Goal: Task Accomplishment & Management: Manage account settings

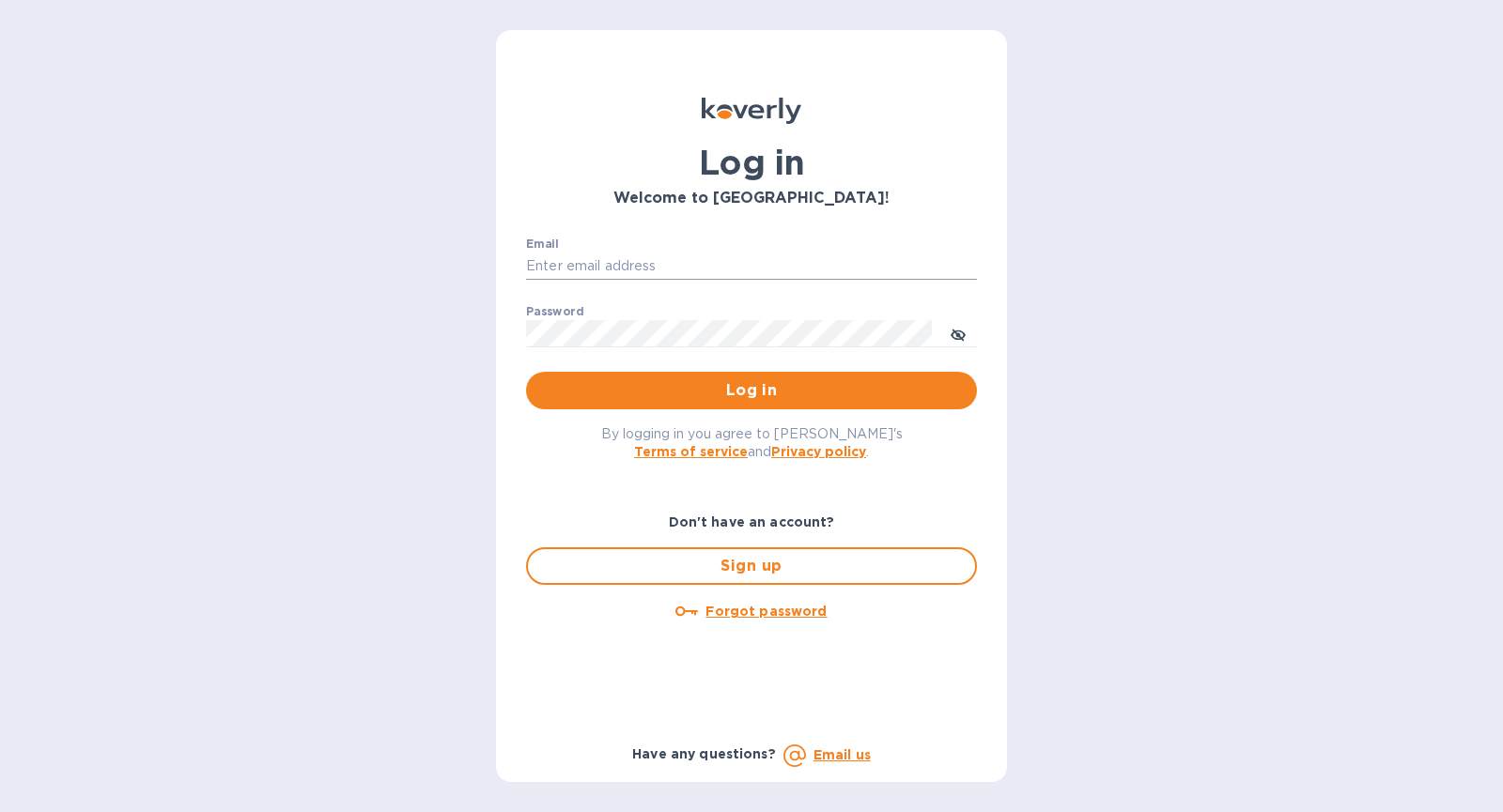
click at [696, 268] on input "Email" at bounding box center [752, 267] width 451 height 29
type input "[PERSON_NAME][EMAIL_ADDRESS][DOMAIN_NAME]"
click at [526, 372] on button "Log in" at bounding box center [752, 390] width 451 height 37
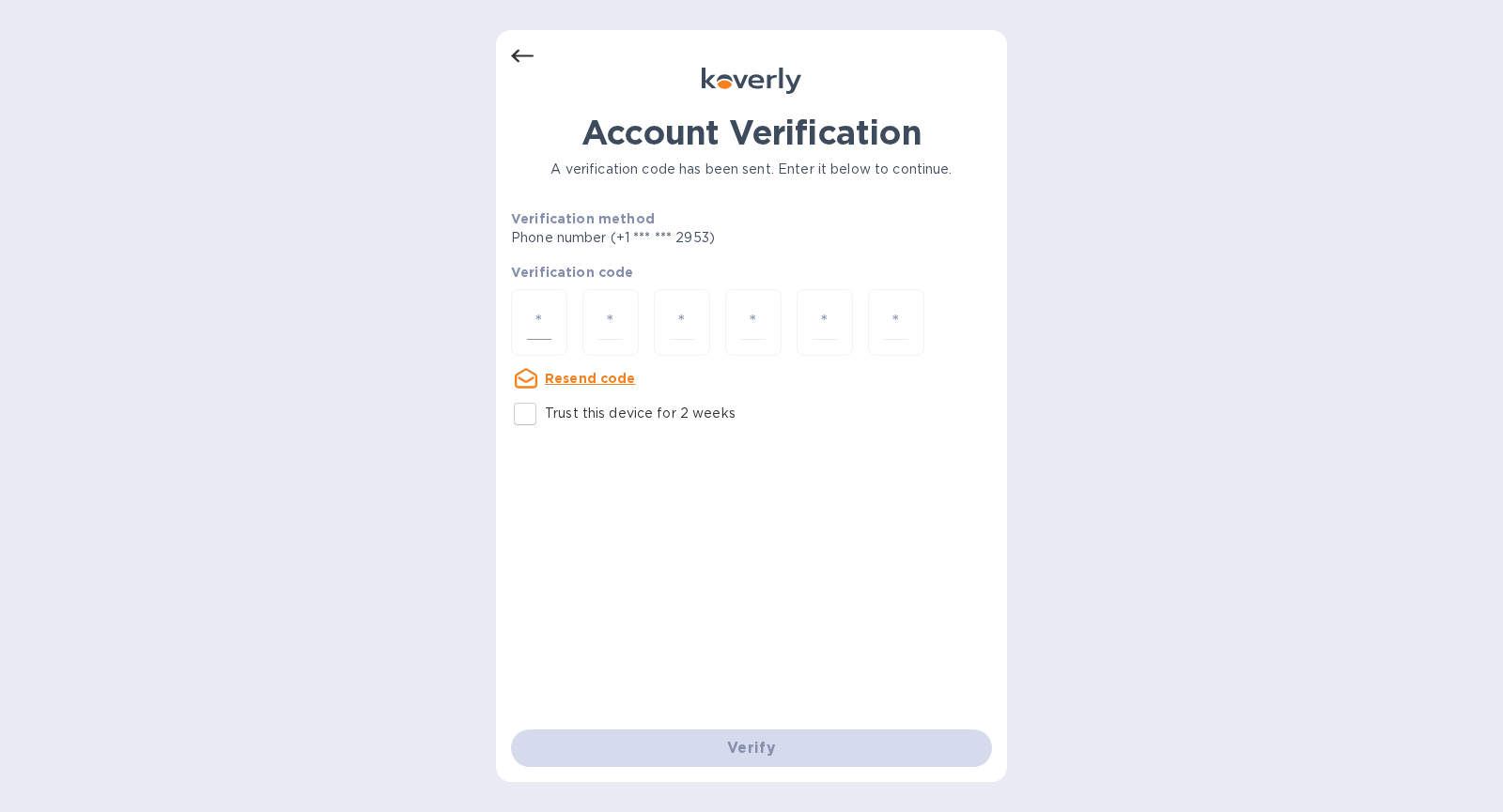
click at [551, 322] on input "number" at bounding box center [539, 322] width 25 height 35
type input "9"
type input "4"
type input "2"
type input "7"
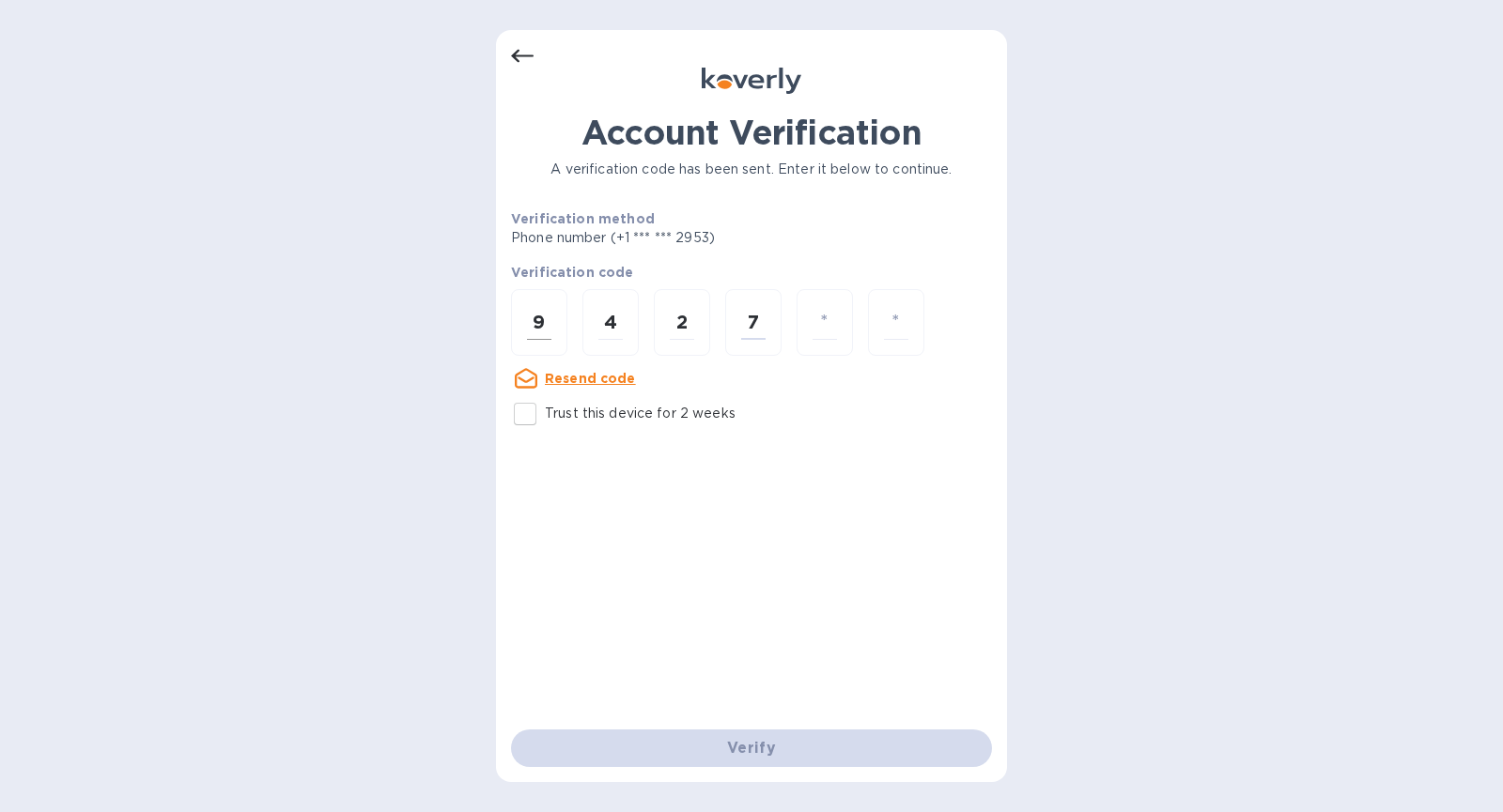
type input "1"
type input "9"
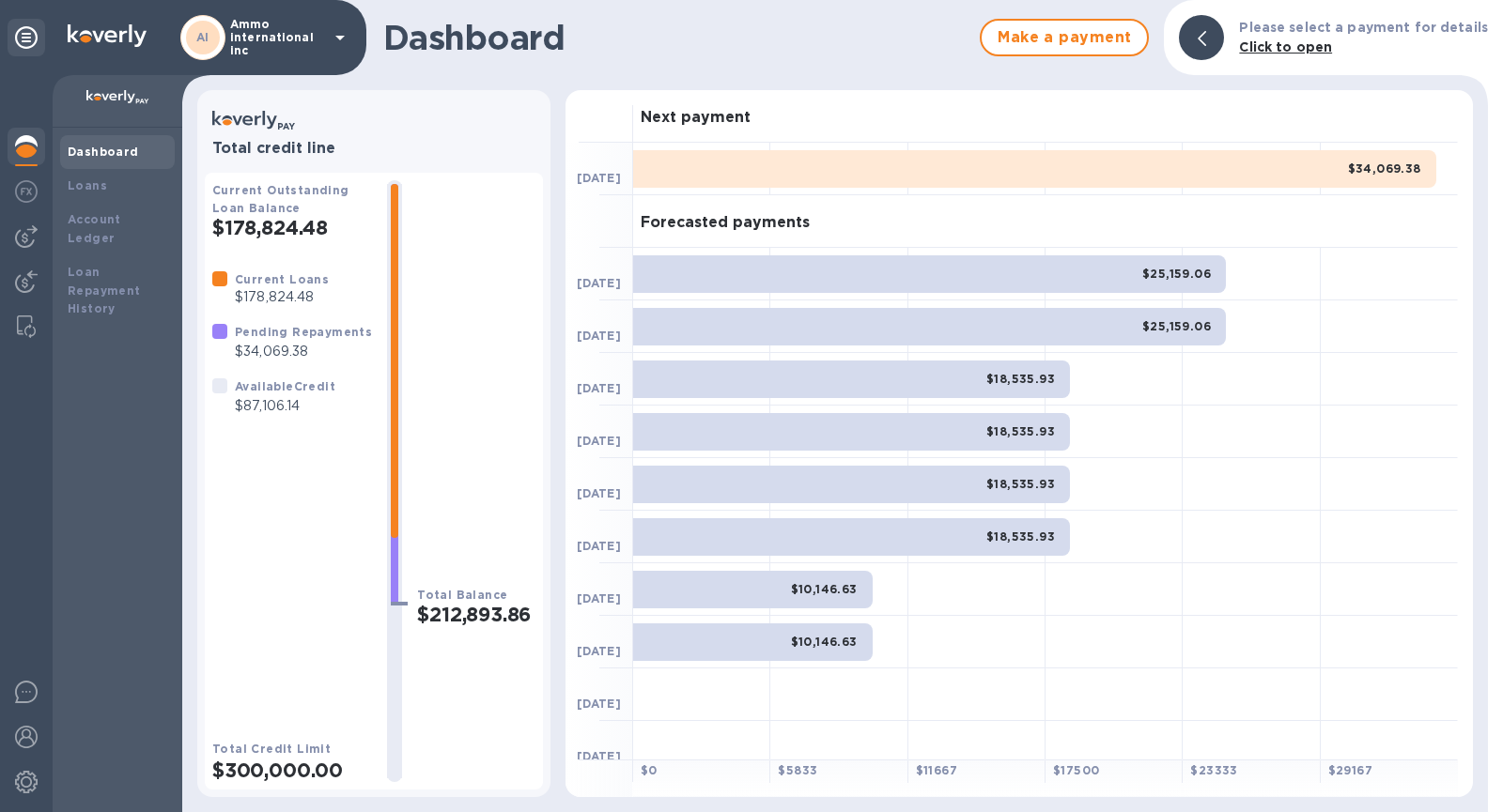
click at [1220, 33] on div at bounding box center [1200, 37] width 45 height 45
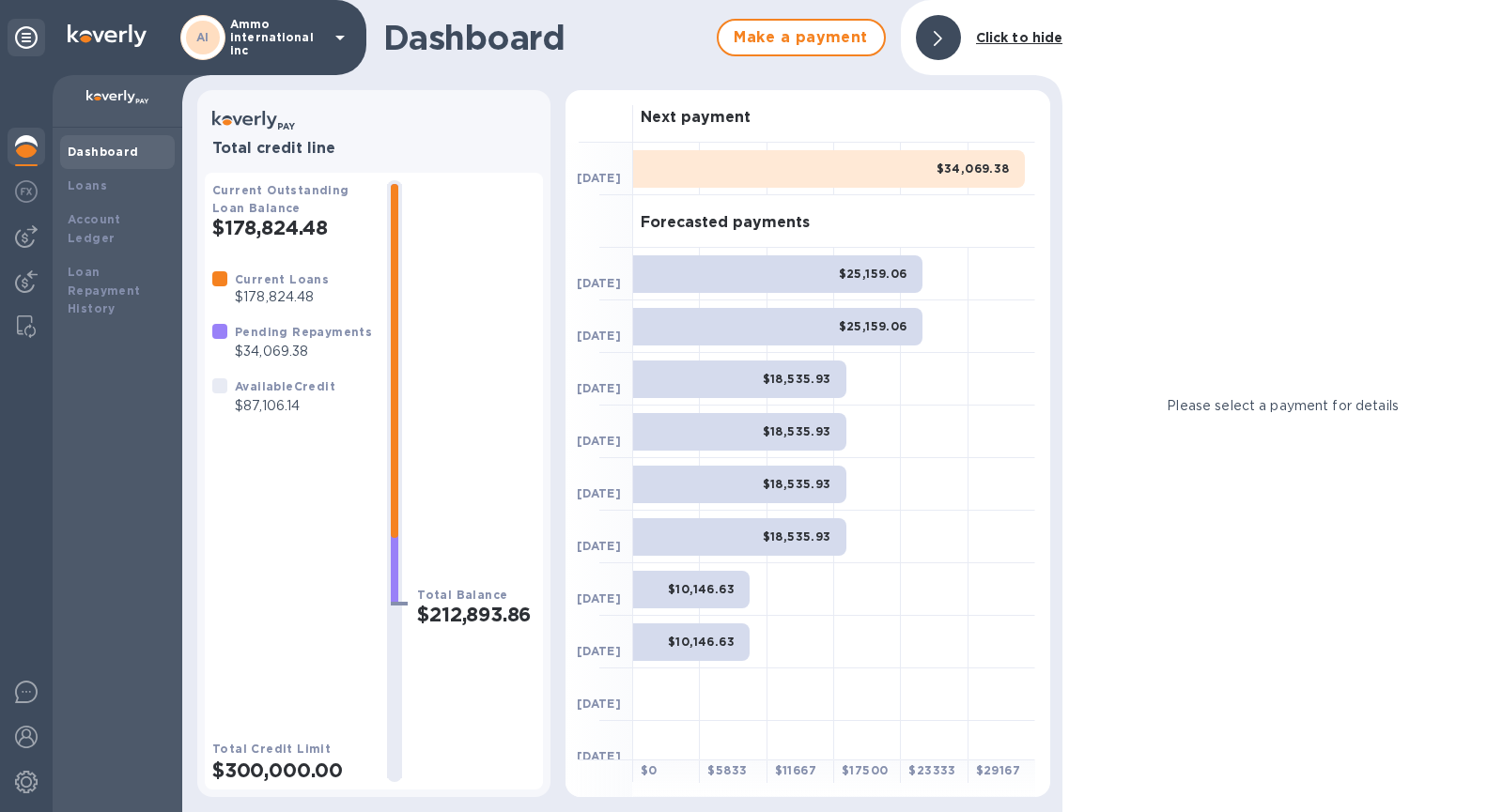
click at [955, 46] on div at bounding box center [938, 37] width 45 height 45
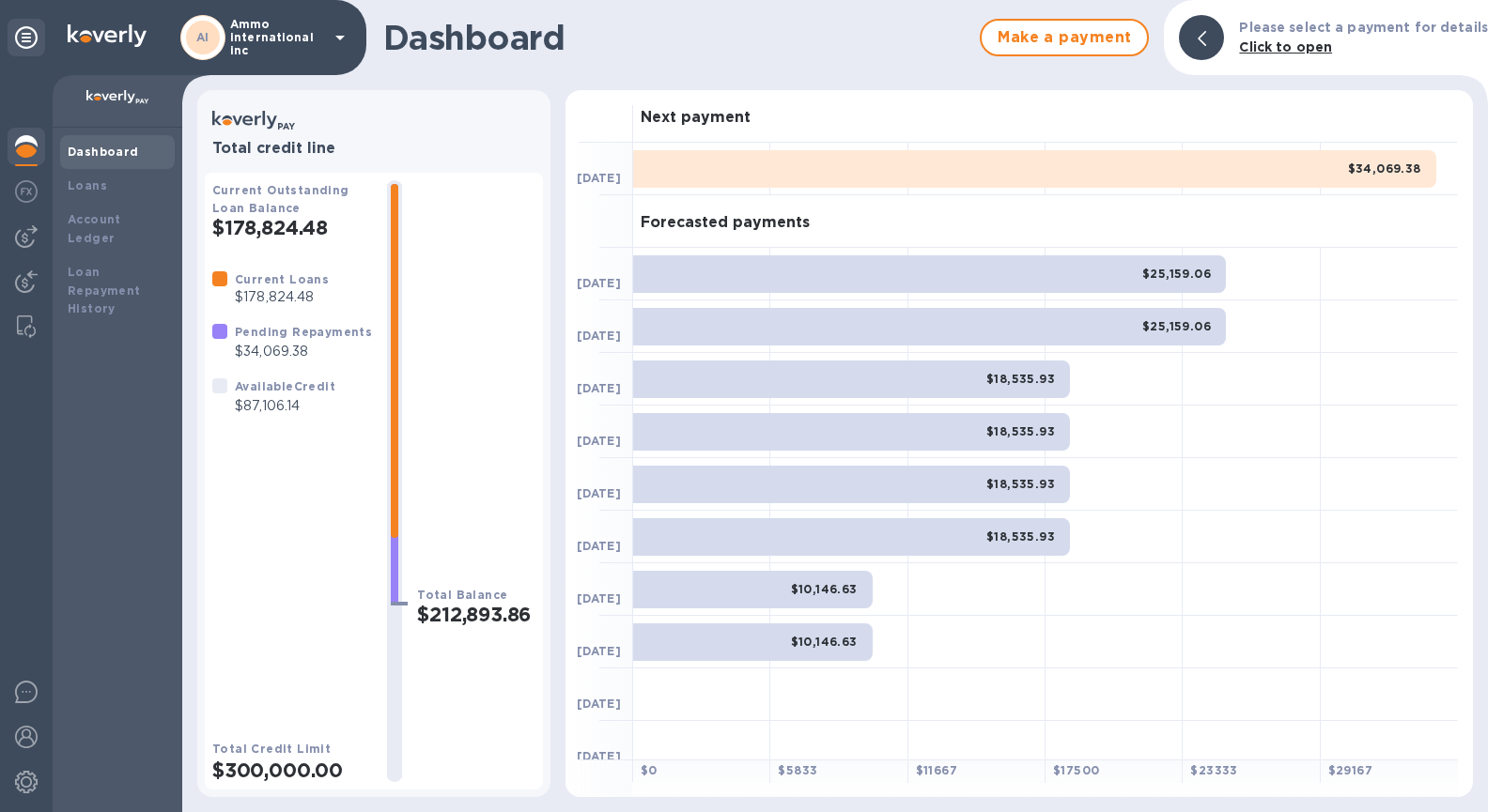
click at [34, 43] on icon at bounding box center [27, 38] width 23 height 23
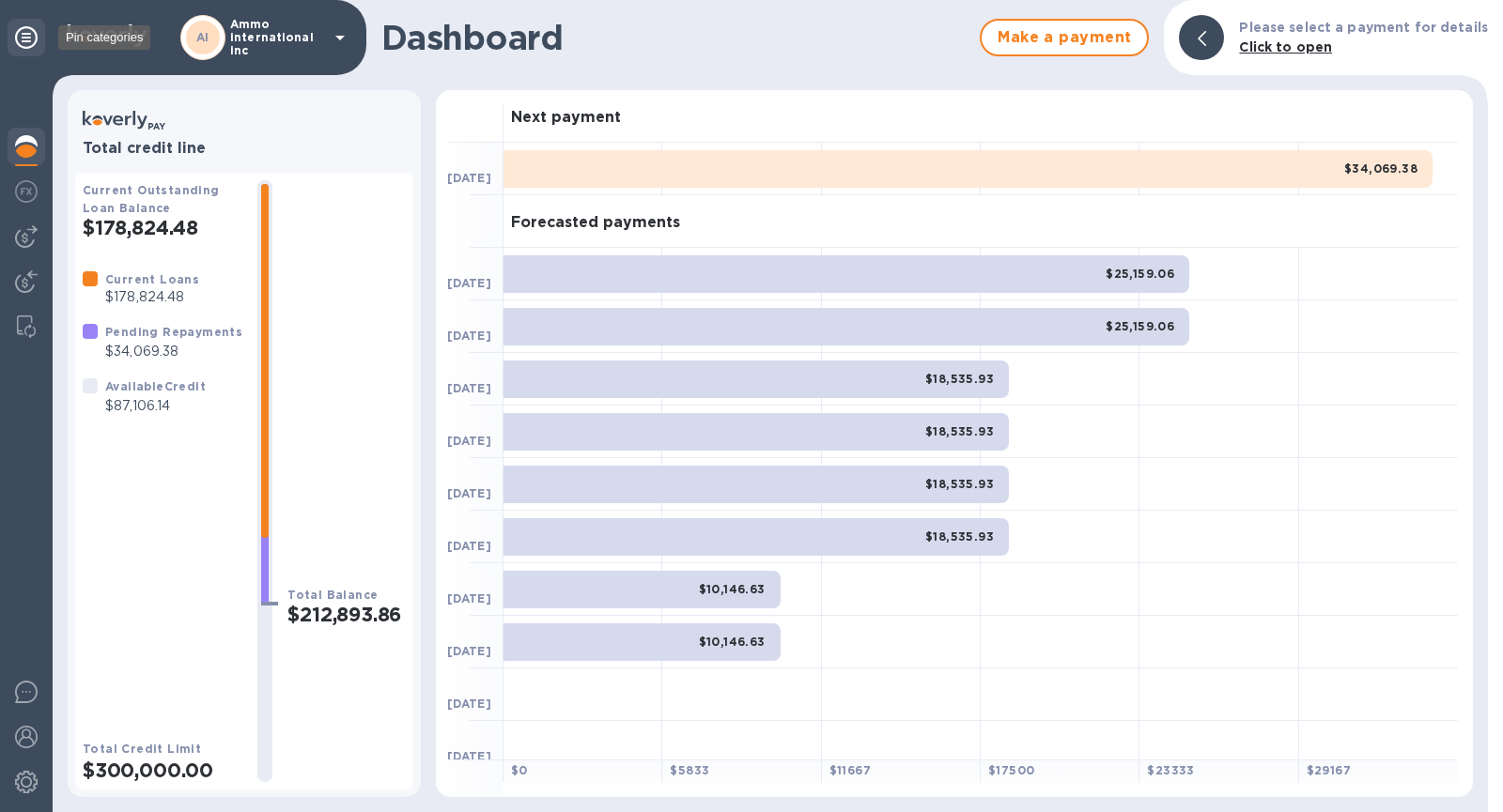
click at [25, 41] on icon at bounding box center [27, 38] width 23 height 23
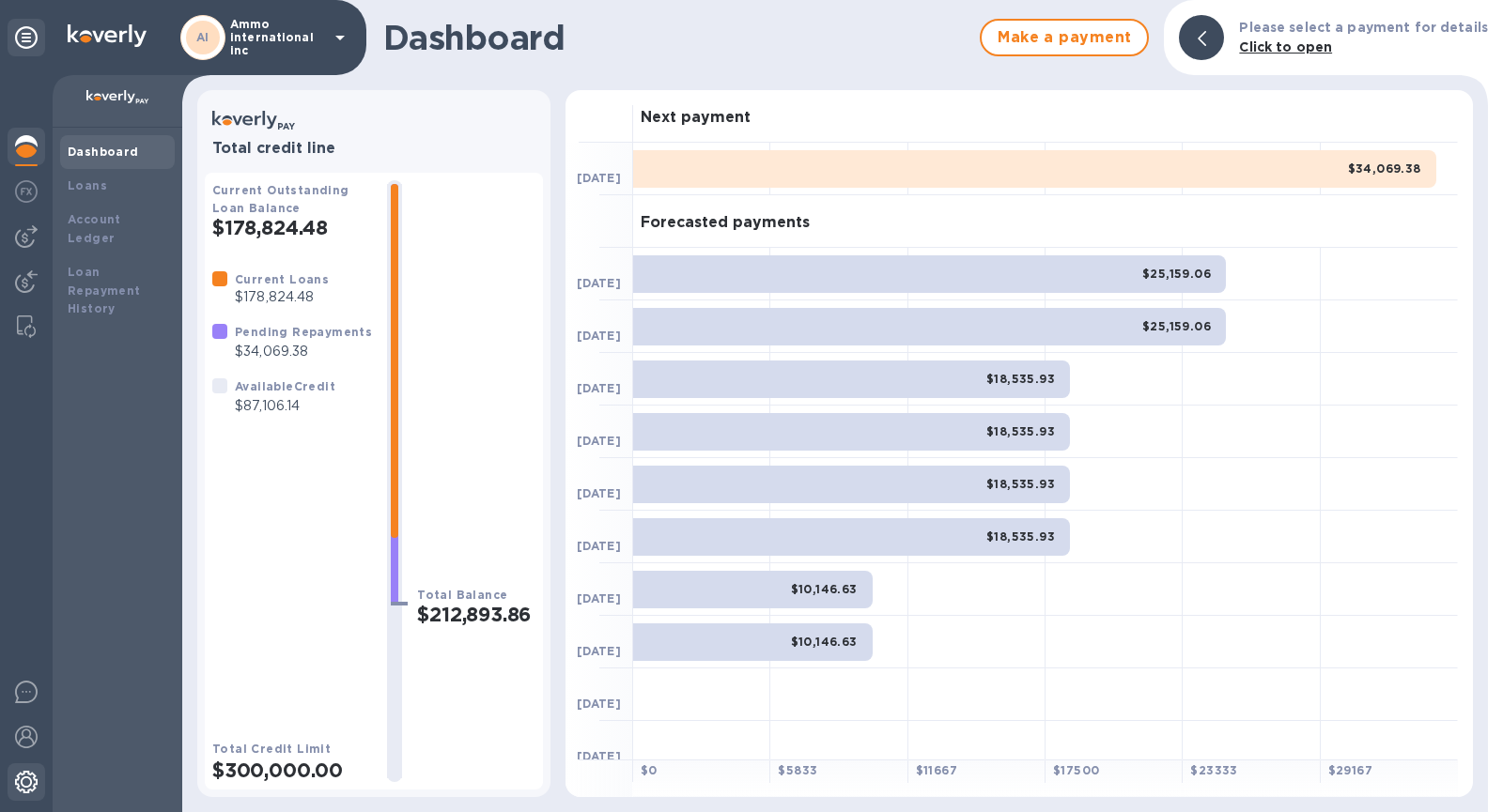
click at [28, 784] on img at bounding box center [27, 783] width 23 height 23
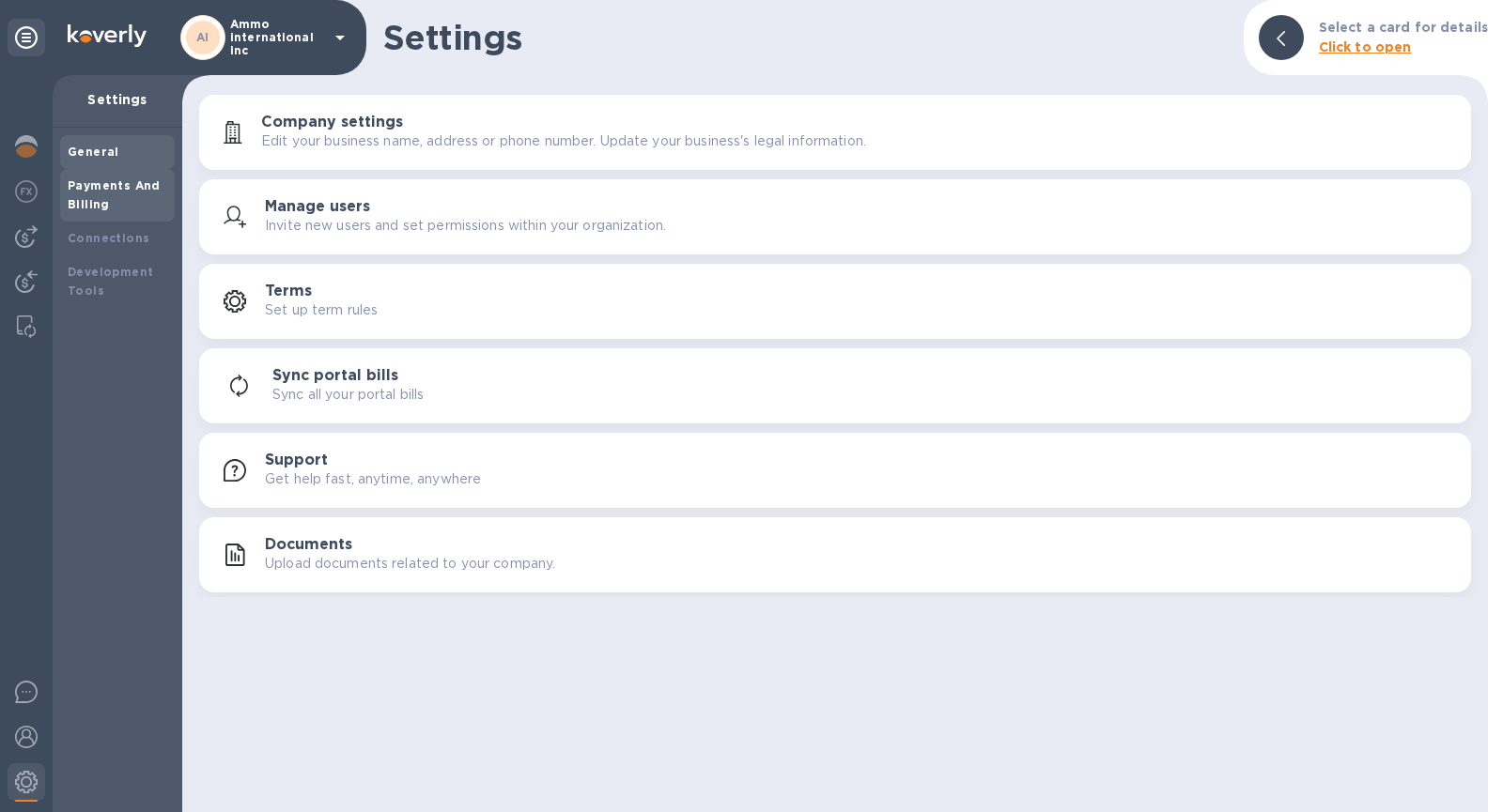
click at [146, 201] on div "Payments And Billing" at bounding box center [117, 195] width 100 height 37
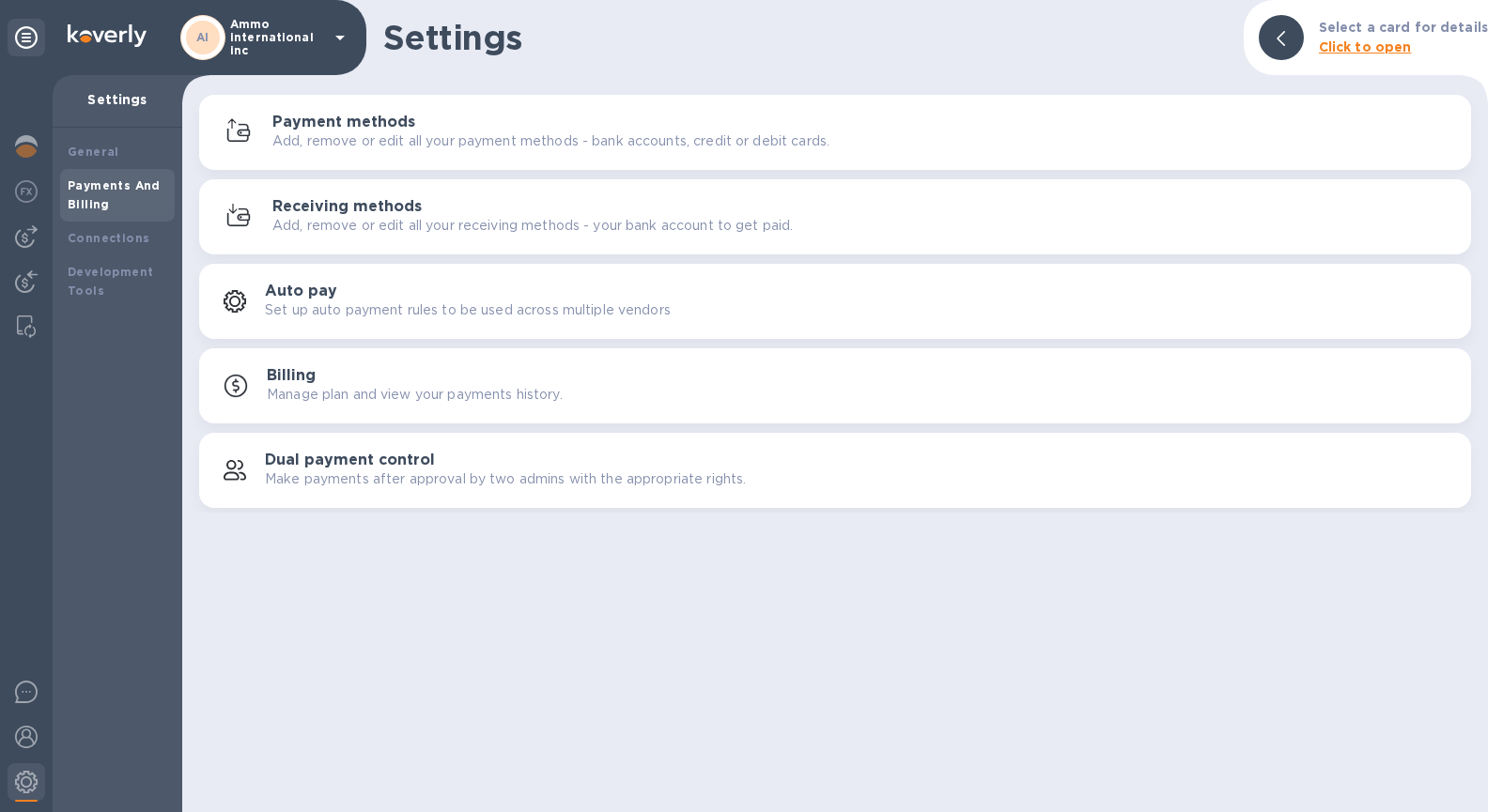
click at [438, 134] on p "Add, remove or edit all your payment methods - bank accounts, credit or debit c…" at bounding box center [551, 141] width 557 height 20
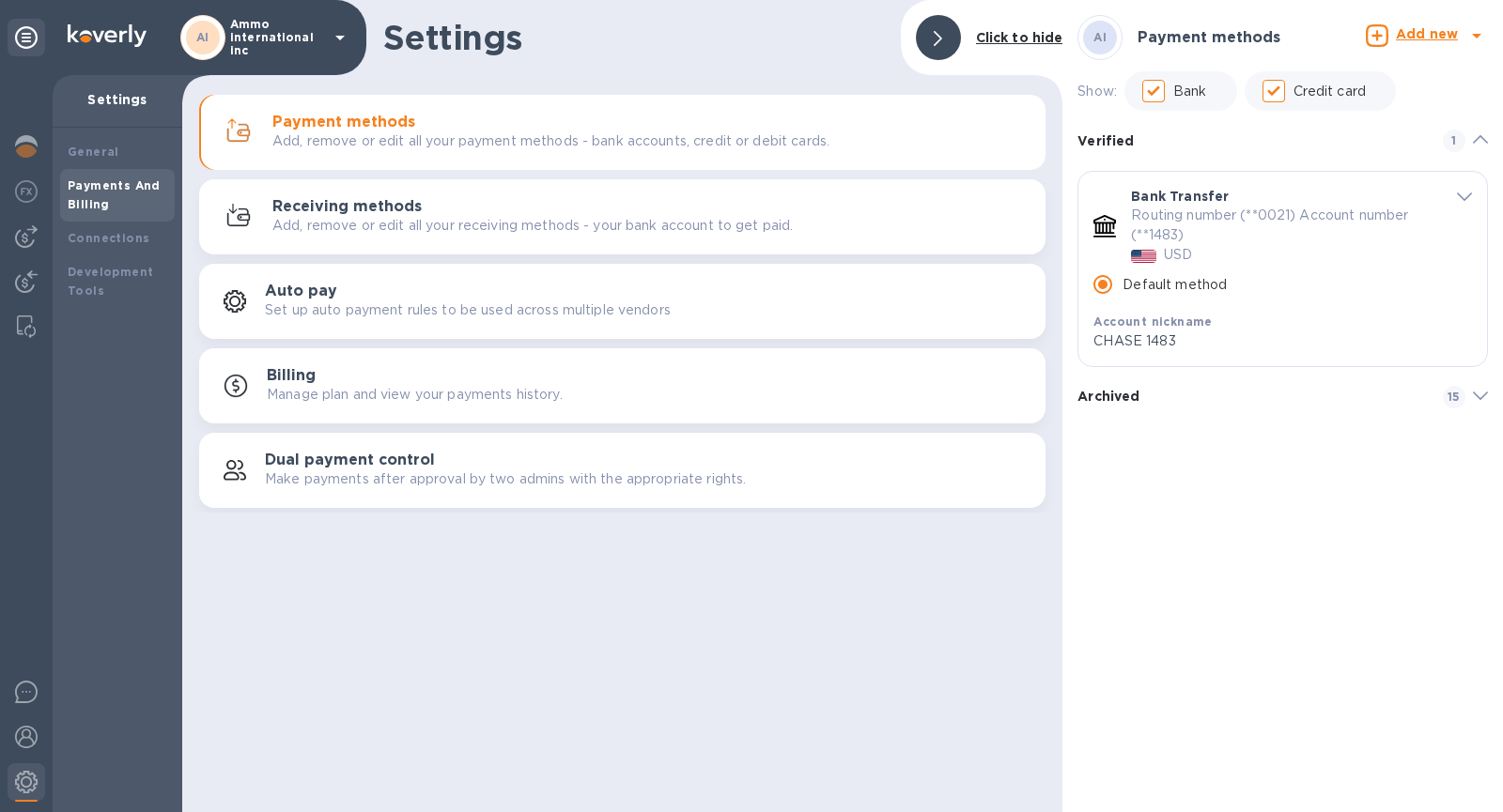
click at [1432, 36] on b "Add new" at bounding box center [1426, 34] width 62 height 15
click at [1382, 116] on b "Bank account" at bounding box center [1375, 116] width 96 height 15
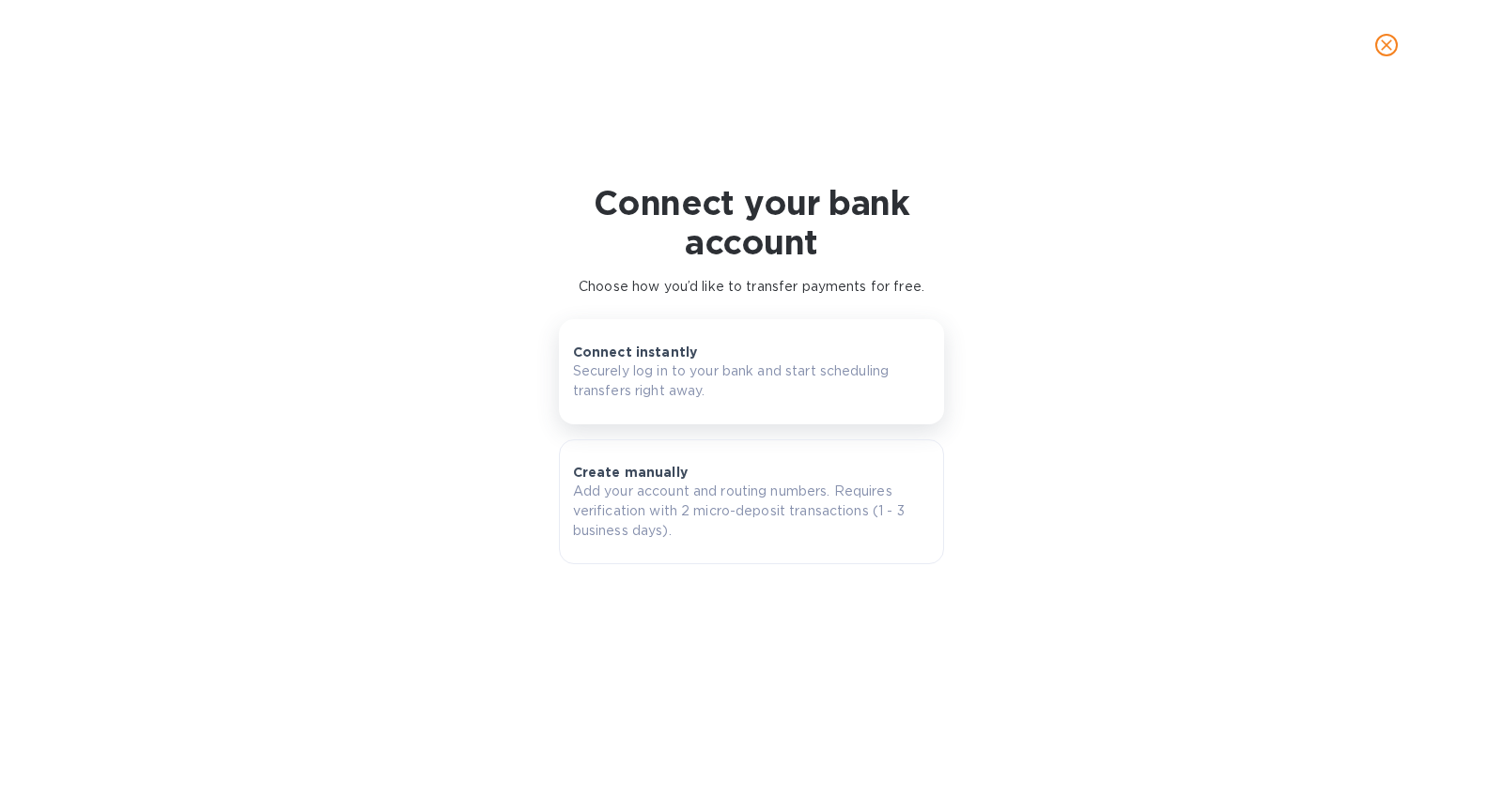
click at [771, 393] on p "Securely log in to your bank and start scheduling transfers right away." at bounding box center [752, 380] width 358 height 39
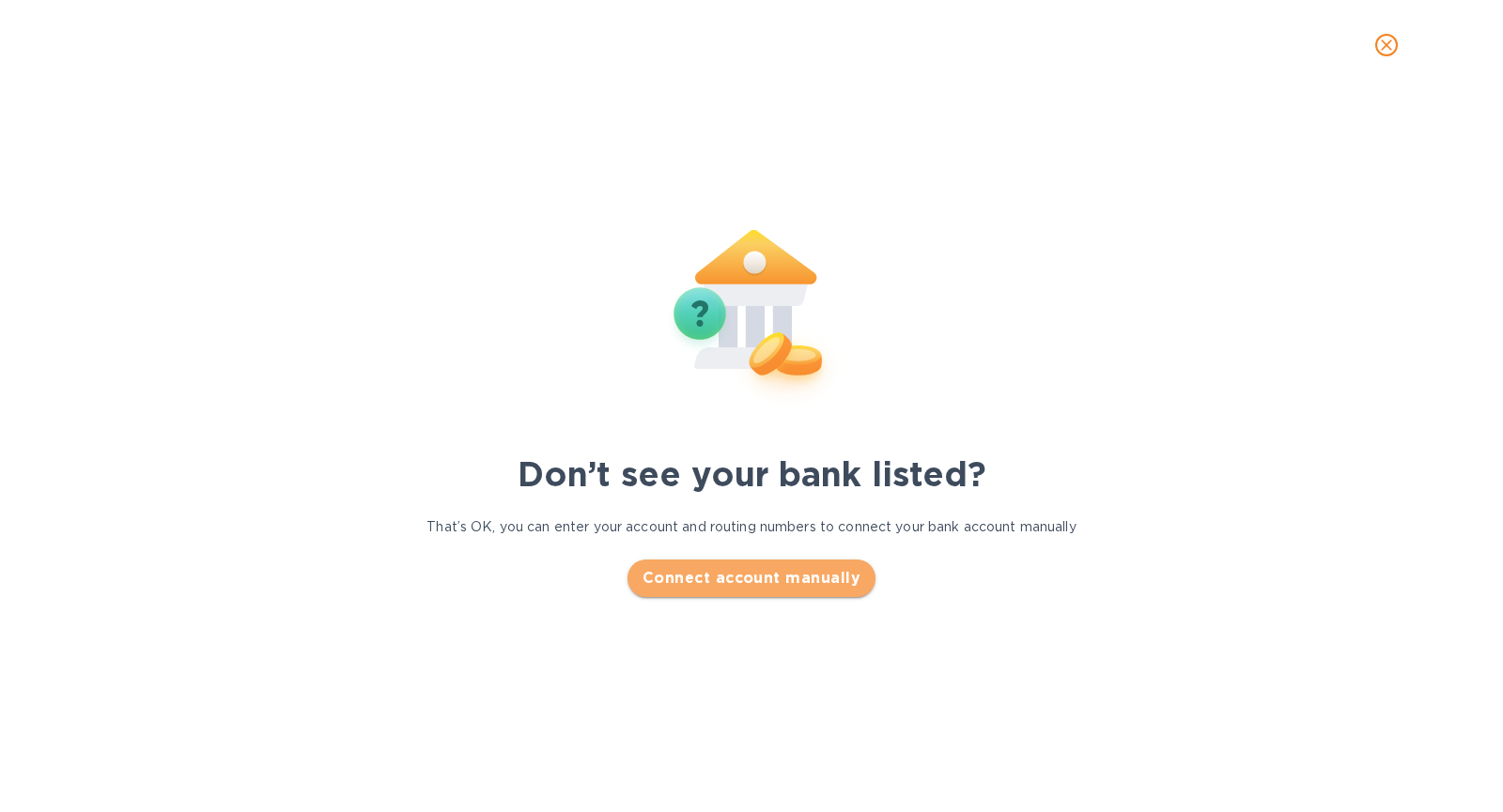
click at [765, 587] on span "Connect account manually" at bounding box center [751, 578] width 218 height 23
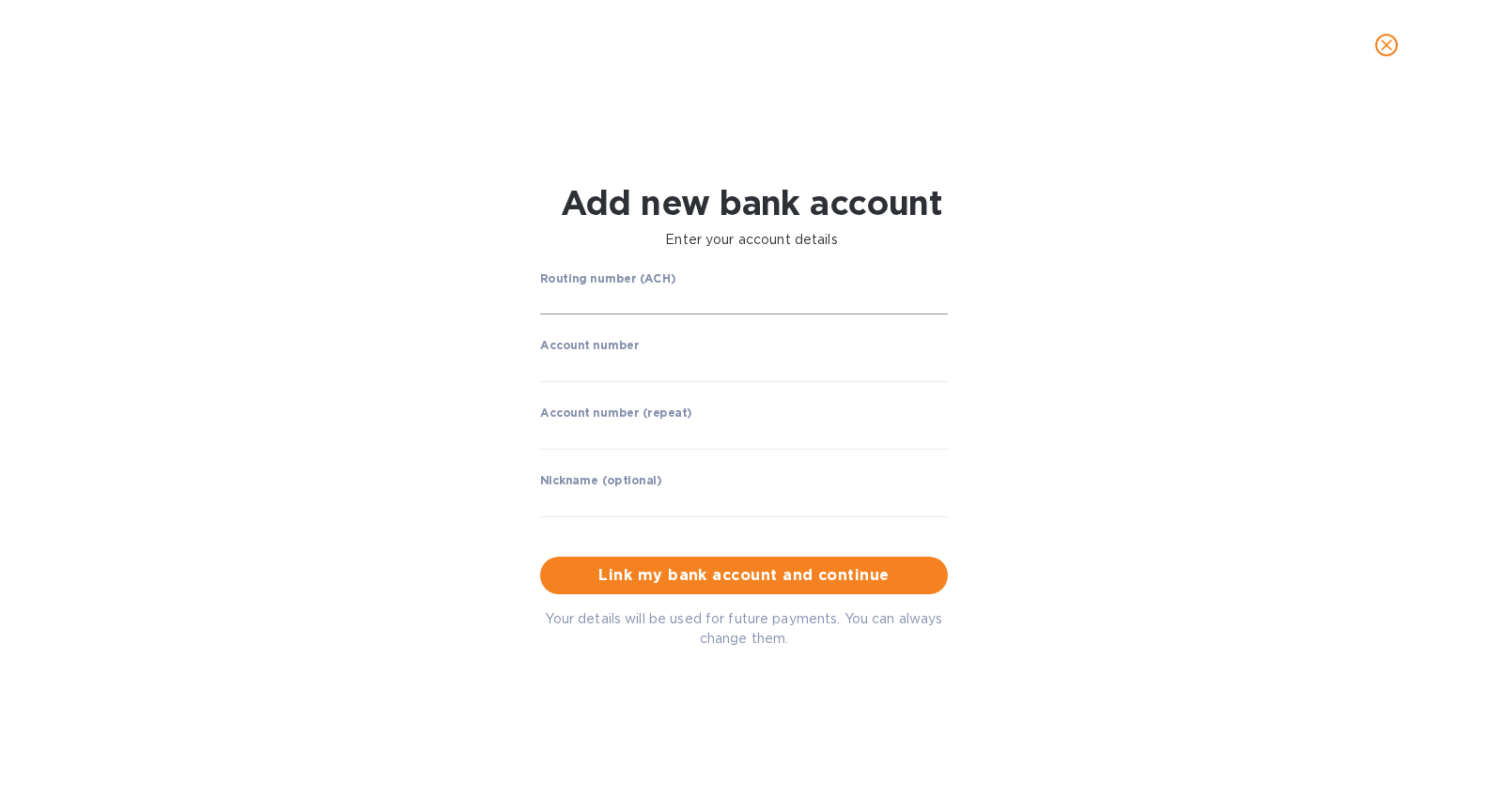
click at [706, 292] on input "string" at bounding box center [744, 301] width 408 height 29
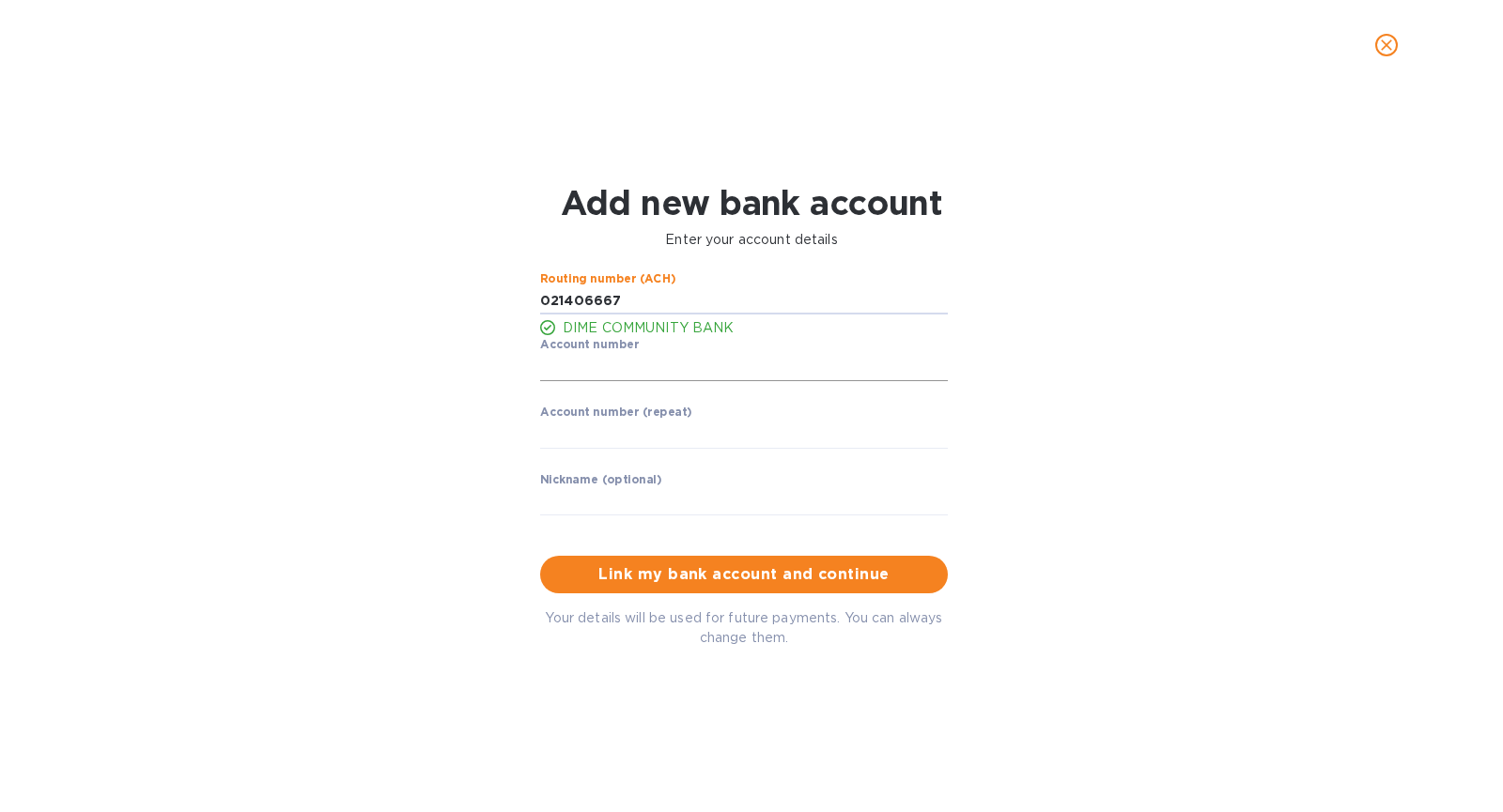
type input "021406667"
click at [878, 366] on input "string" at bounding box center [744, 367] width 408 height 29
type input "5000230012"
click at [840, 448] on input "string" at bounding box center [744, 435] width 408 height 29
type input "5000230012"
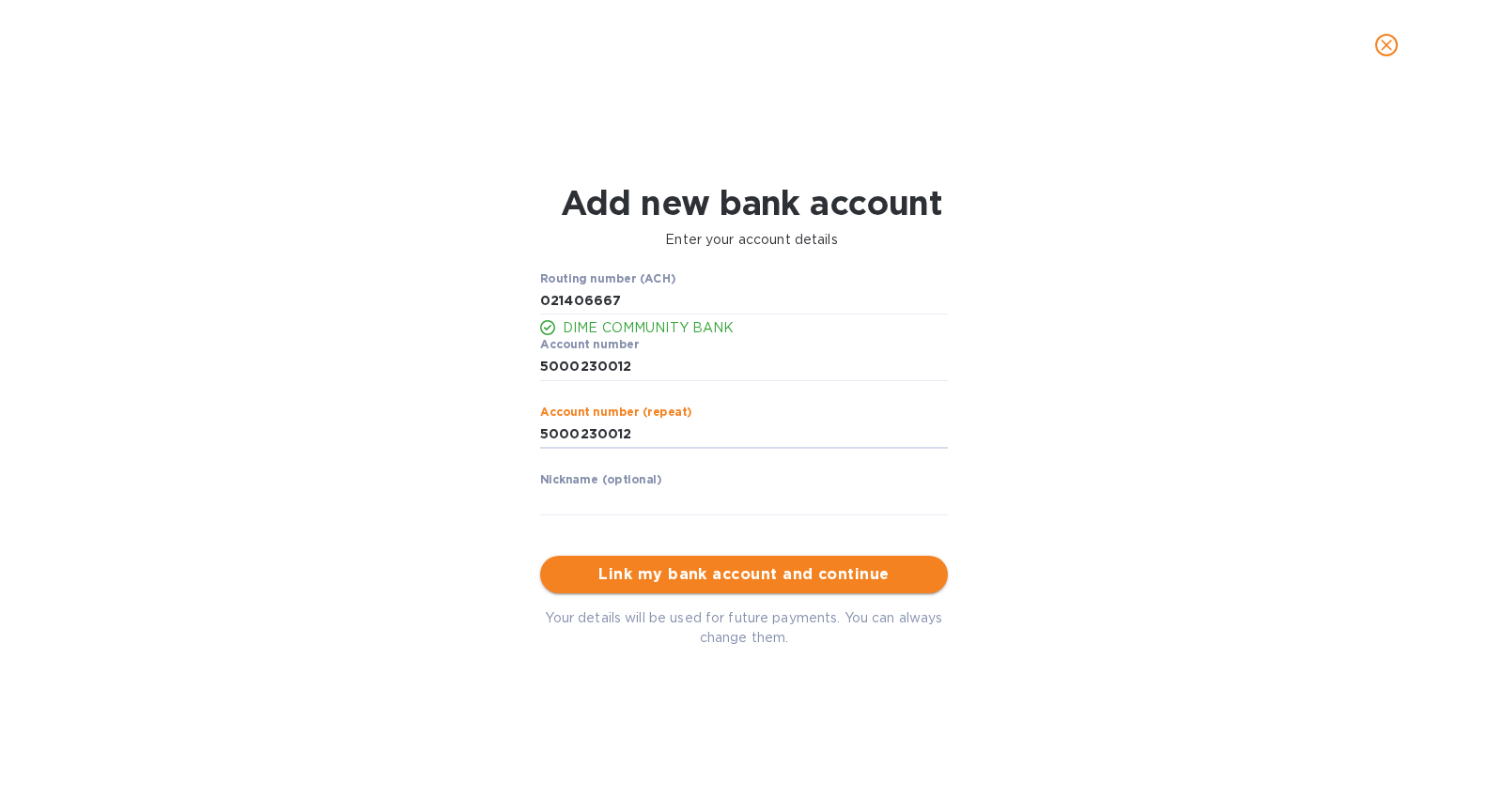
click at [854, 591] on button "Link my bank account and continue" at bounding box center [744, 574] width 408 height 37
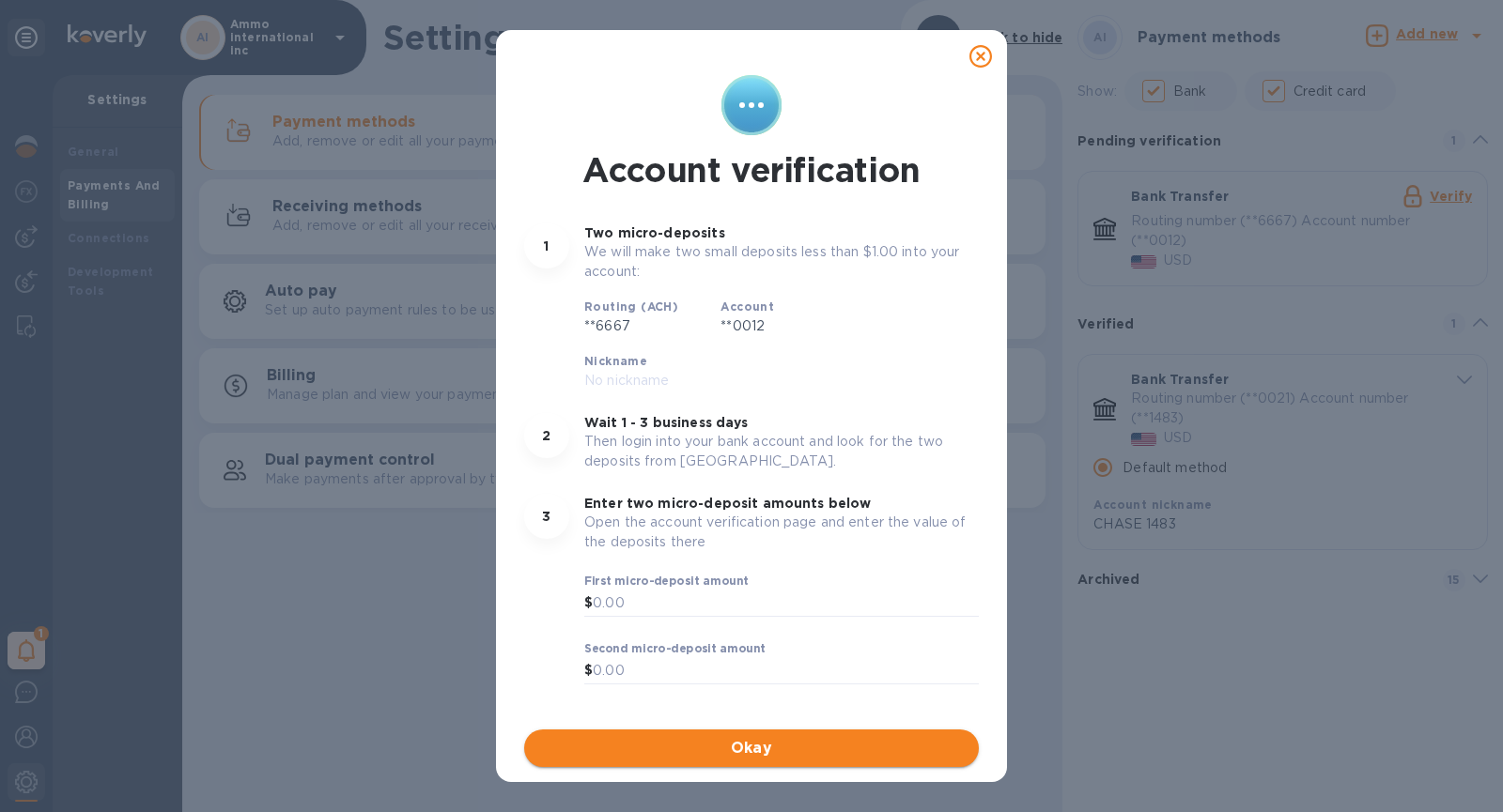
click at [768, 739] on span "Okay" at bounding box center [752, 748] width 424 height 23
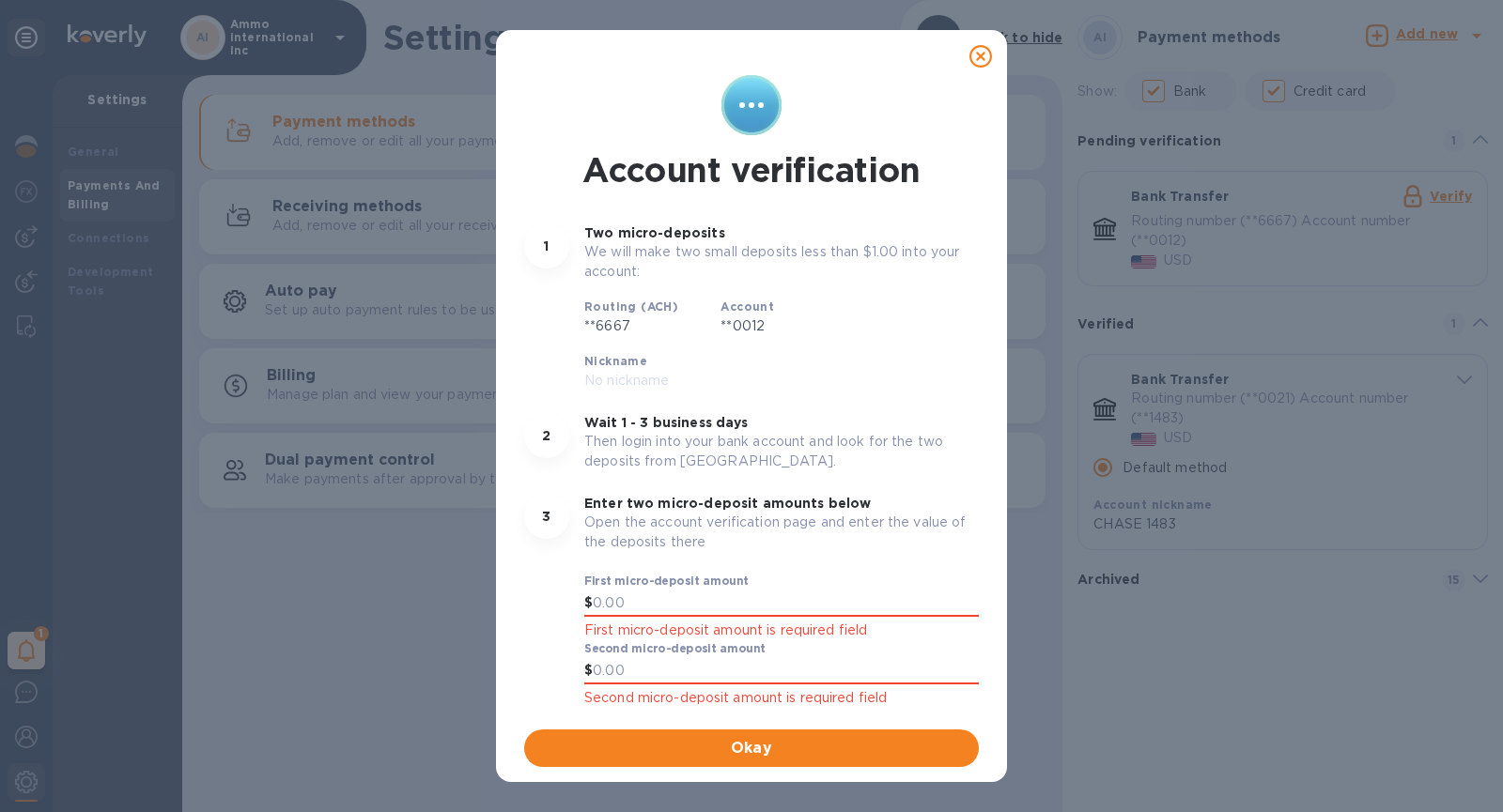
click at [987, 53] on icon at bounding box center [981, 56] width 23 height 23
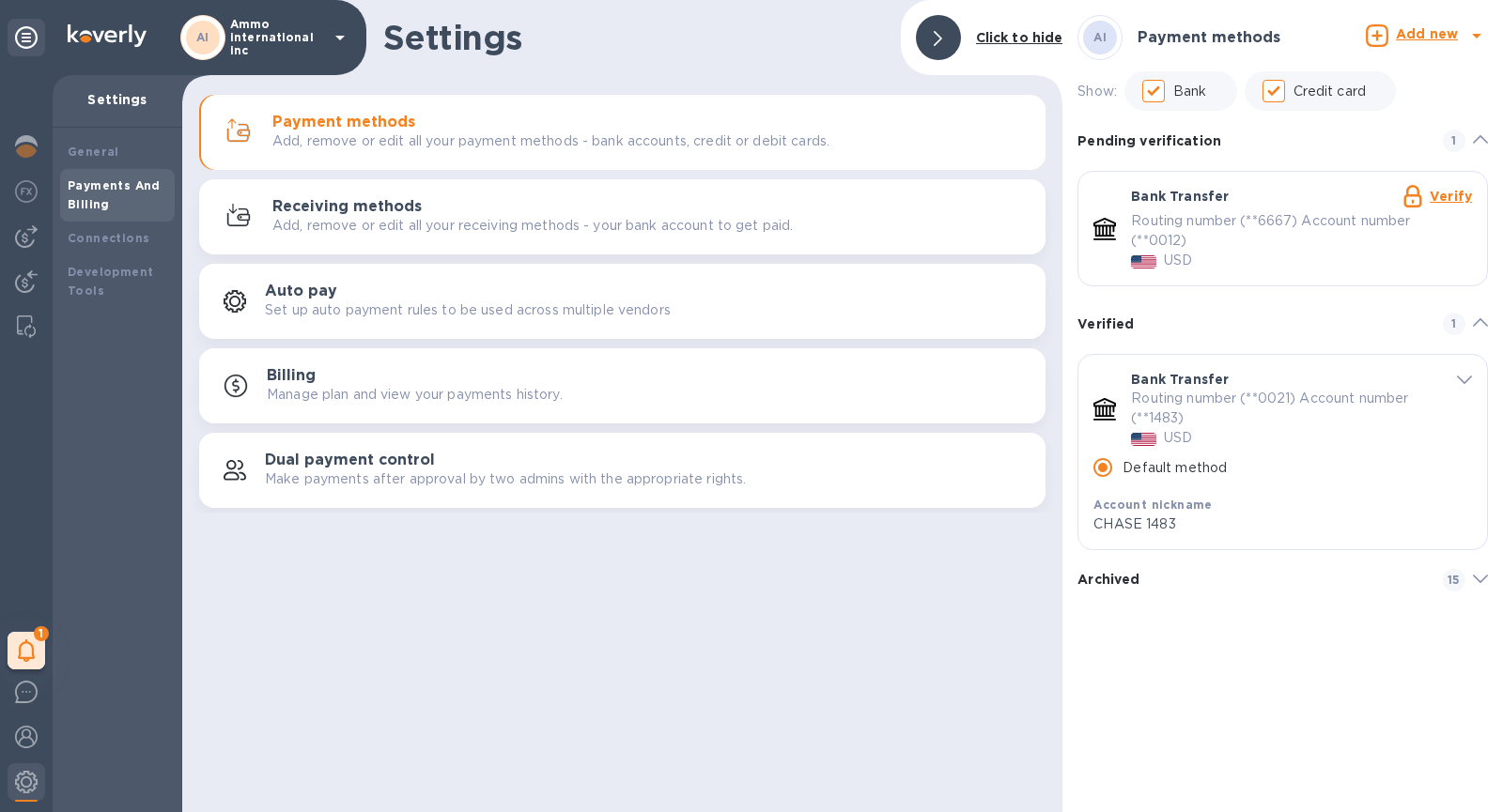
click at [288, 40] on p "Ammo international inc" at bounding box center [277, 37] width 94 height 39
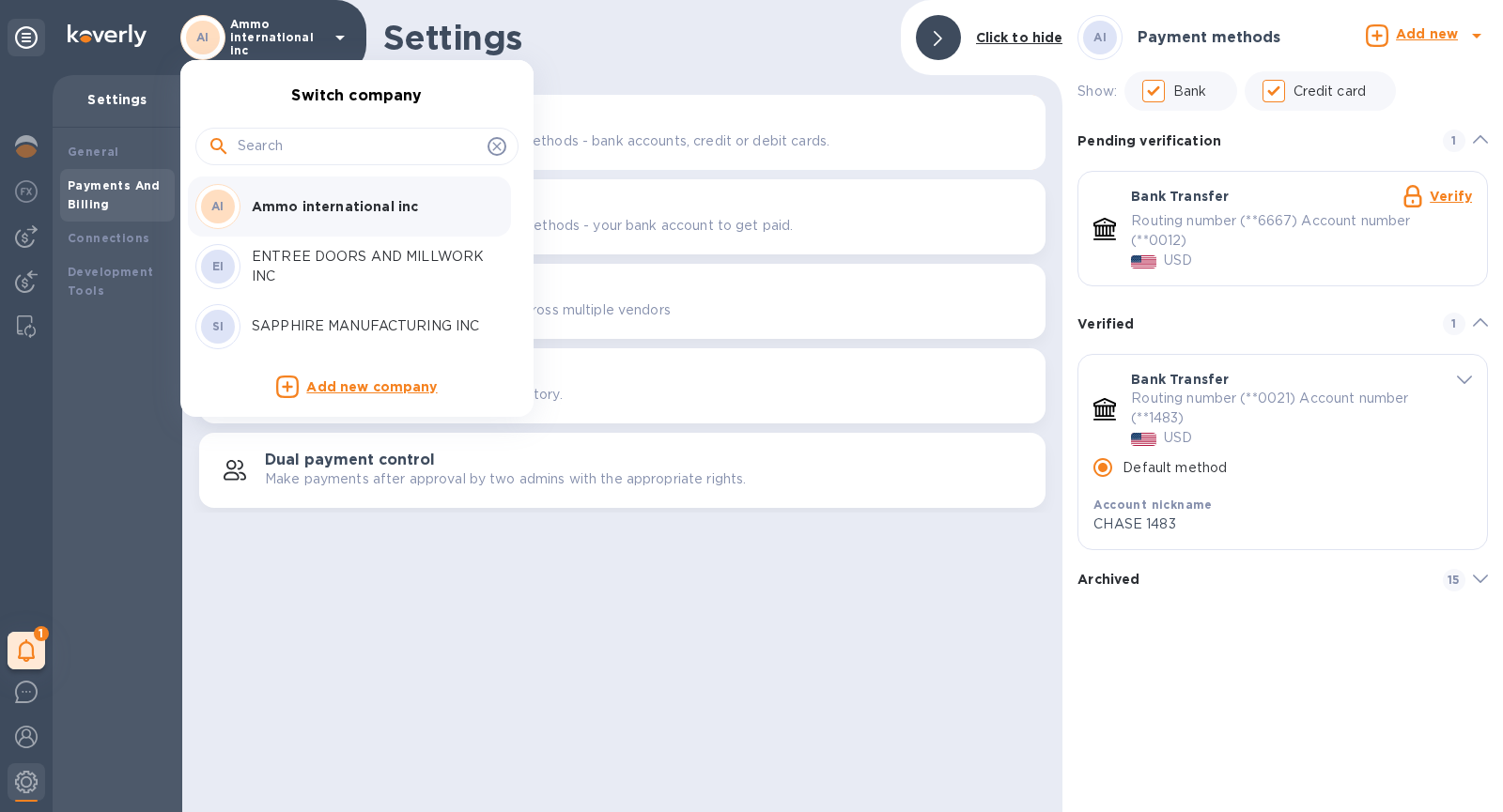
click at [340, 266] on p "ENTREE DOORS AND MILLWORK INC" at bounding box center [370, 266] width 237 height 39
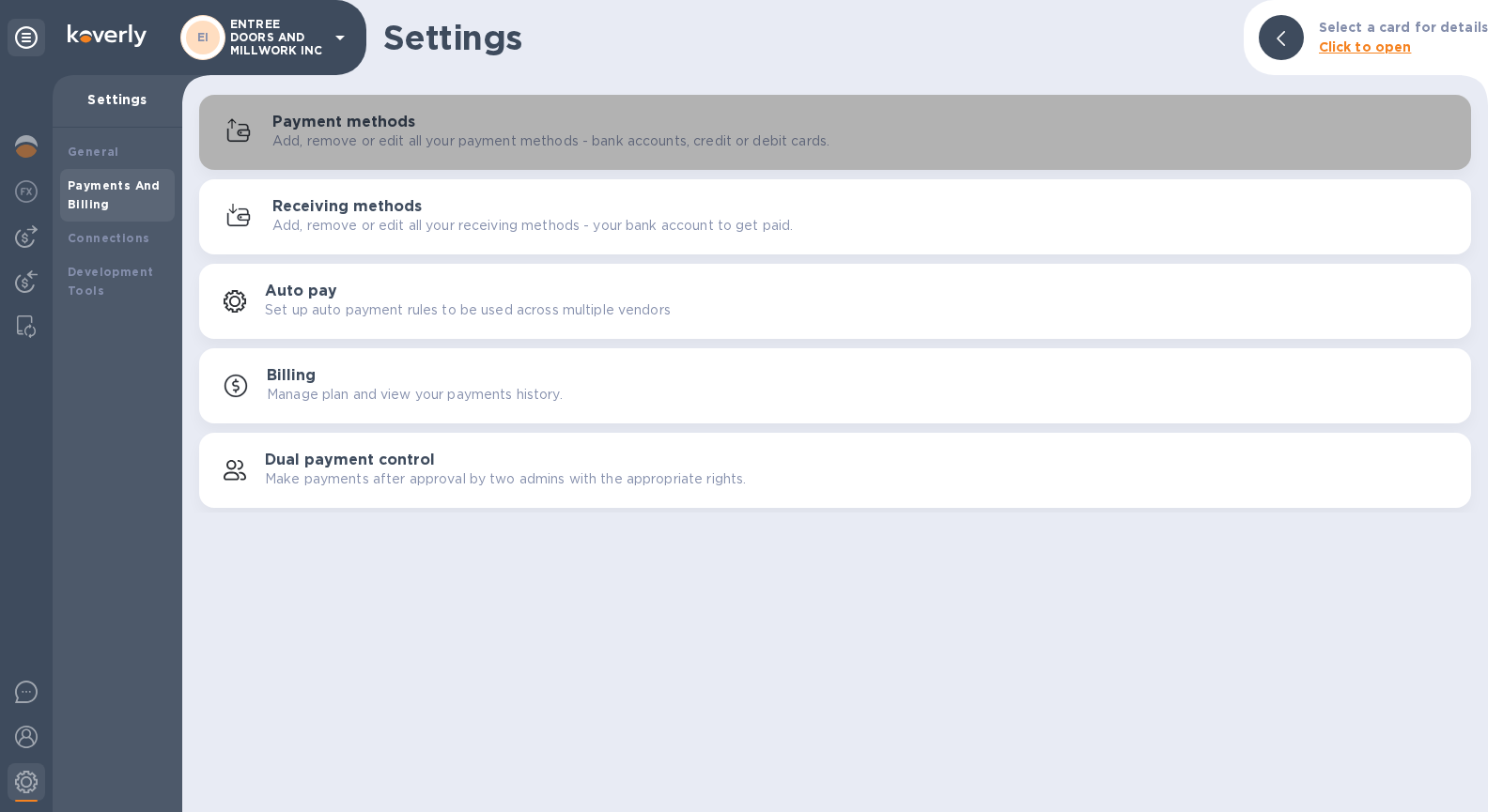
click at [439, 120] on div "Payment methods Add, remove or edit all your payment methods - bank accounts, c…" at bounding box center [864, 131] width 1183 height 37
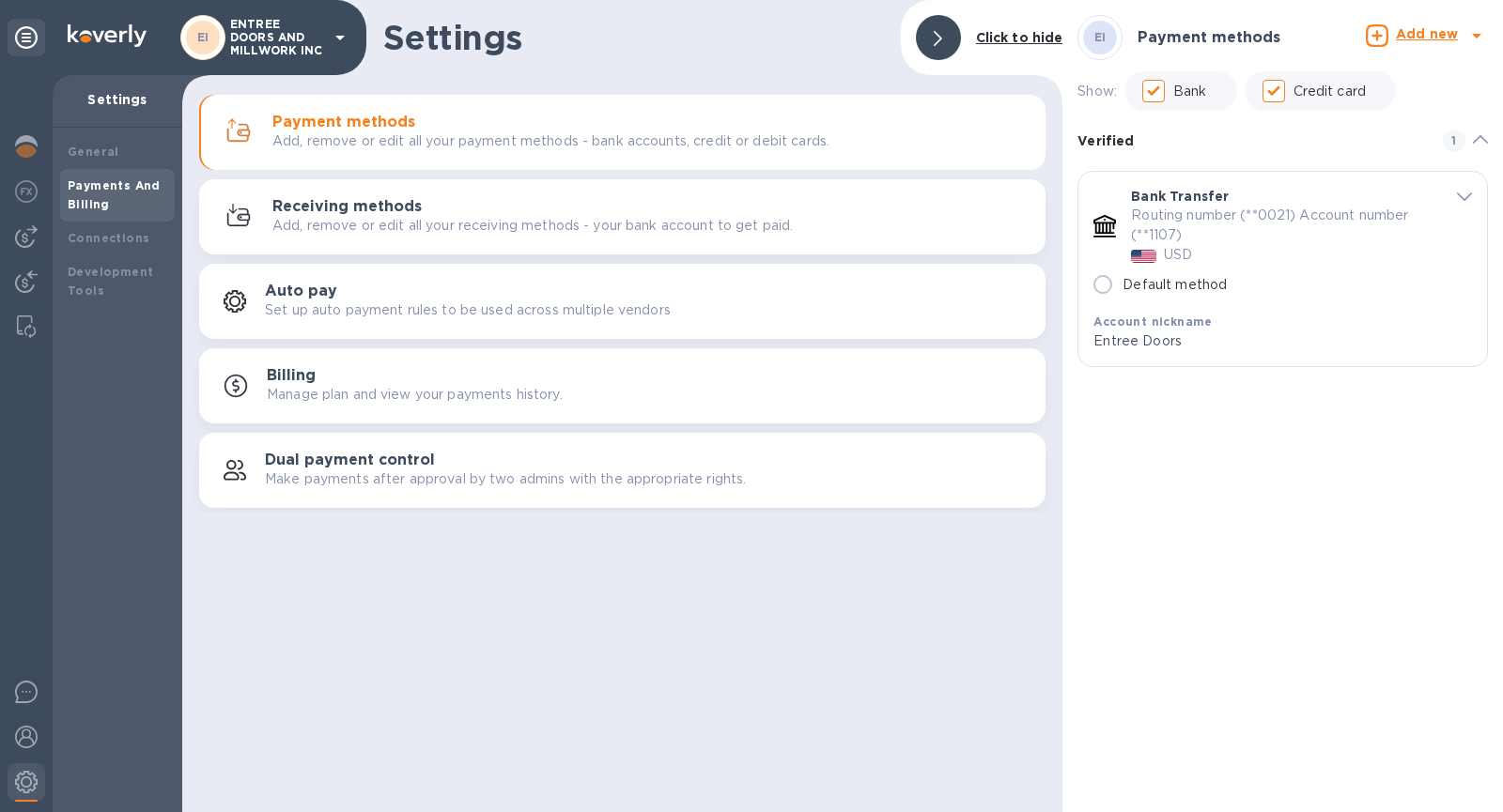
click at [1450, 36] on b "Add new" at bounding box center [1426, 34] width 62 height 15
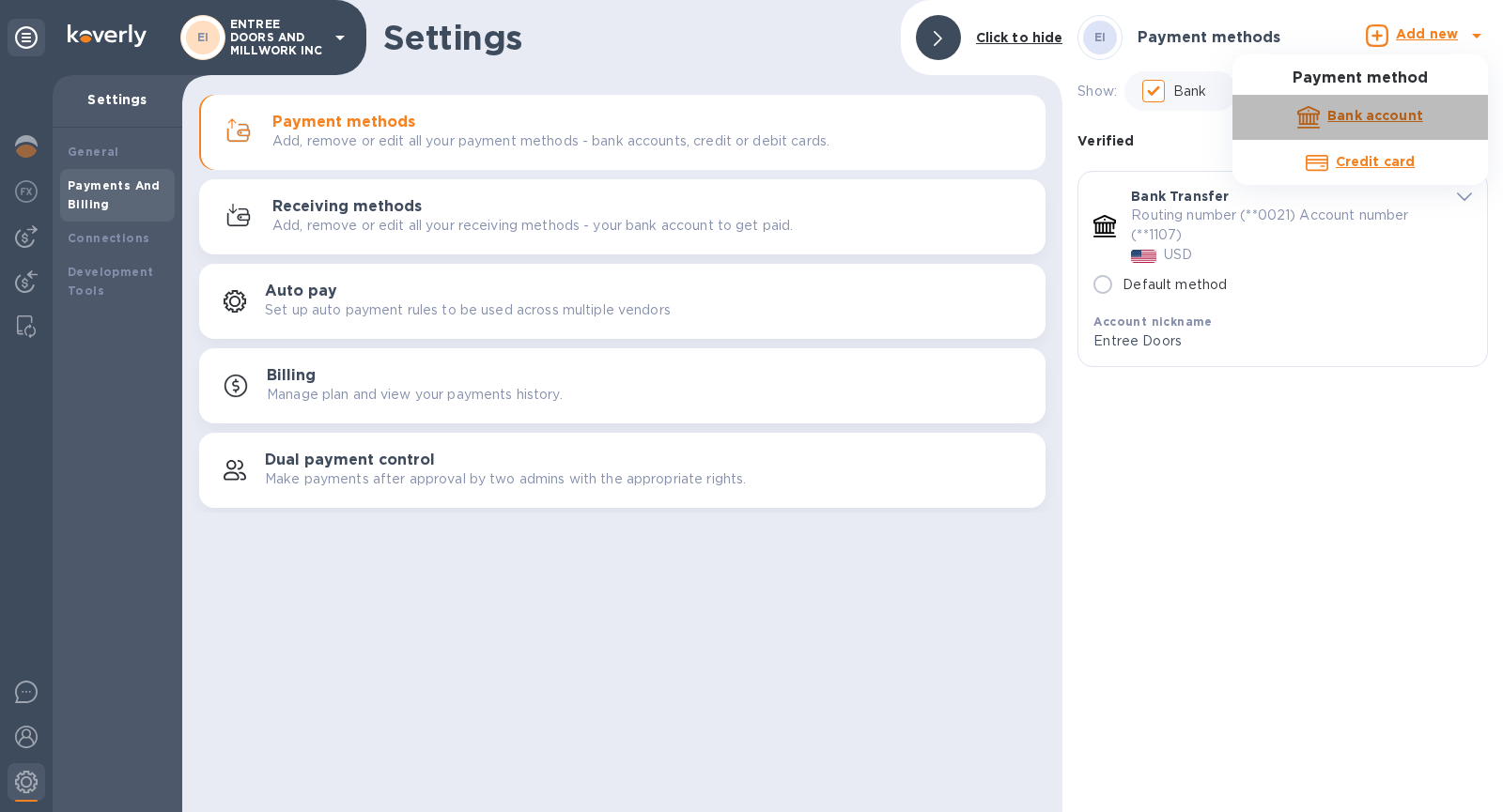
click at [1363, 111] on b "Bank account" at bounding box center [1375, 116] width 96 height 15
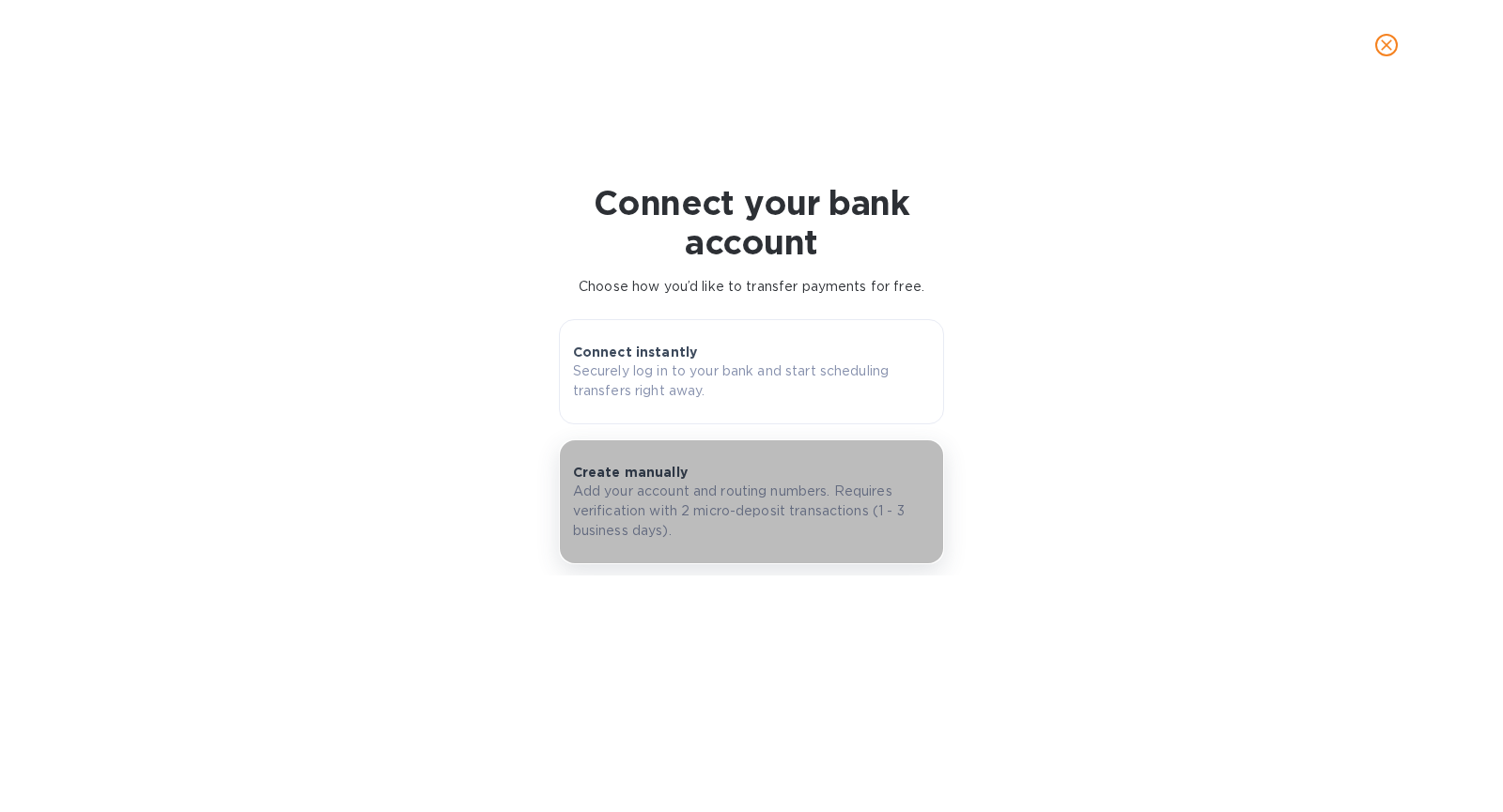
click at [761, 505] on p "Add your account and routing numbers. Requires verification with 2 micro-deposi…" at bounding box center [752, 512] width 358 height 59
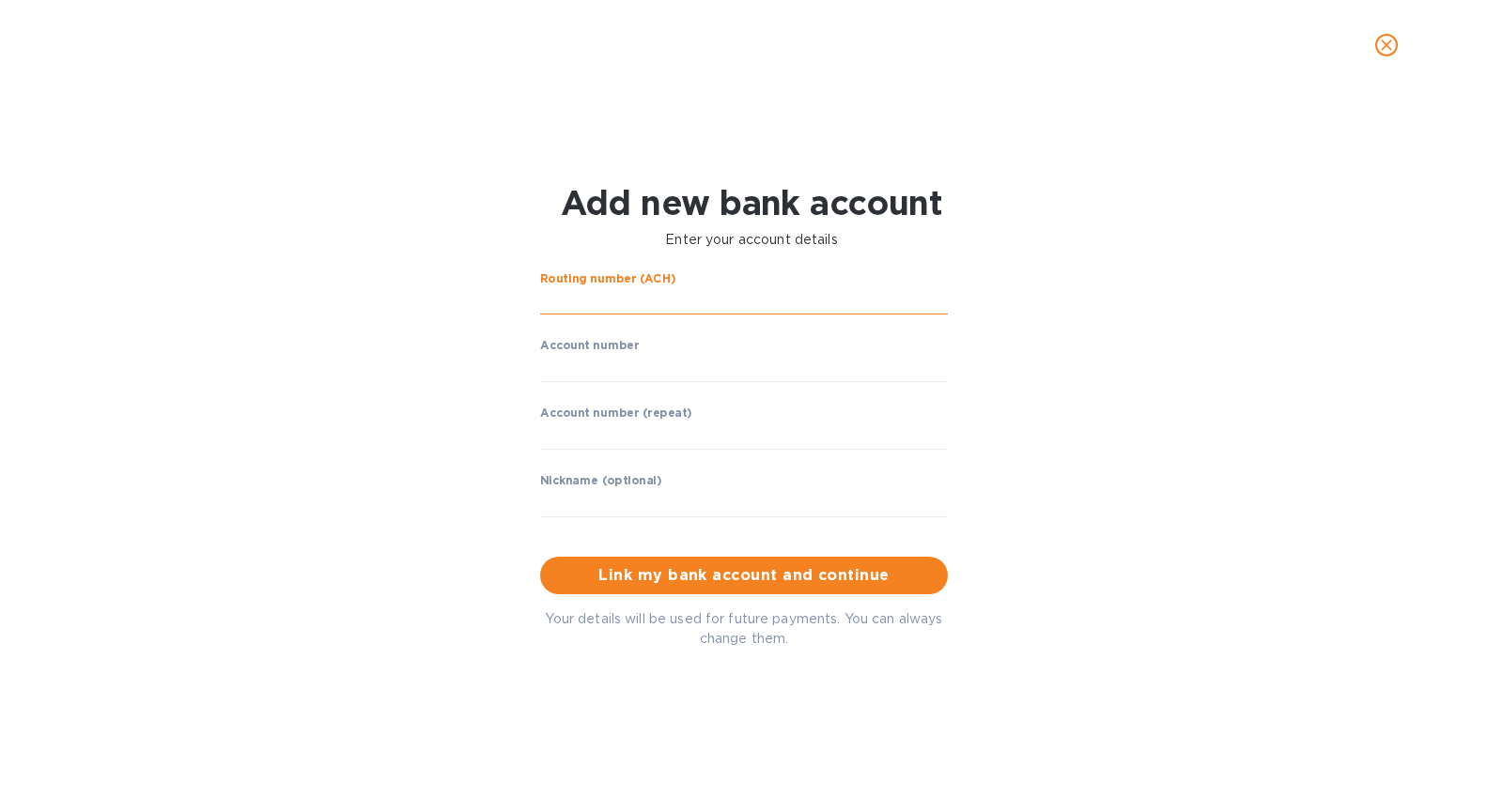
click at [794, 302] on input "string" at bounding box center [744, 301] width 408 height 29
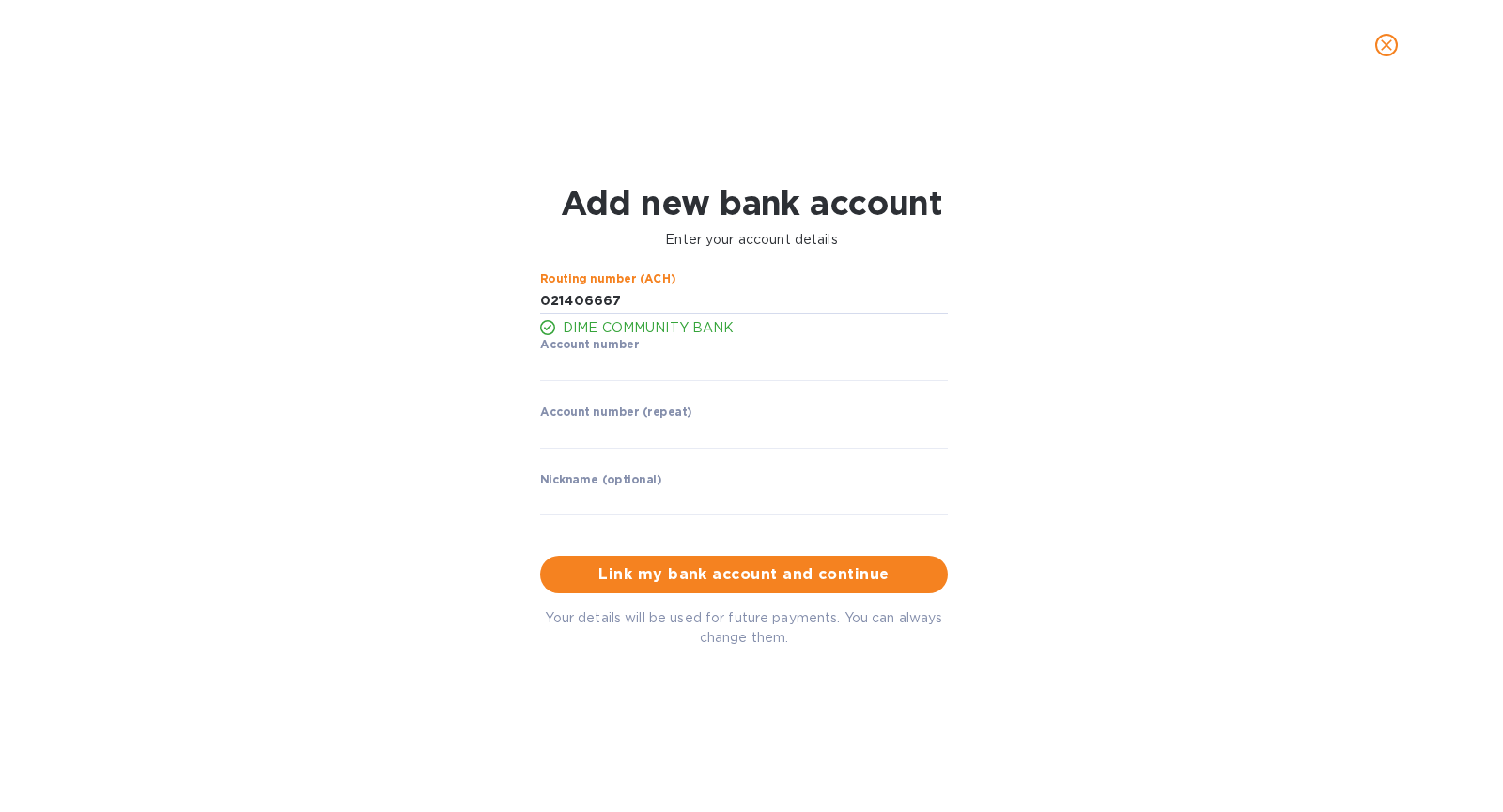
type input "021406667"
click at [752, 361] on input "string" at bounding box center [744, 367] width 408 height 29
click at [587, 378] on input "string" at bounding box center [744, 367] width 408 height 29
drag, startPoint x: 577, startPoint y: 370, endPoint x: 743, endPoint y: 368, distance: 166.0
click at [743, 368] on input "string" at bounding box center [744, 367] width 408 height 29
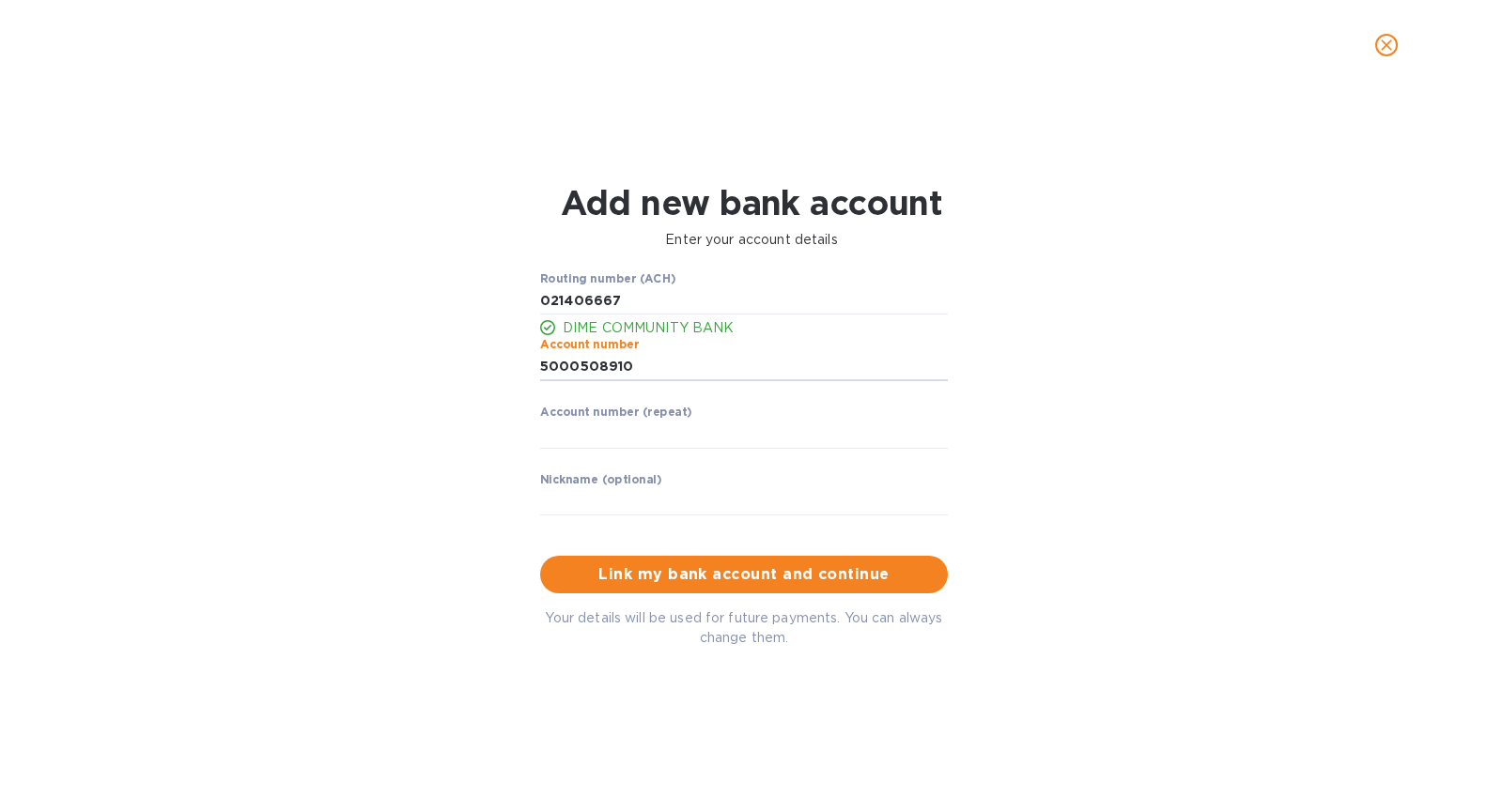
type input "5000508910"
click at [741, 417] on div "Account number (repeat) ​" at bounding box center [744, 439] width 408 height 68
click at [745, 428] on input "string" at bounding box center [744, 435] width 408 height 29
type input "5000508910"
click at [857, 578] on span "Link my bank account and continue" at bounding box center [744, 574] width 378 height 23
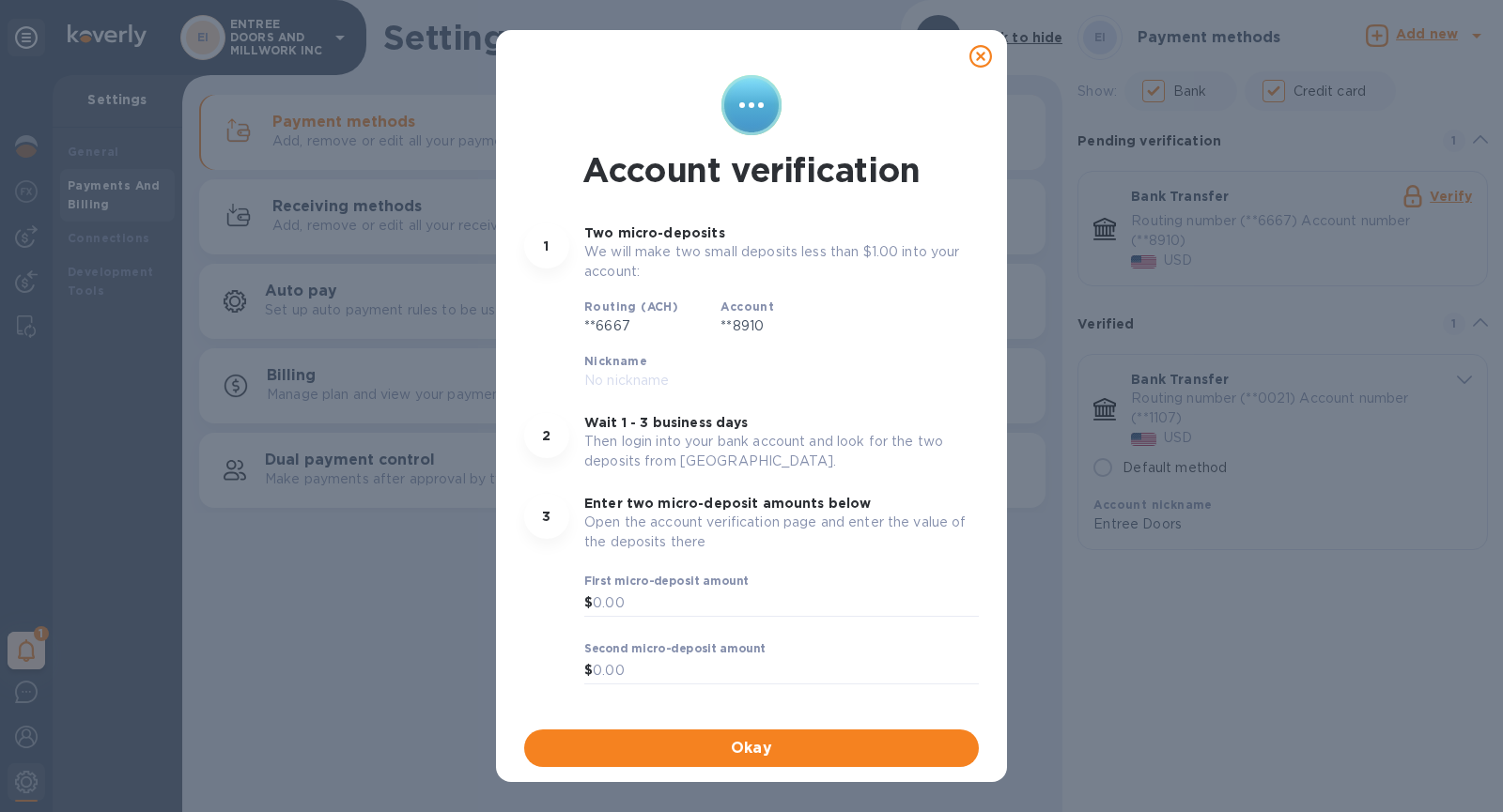
click at [979, 56] on icon at bounding box center [981, 56] width 23 height 23
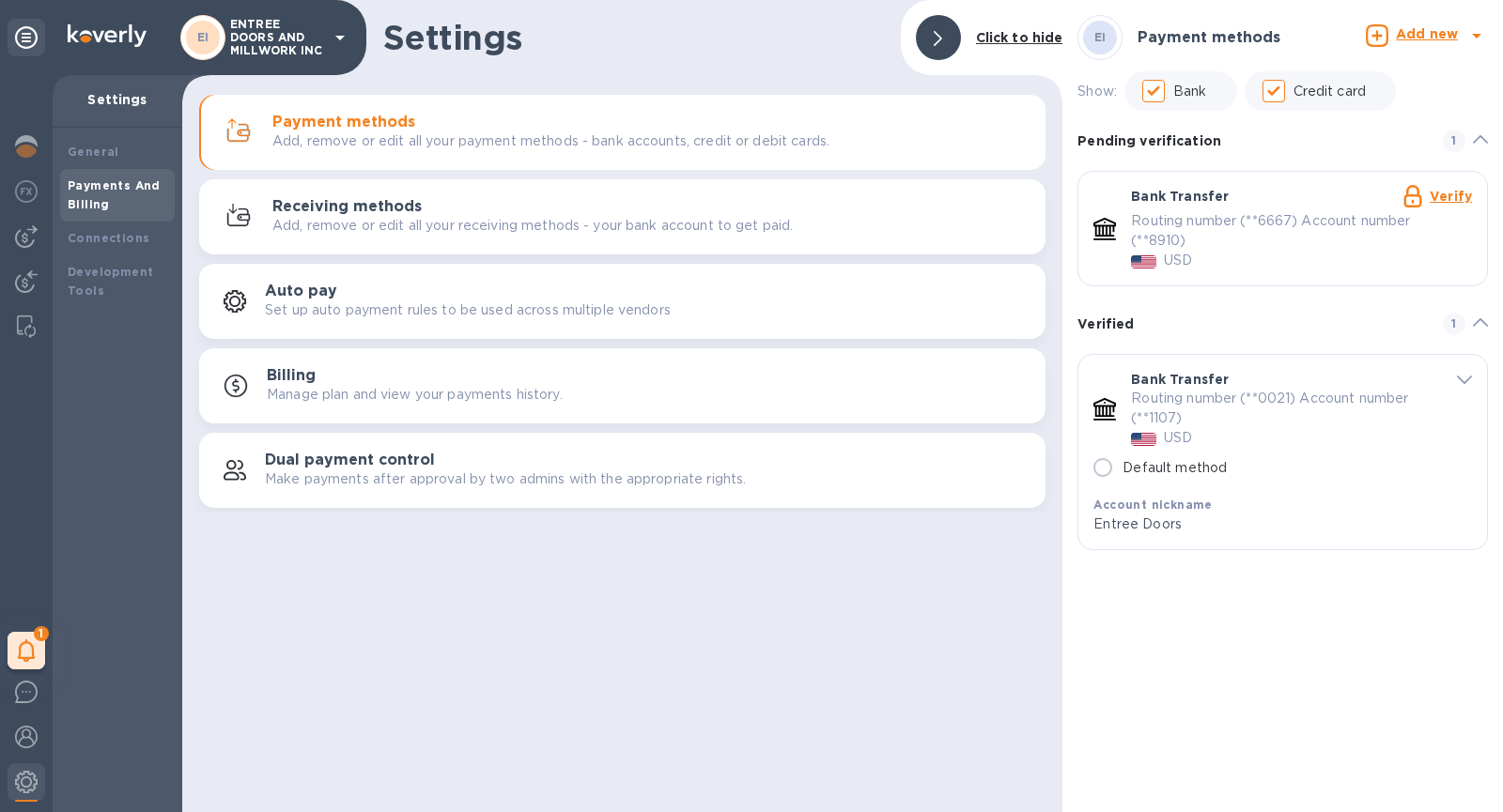
click at [327, 43] on div "EI ENTREE DOORS AND MILLWORK INC" at bounding box center [266, 37] width 171 height 45
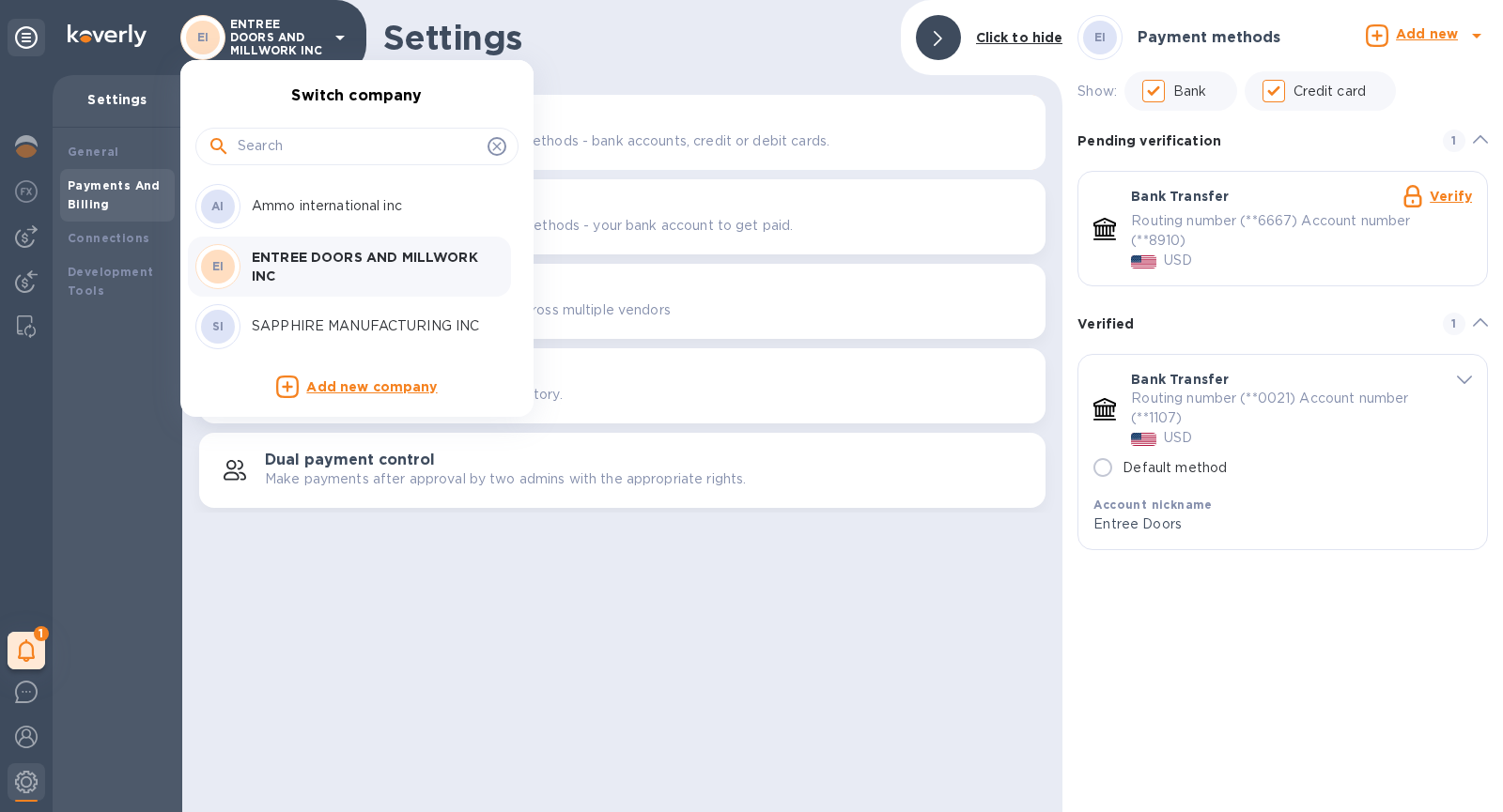
click at [312, 318] on p "SAPPHIRE MANUFACTURING INC" at bounding box center [370, 326] width 237 height 20
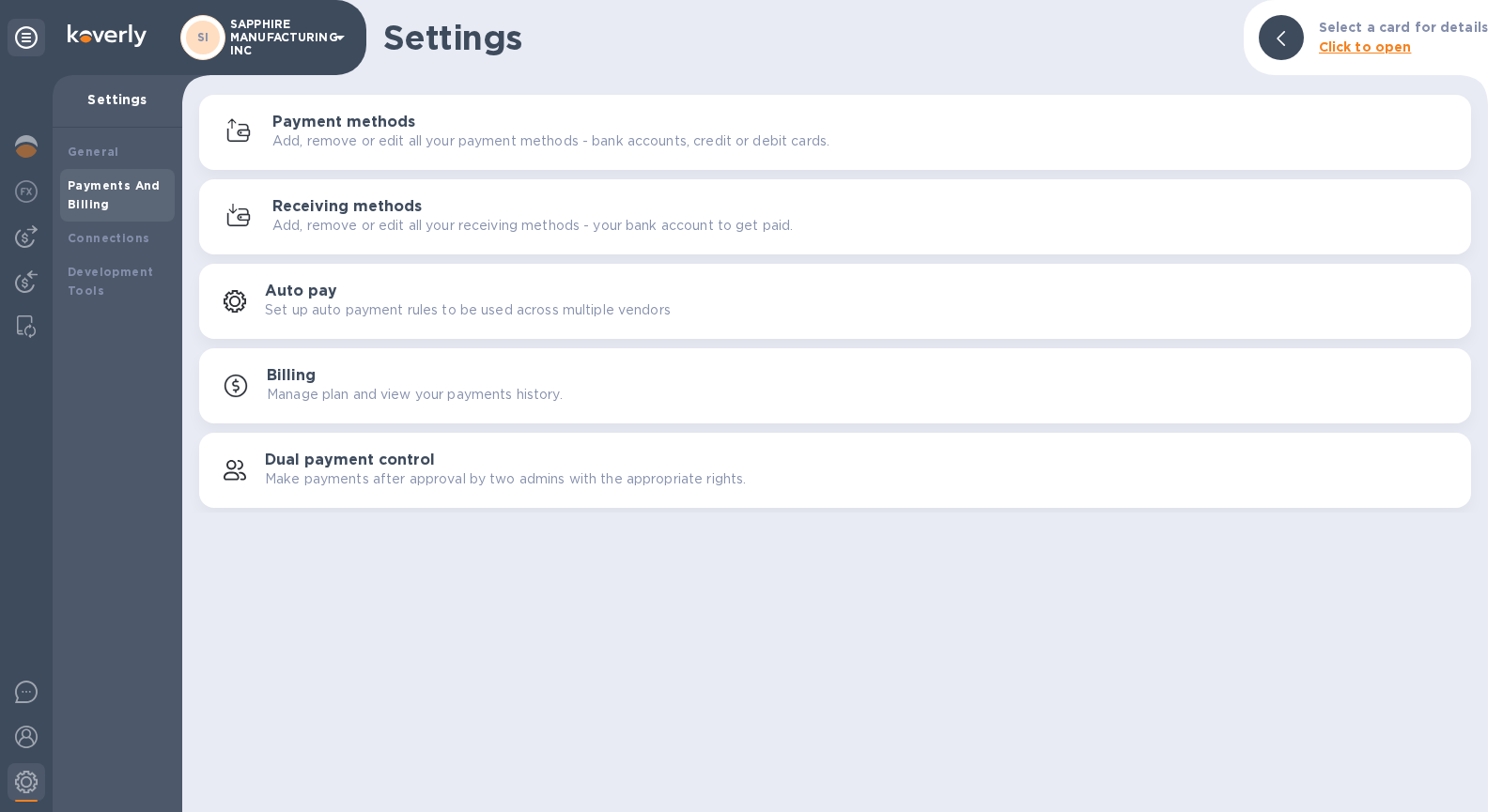
click at [397, 119] on h3 "Payment methods" at bounding box center [343, 122] width 143 height 18
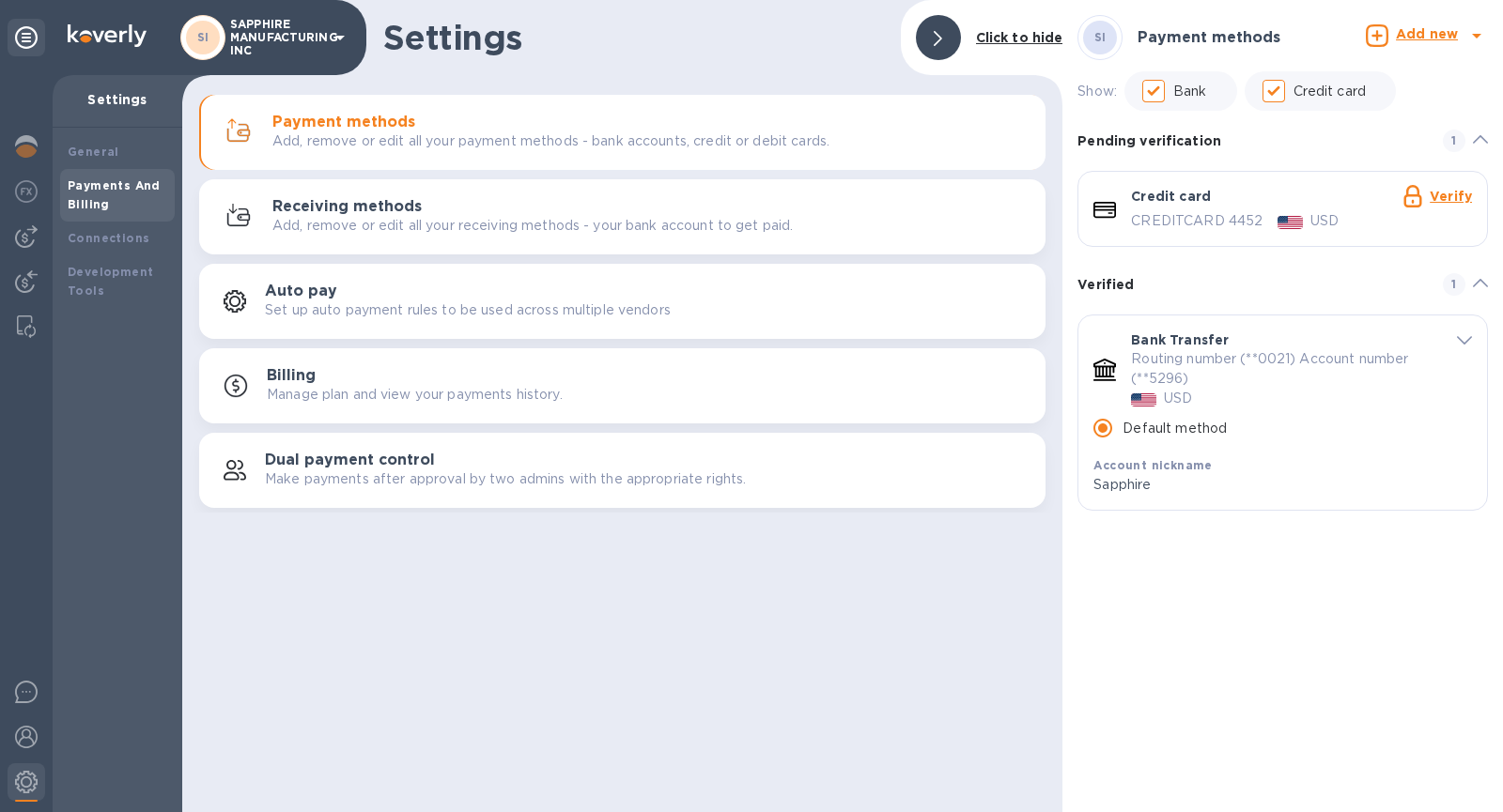
click at [1422, 34] on b "Add new" at bounding box center [1426, 34] width 62 height 15
click at [1381, 118] on b "Bank account" at bounding box center [1375, 116] width 96 height 15
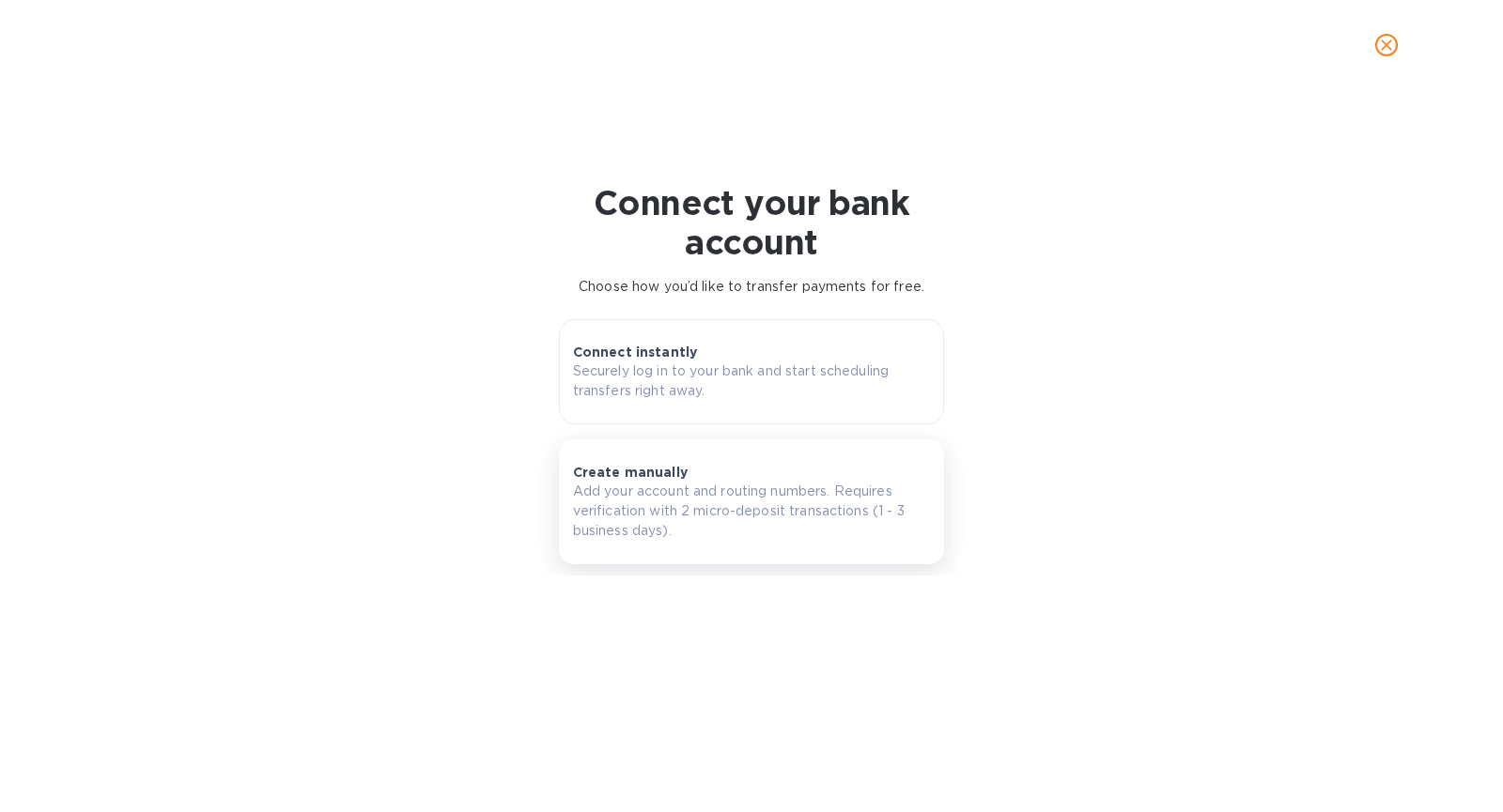
click at [816, 513] on p "Add your account and routing numbers. Requires verification with 2 micro-deposi…" at bounding box center [752, 512] width 358 height 59
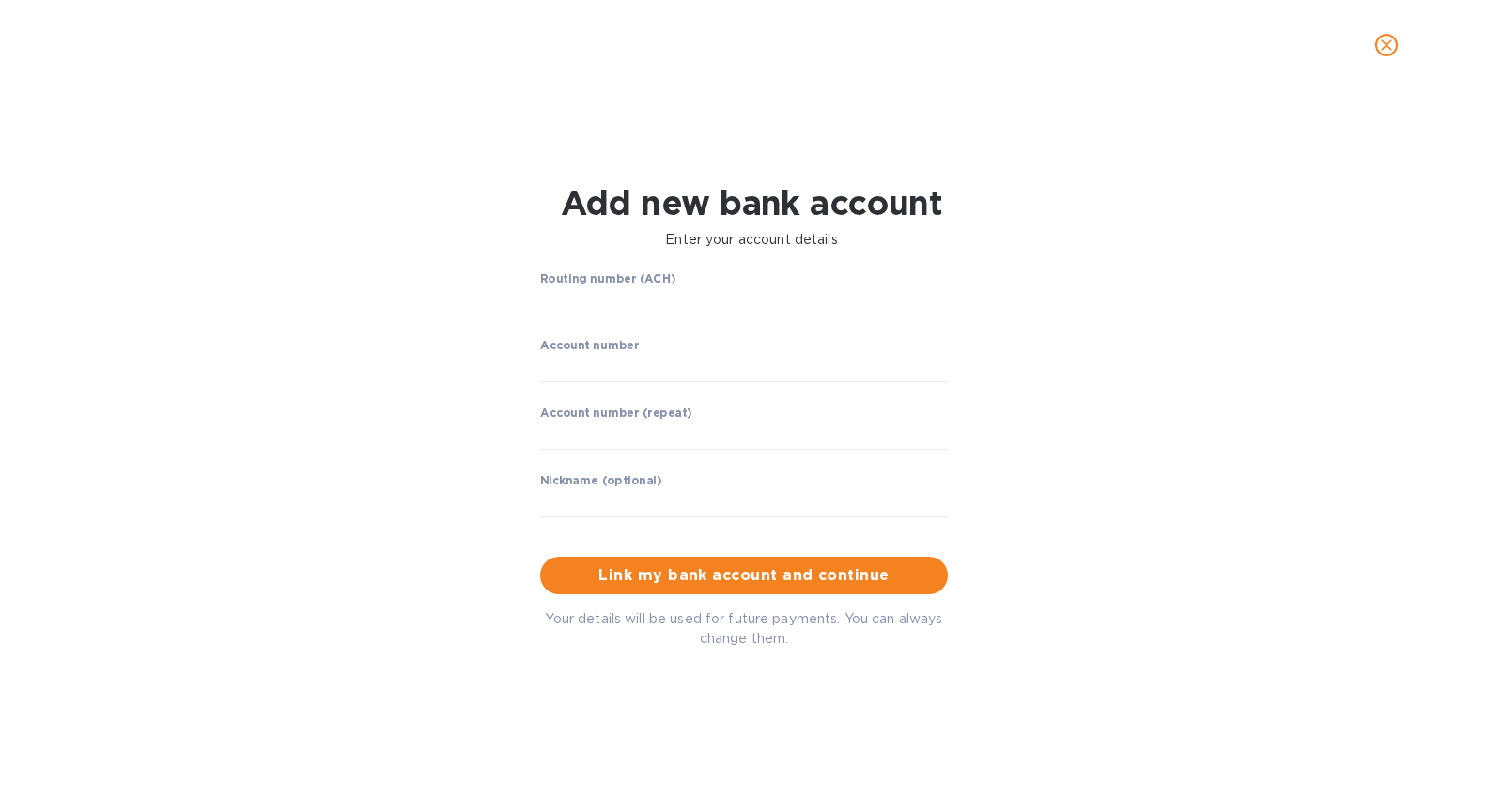
click at [806, 300] on input "string" at bounding box center [744, 301] width 408 height 29
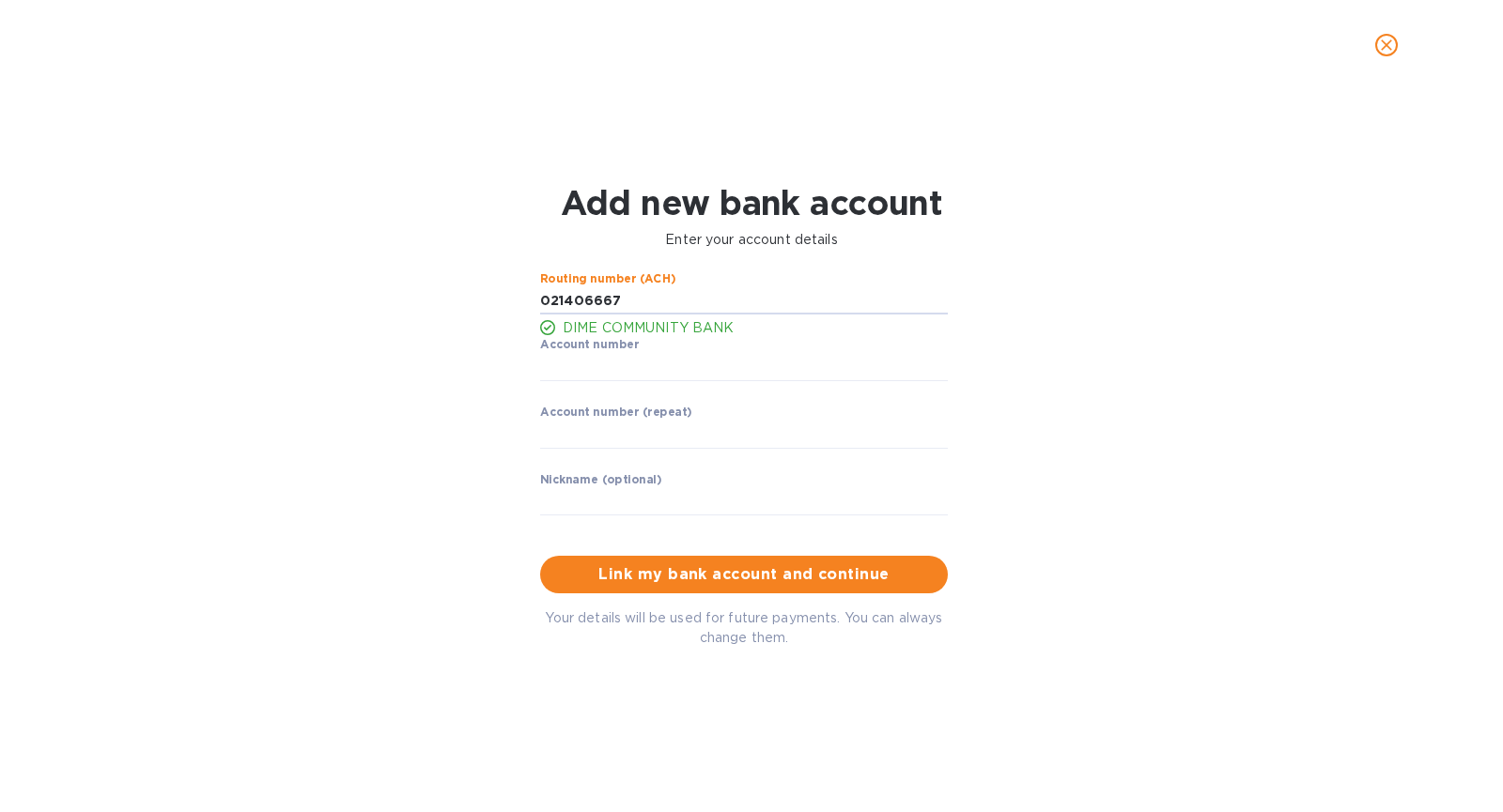
type input "021406667"
click at [710, 363] on input "string" at bounding box center [744, 367] width 408 height 29
type input "5000508712"
click at [693, 434] on input "string" at bounding box center [744, 435] width 408 height 29
type input "5000508712"
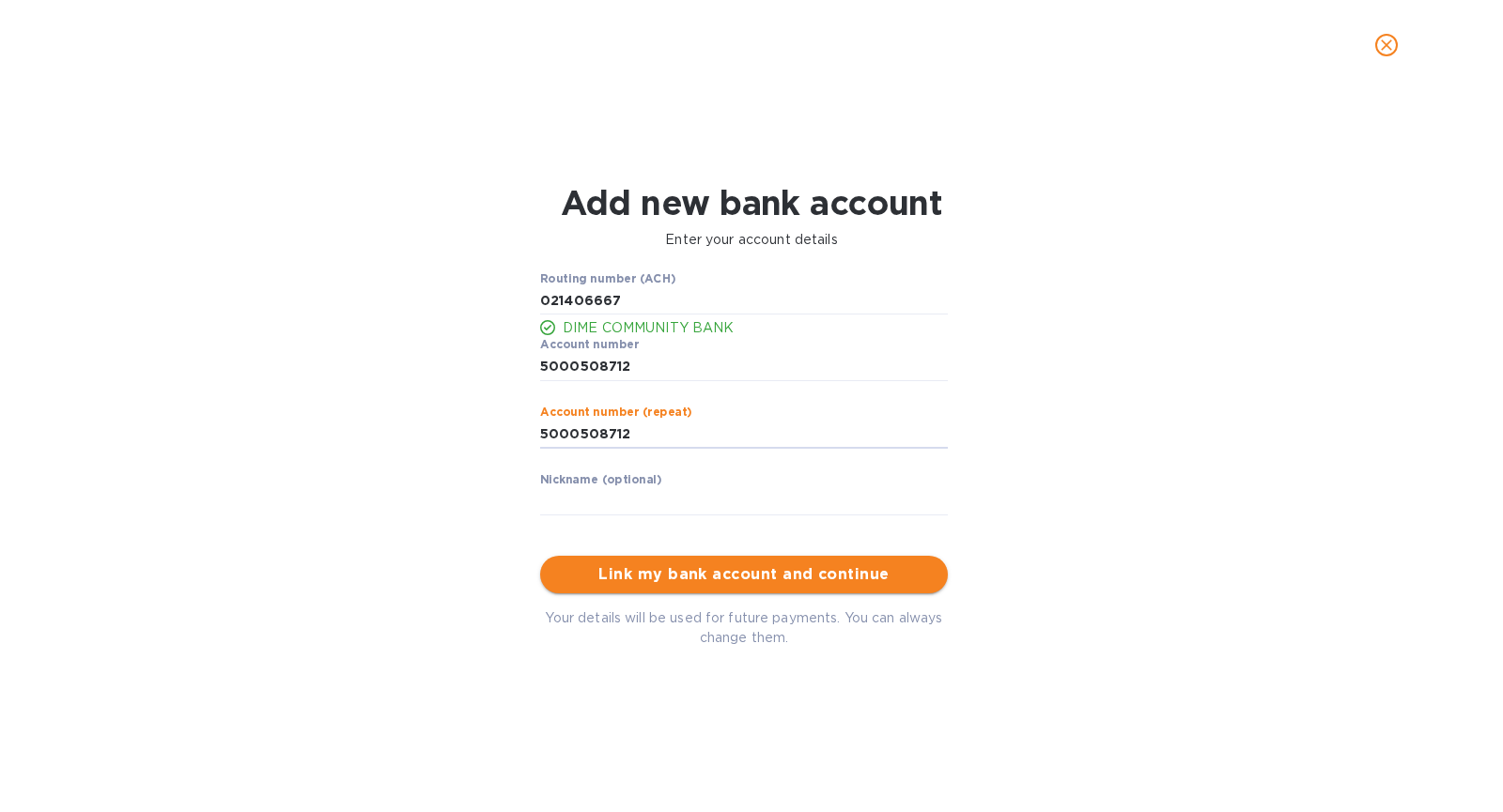
click at [724, 569] on span "Link my bank account and continue" at bounding box center [744, 574] width 378 height 23
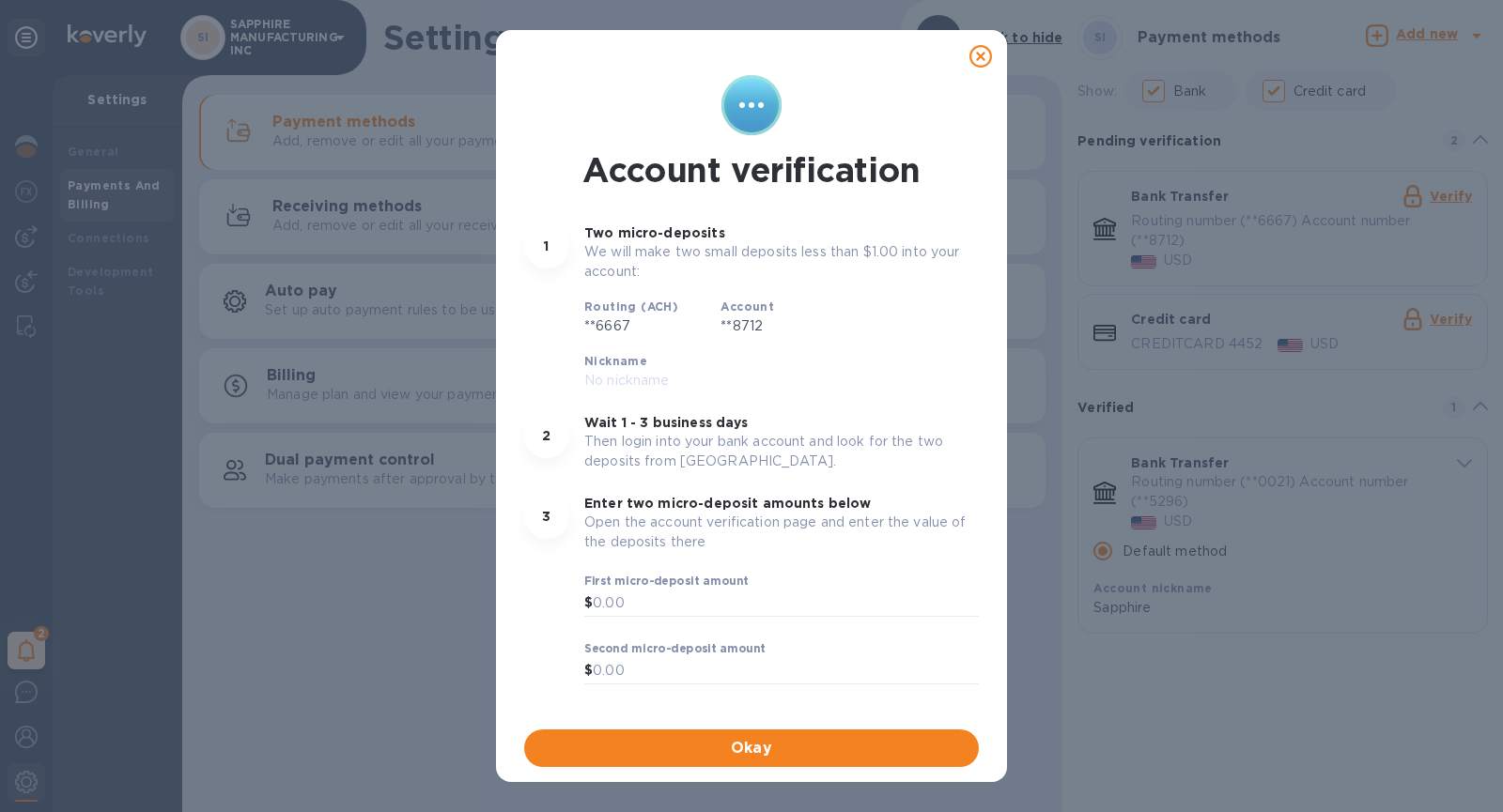
click at [979, 52] on icon at bounding box center [981, 56] width 23 height 23
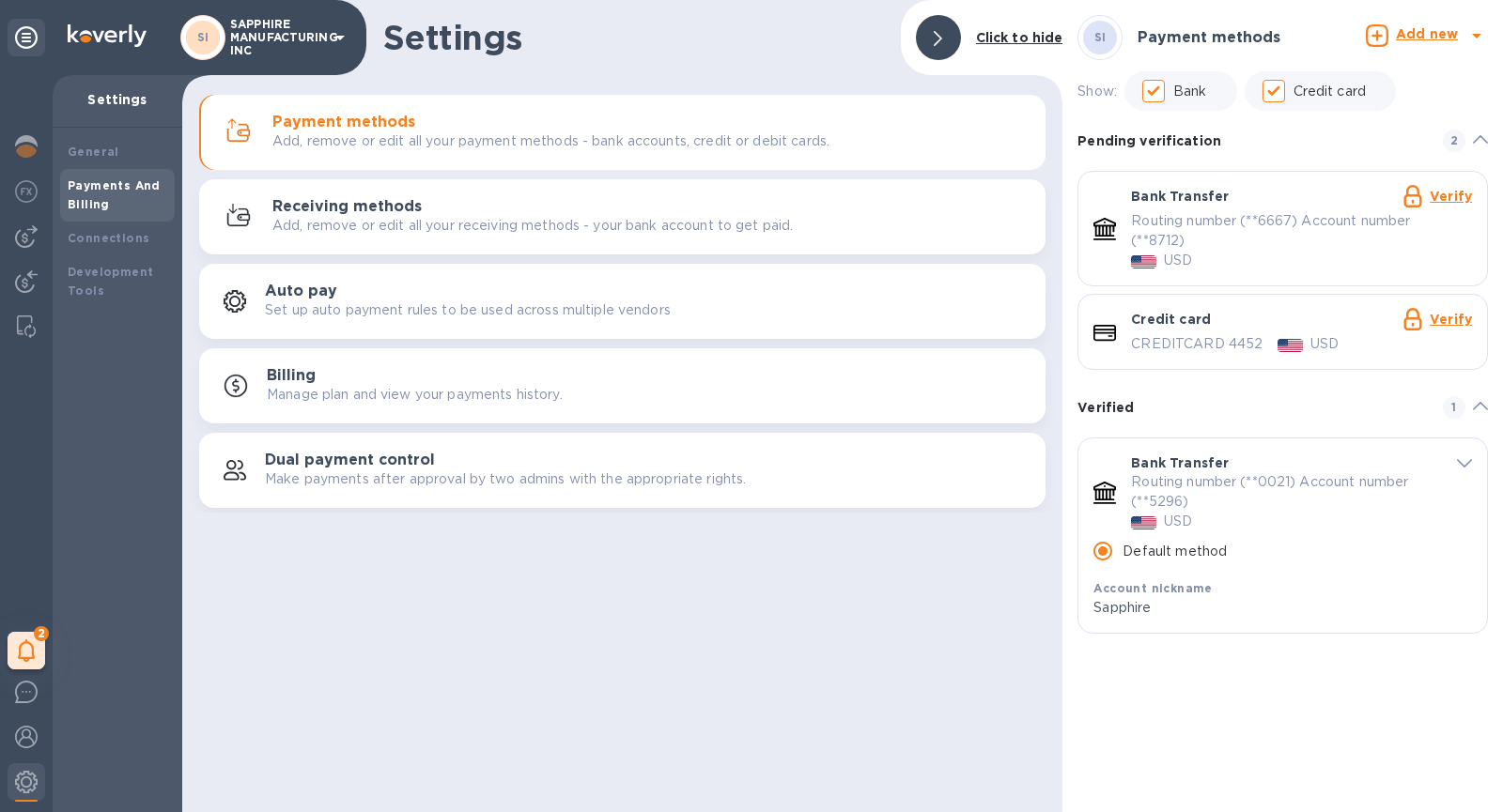
click at [270, 22] on p "SAPPHIRE MANUFACTURING INC" at bounding box center [277, 37] width 94 height 39
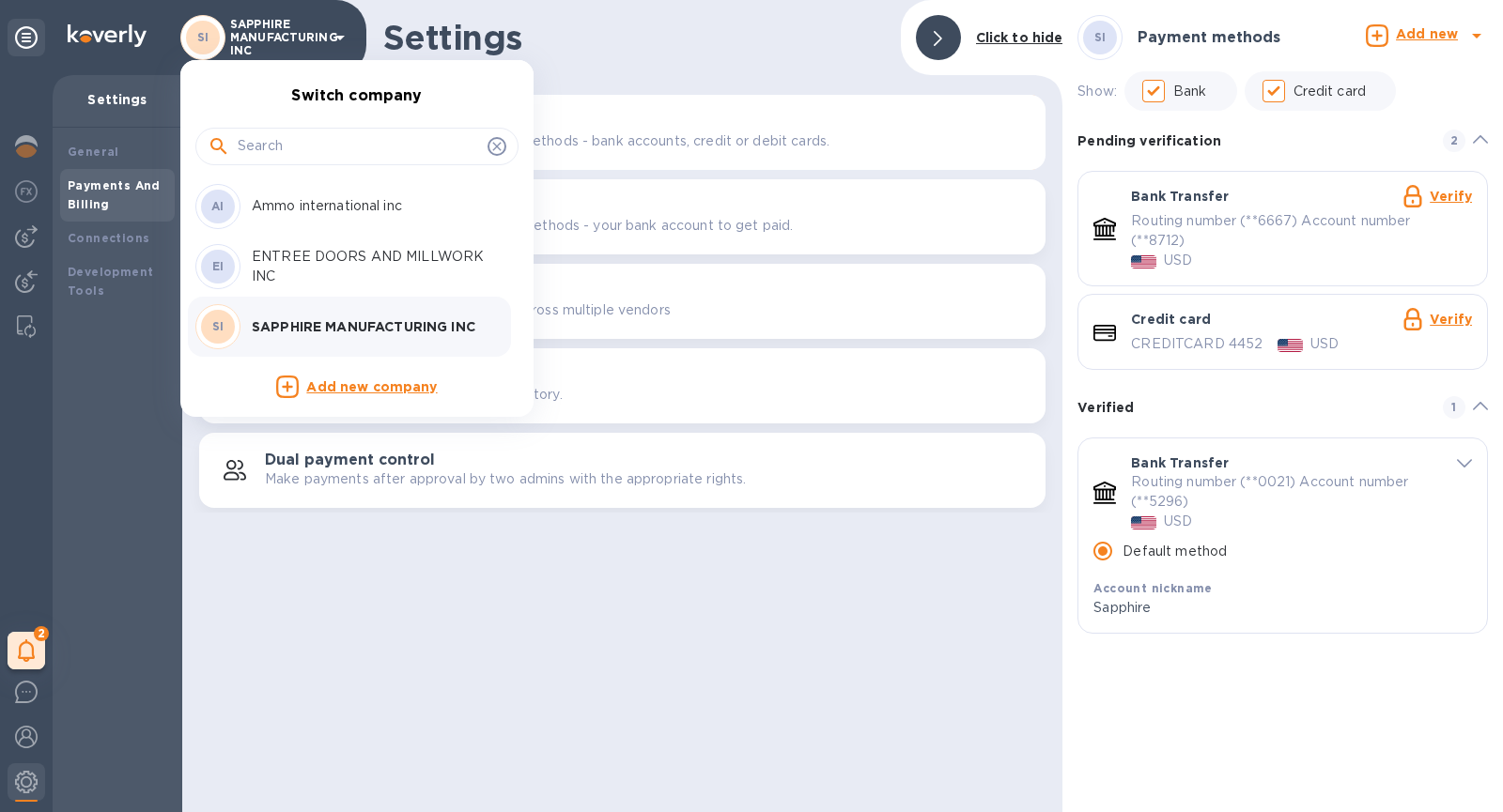
click at [27, 45] on div at bounding box center [752, 406] width 1503 height 812
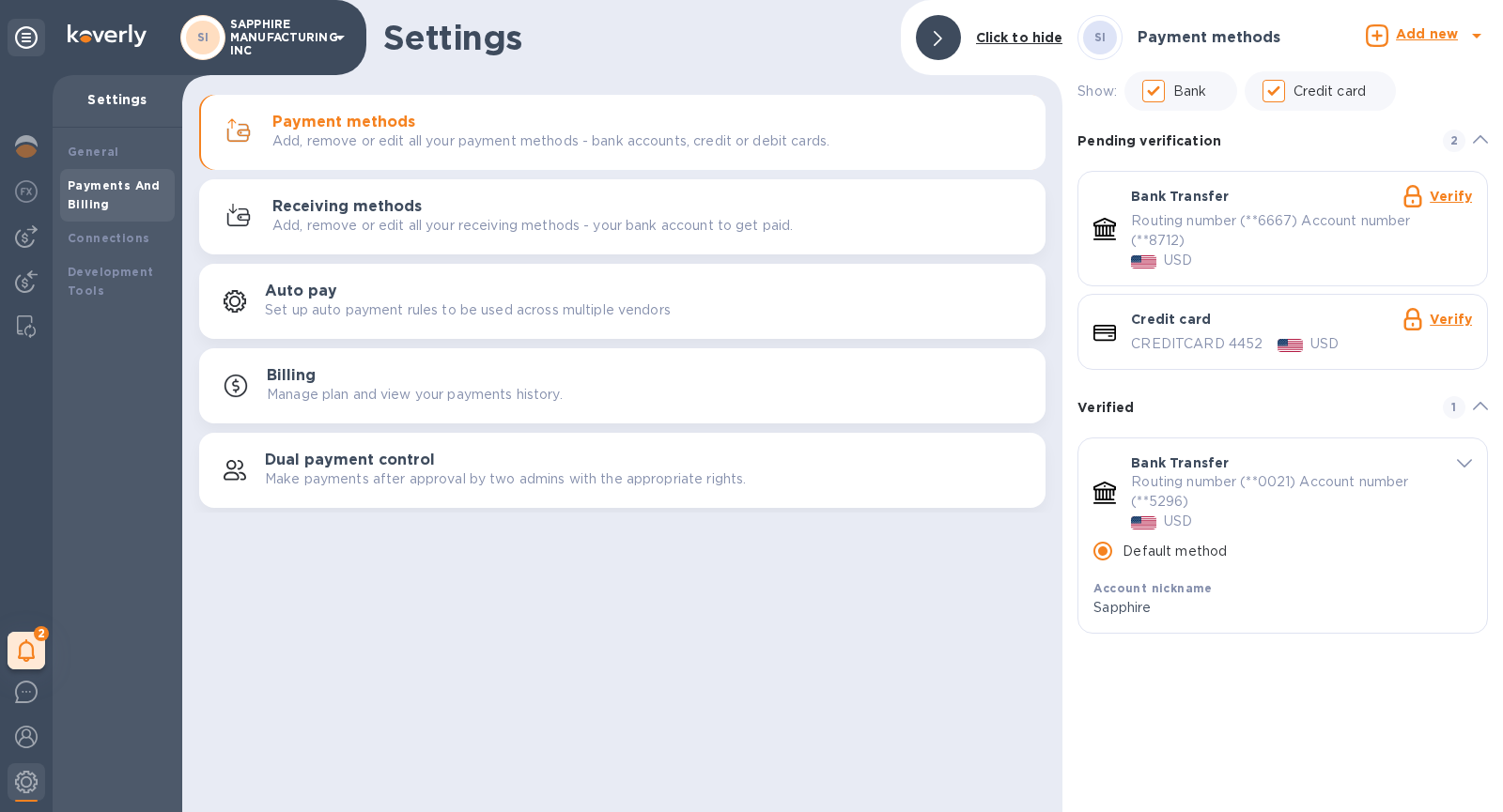
click at [285, 30] on p "SAPPHIRE MANUFACTURING INC" at bounding box center [277, 37] width 94 height 39
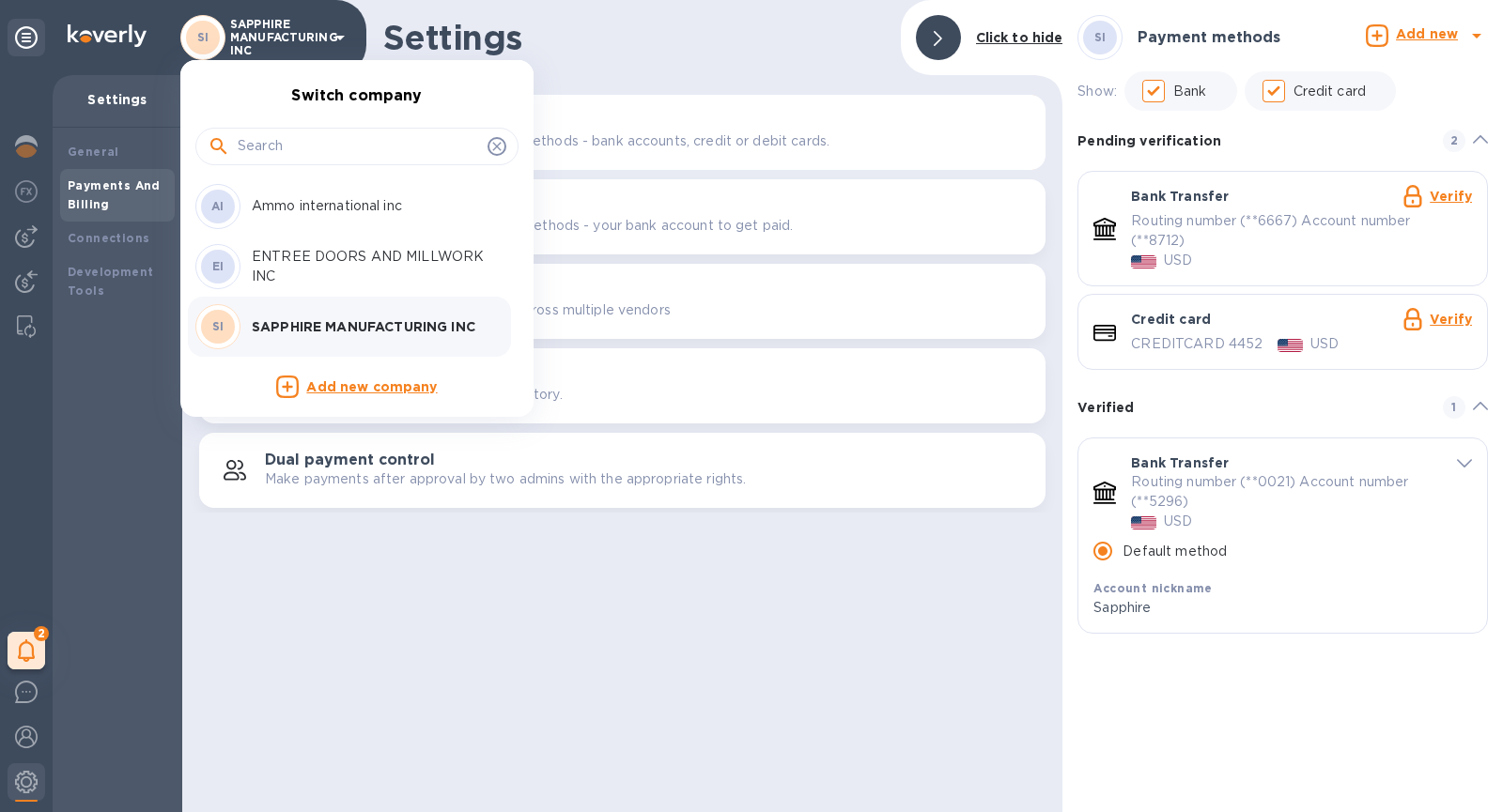
click at [312, 222] on div "AI Ammo international inc" at bounding box center [342, 206] width 293 height 45
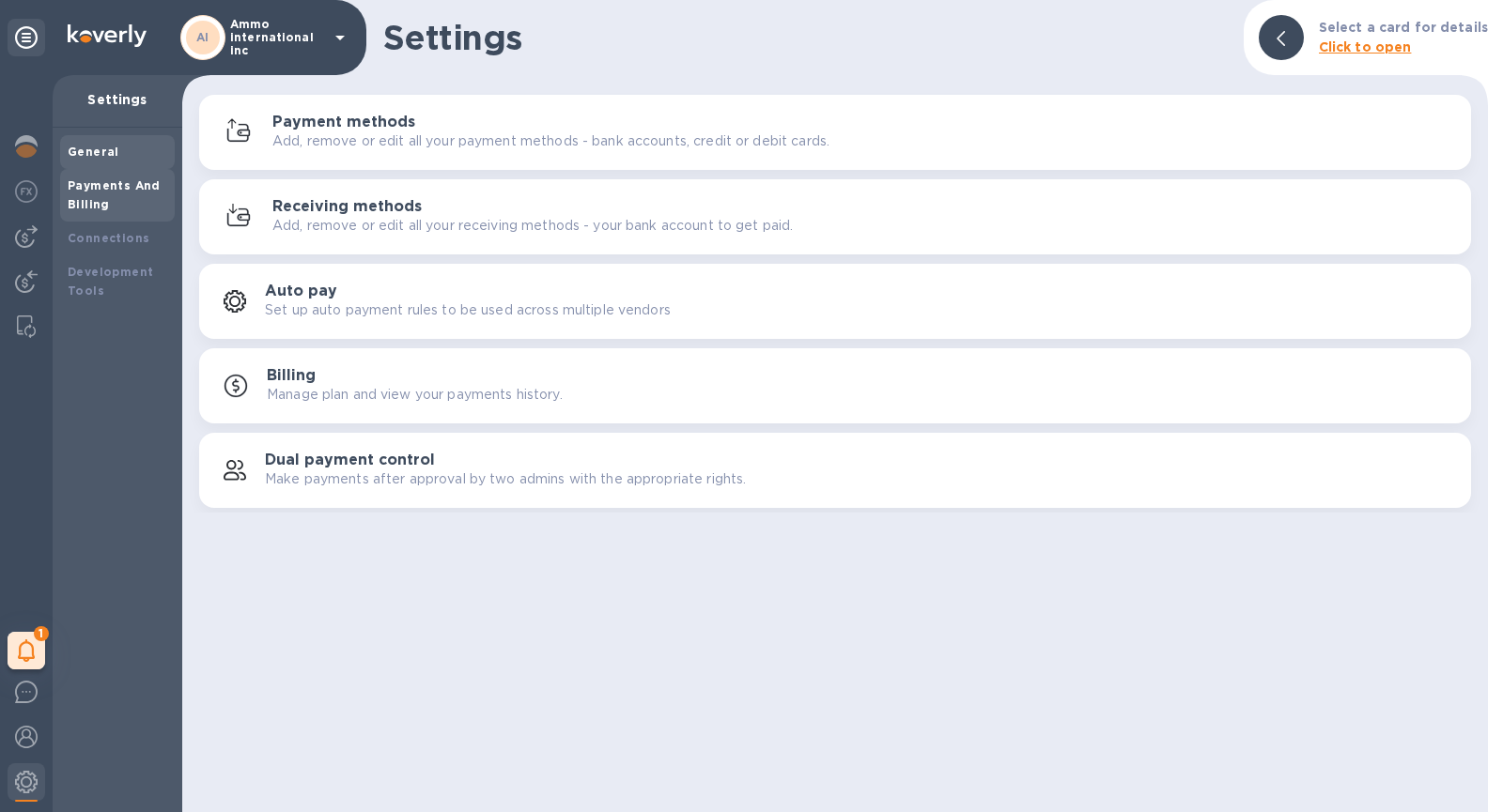
click at [98, 152] on b "General" at bounding box center [93, 151] width 51 height 14
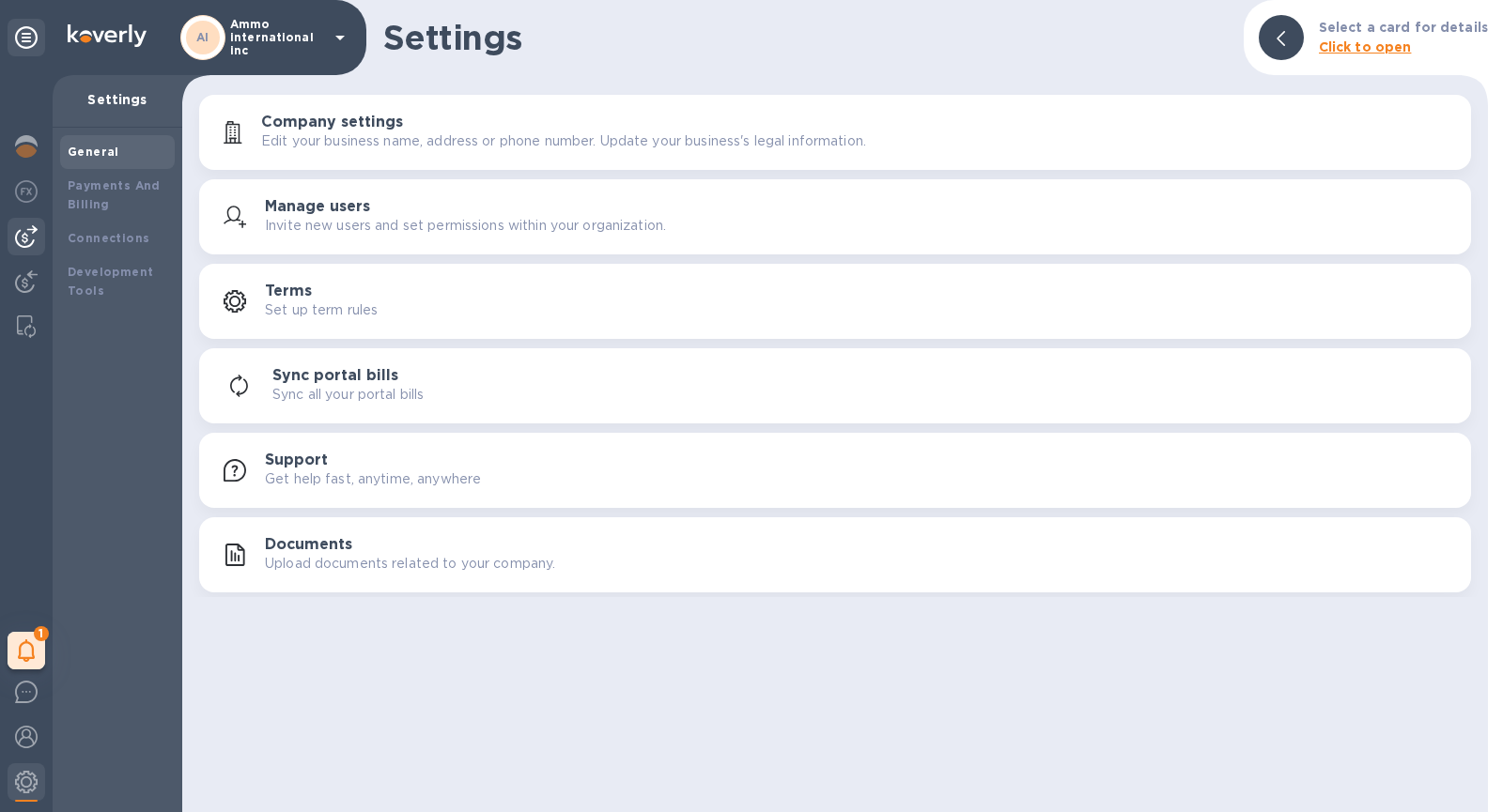
click at [18, 235] on img at bounding box center [27, 237] width 23 height 23
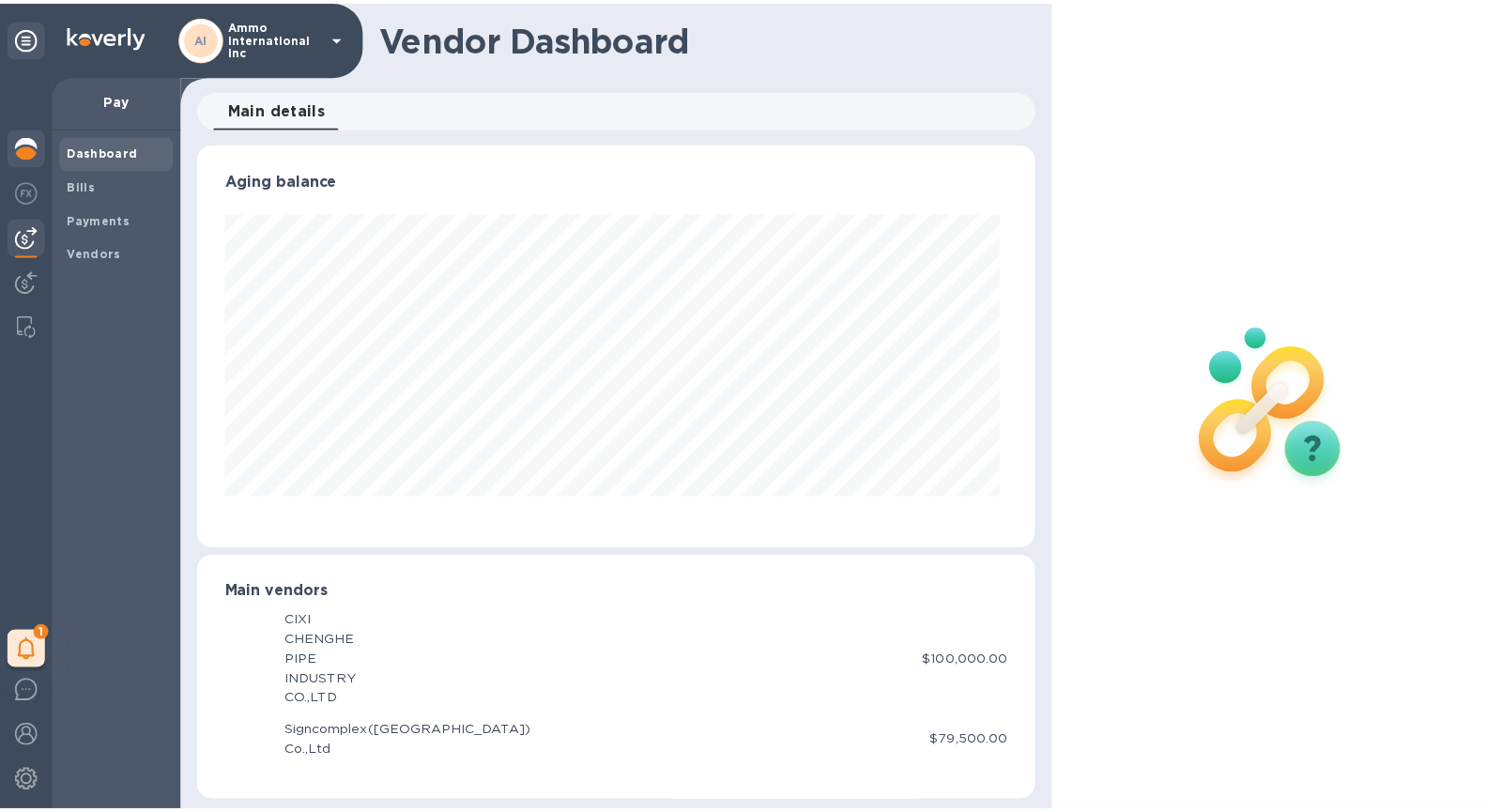
scroll to position [406, 839]
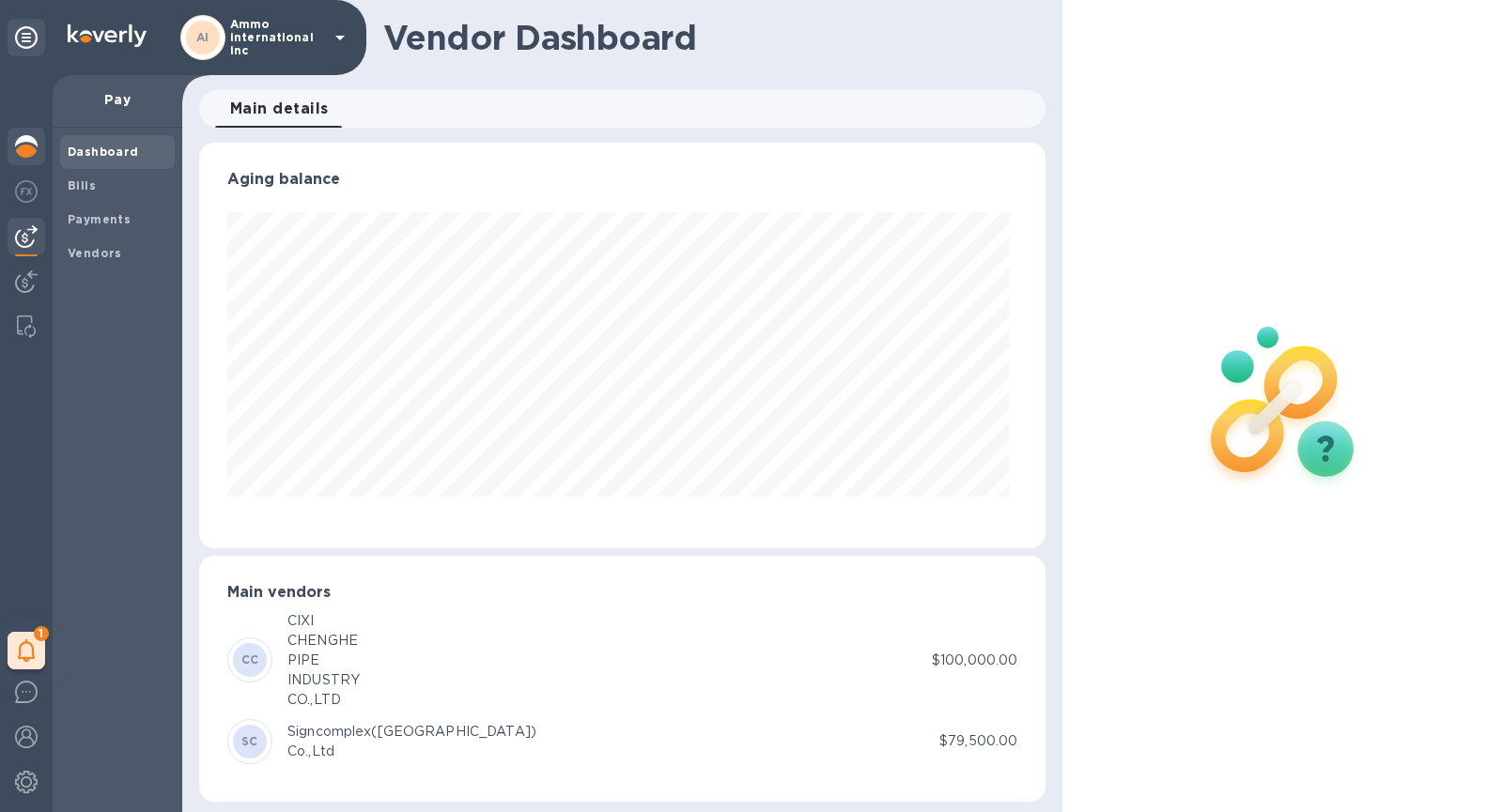
click at [28, 147] on img at bounding box center [27, 146] width 23 height 23
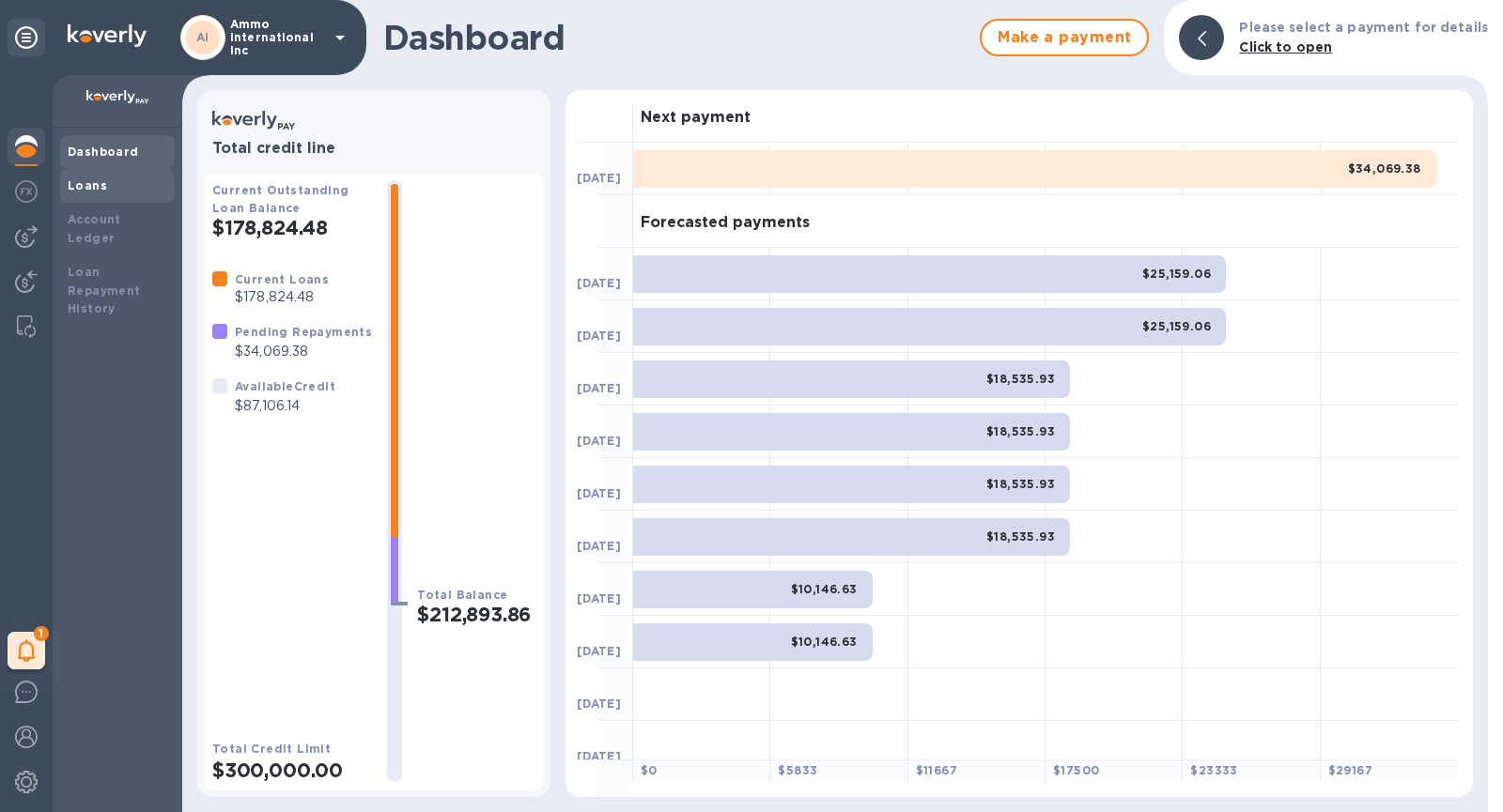
click at [88, 178] on div "Loans" at bounding box center [117, 186] width 100 height 19
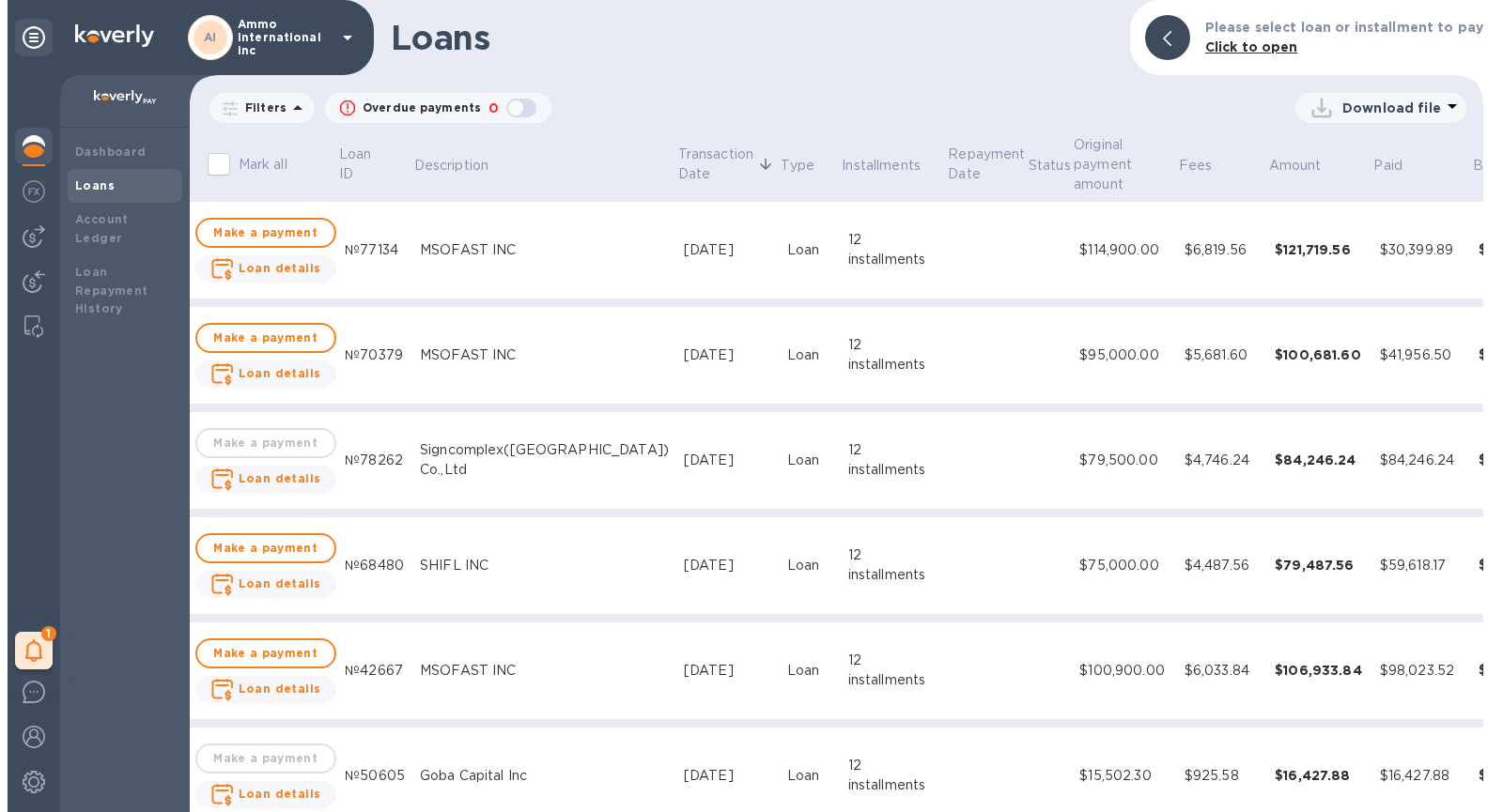
scroll to position [0, 22]
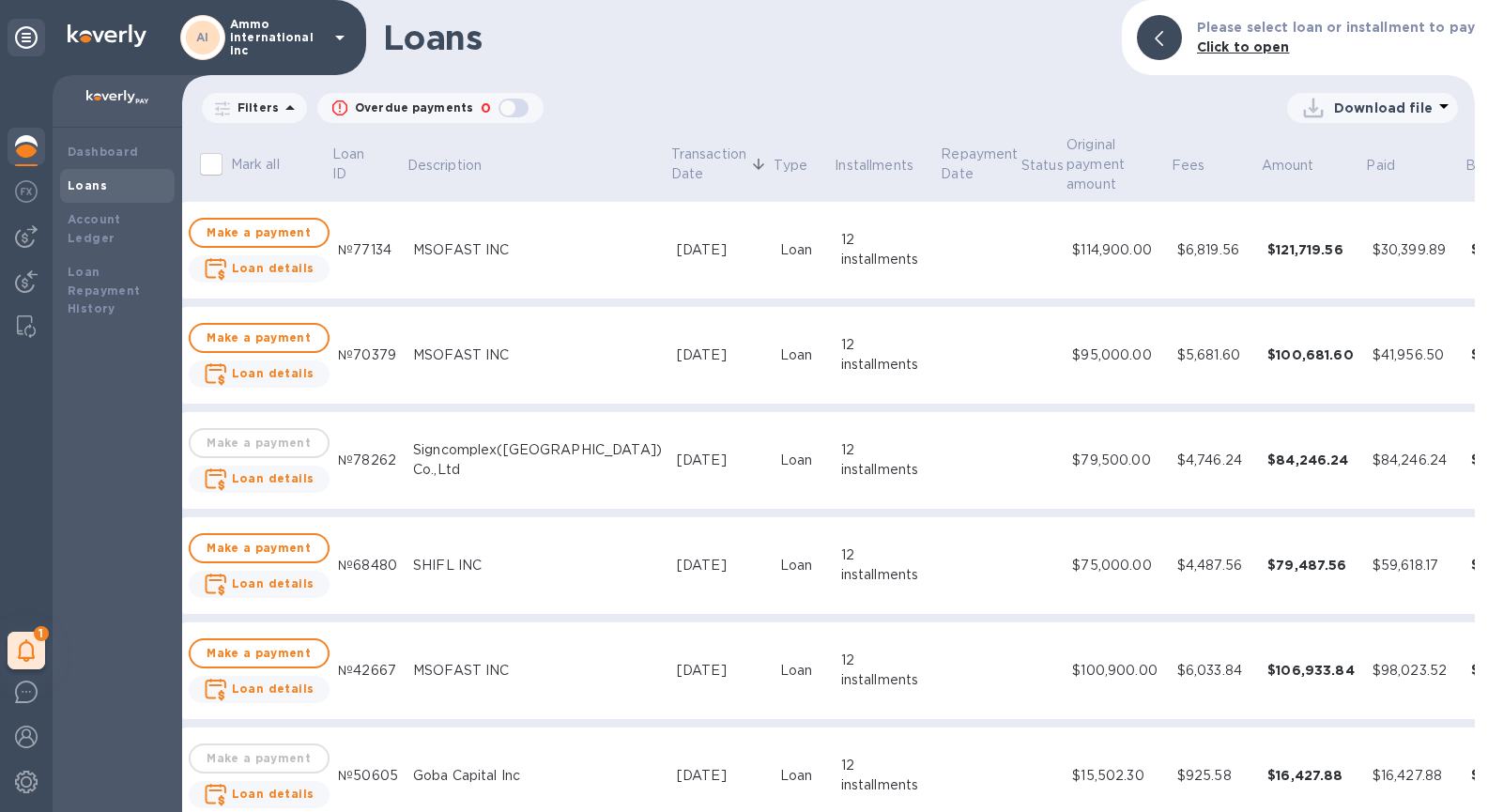
click at [1360, 121] on div "Download file" at bounding box center [1371, 108] width 145 height 30
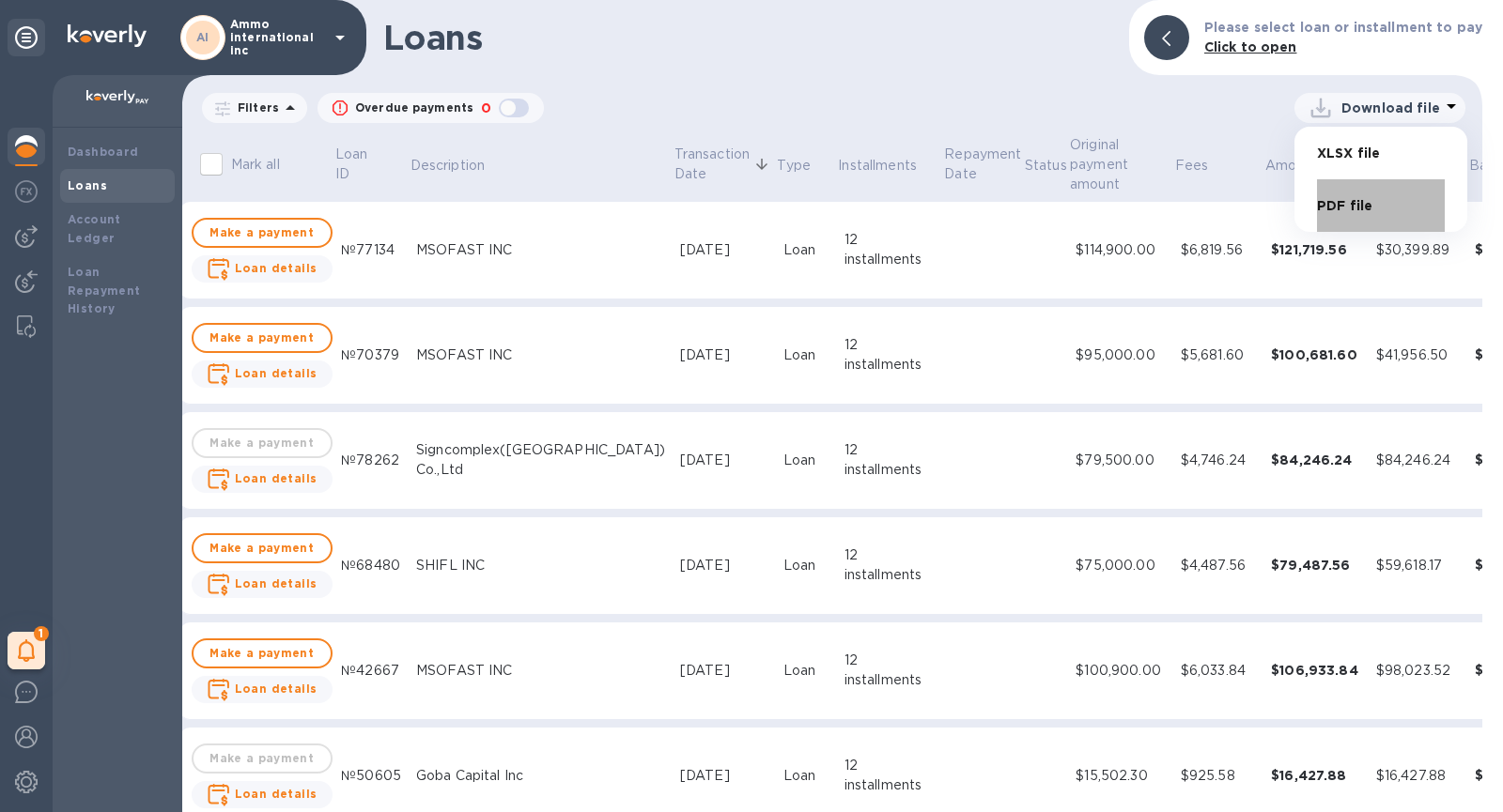
click at [1336, 211] on li "PDF file" at bounding box center [1380, 205] width 127 height 52
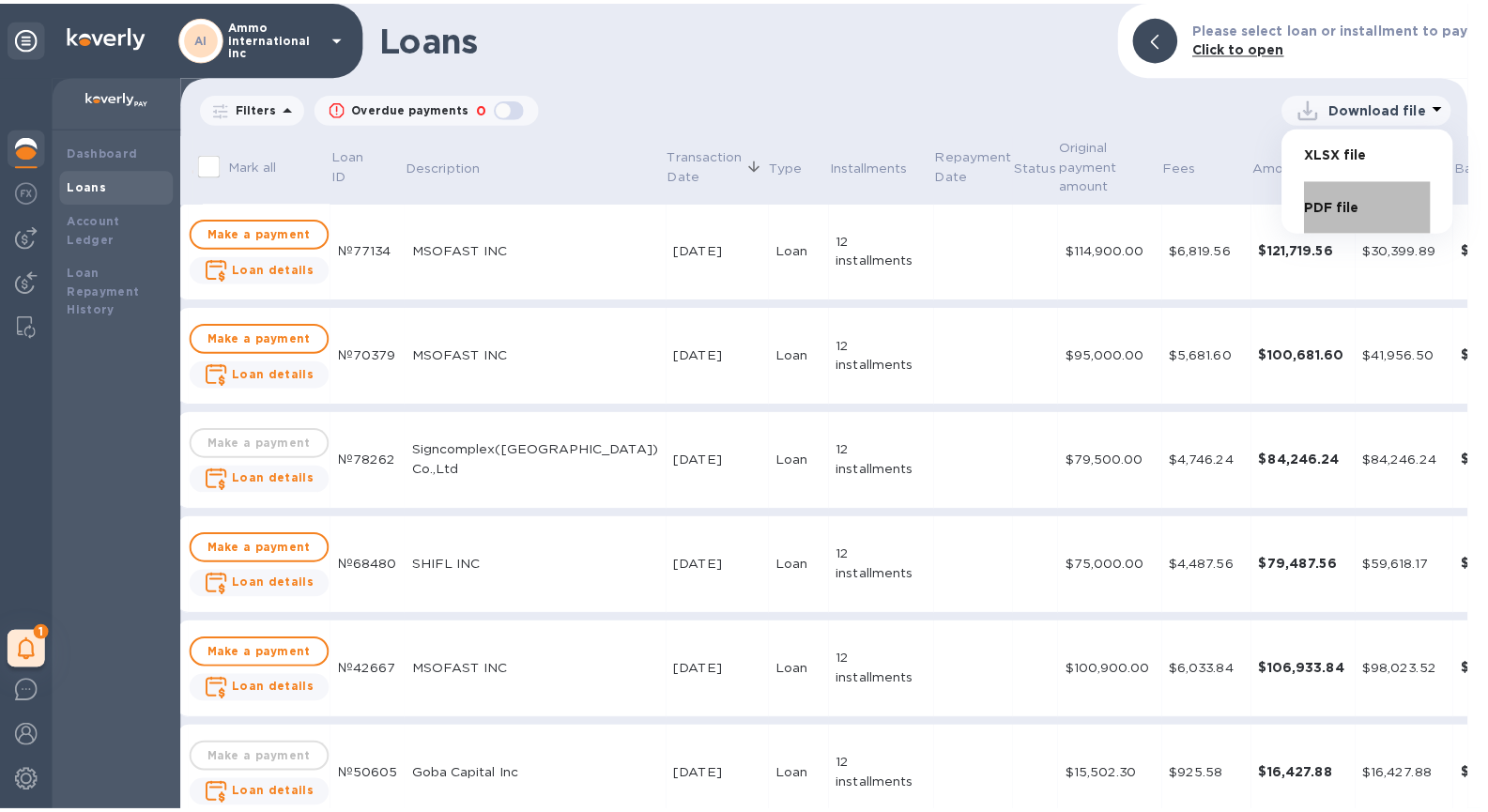
scroll to position [0, 11]
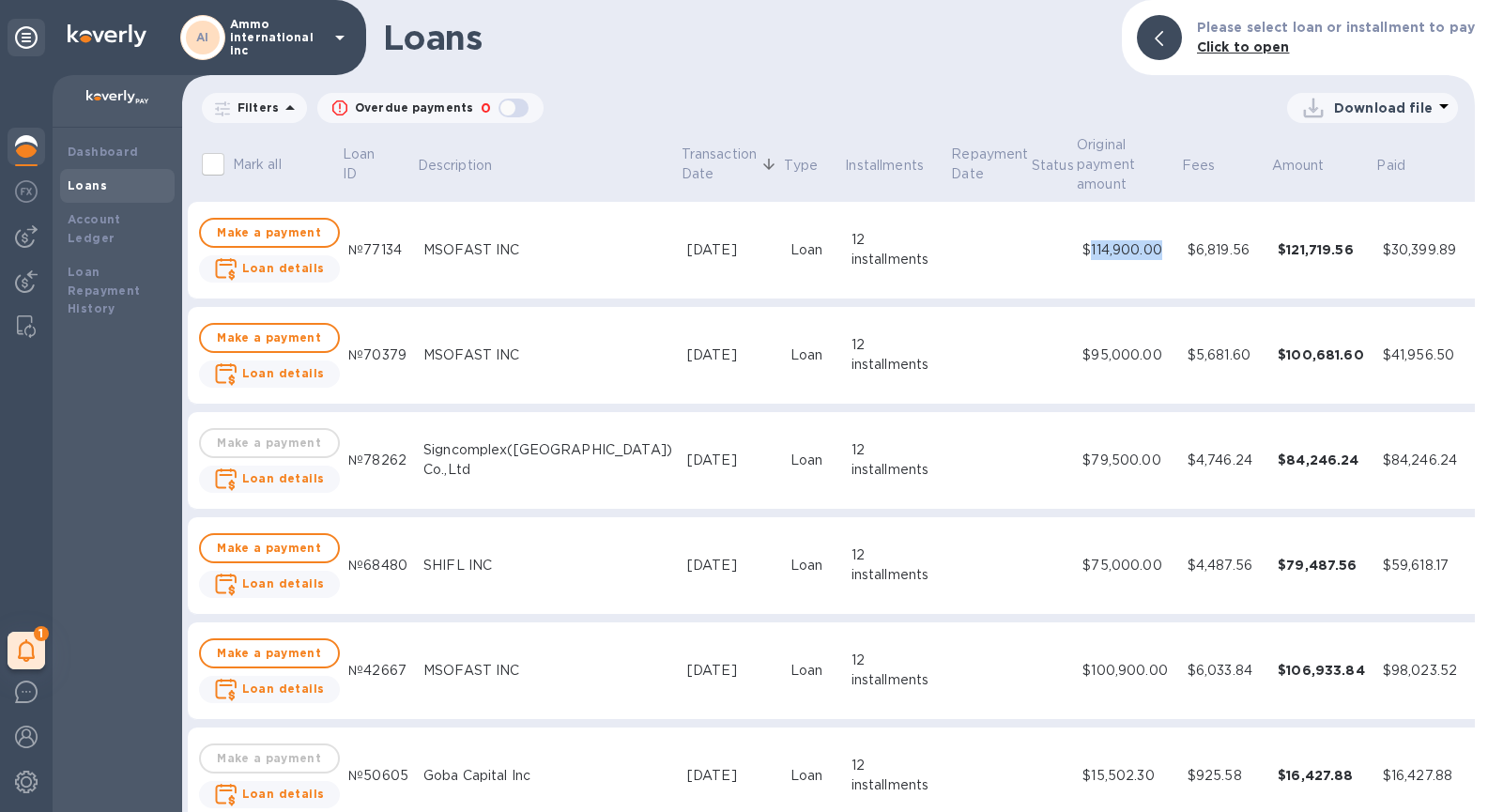
drag, startPoint x: 1065, startPoint y: 249, endPoint x: 986, endPoint y: 248, distance: 79.0
click at [1082, 248] on div "$114,900.00" at bounding box center [1127, 250] width 89 height 20
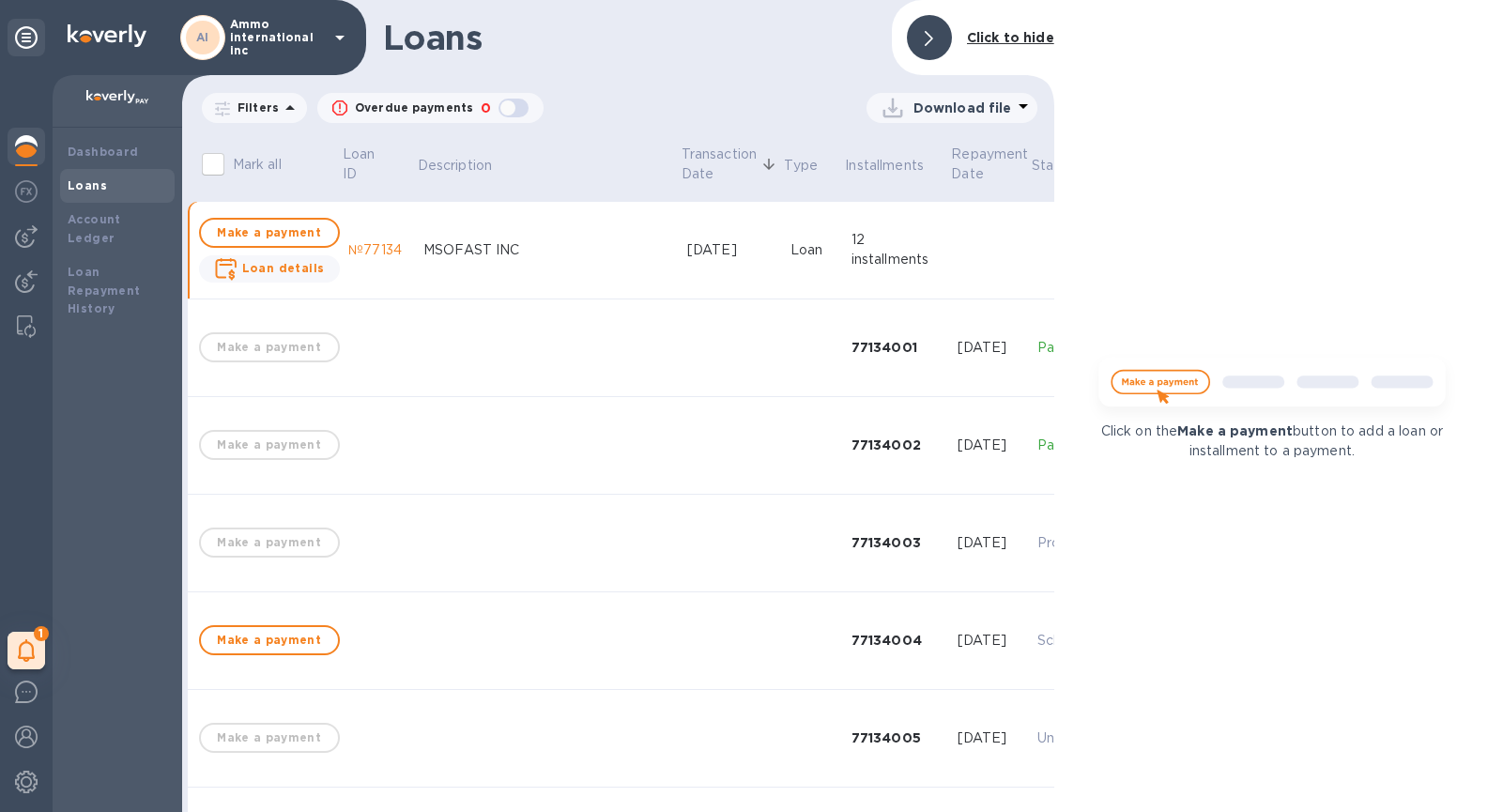
click at [1031, 42] on b "Click to hide" at bounding box center [1011, 38] width 87 height 15
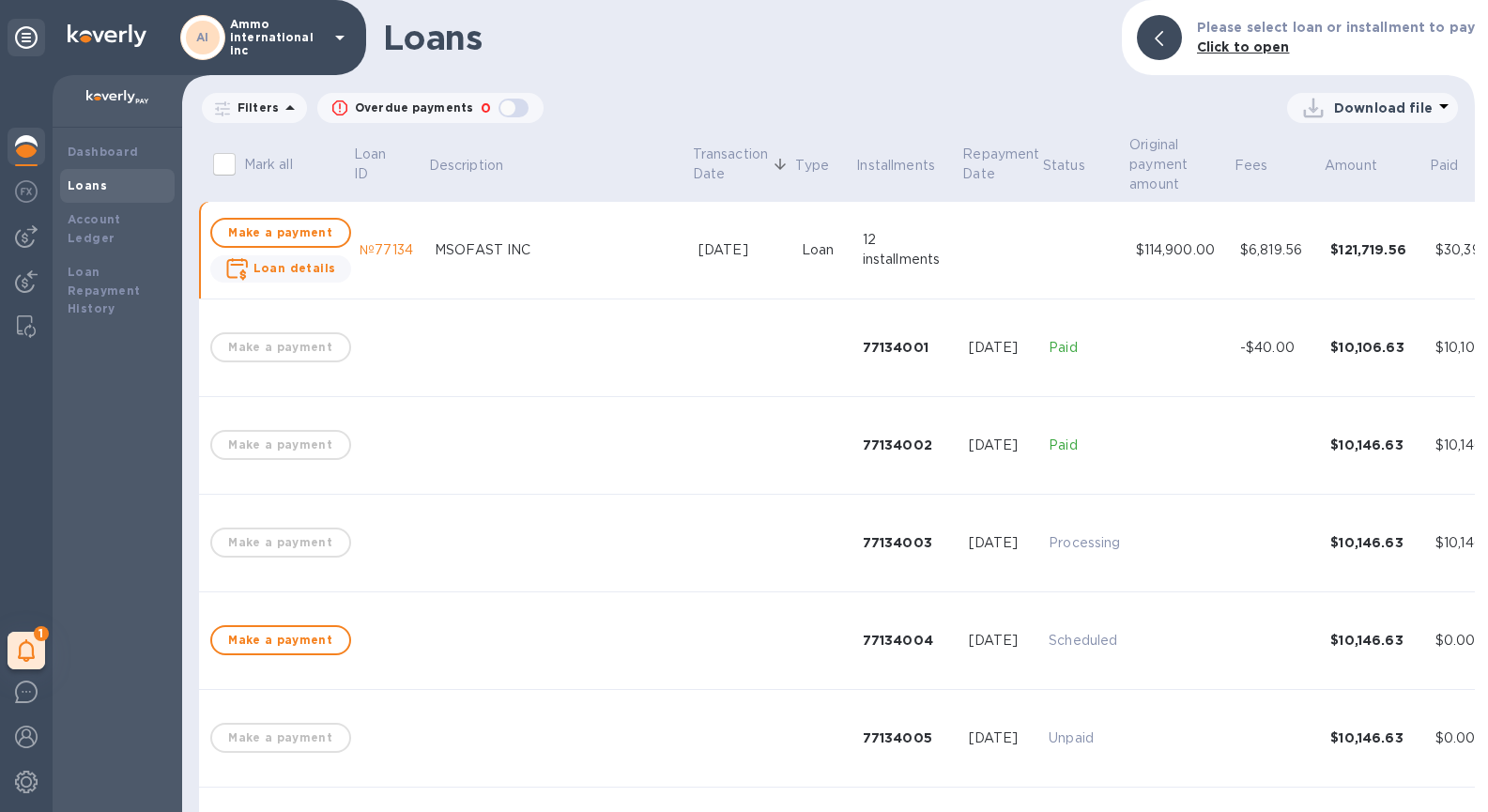
click at [1240, 258] on div "$6,819.56" at bounding box center [1277, 250] width 75 height 20
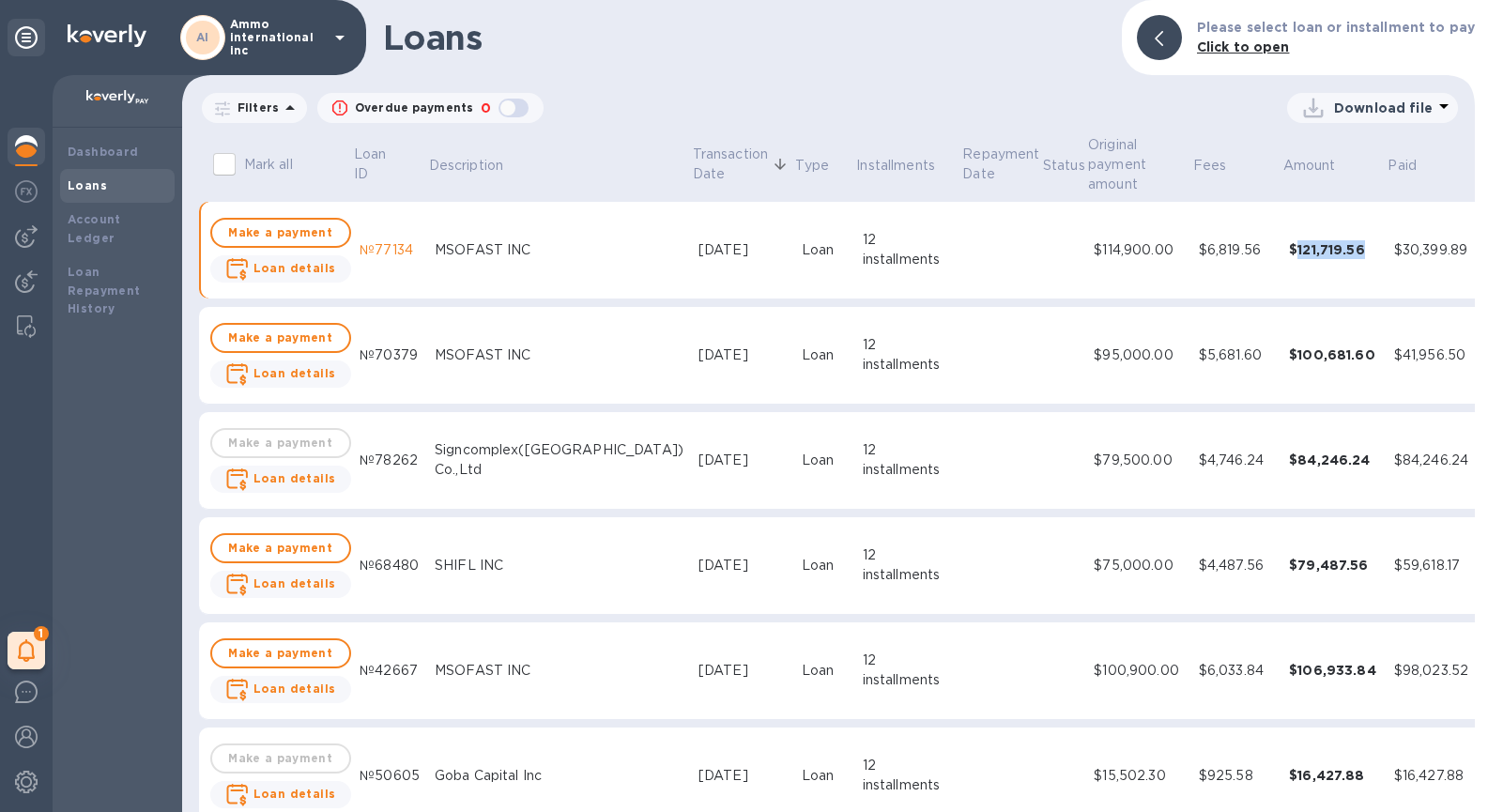
drag, startPoint x: 1190, startPoint y: 249, endPoint x: 1256, endPoint y: 251, distance: 66.0
click at [1289, 251] on div "$121,719.56" at bounding box center [1334, 250] width 90 height 19
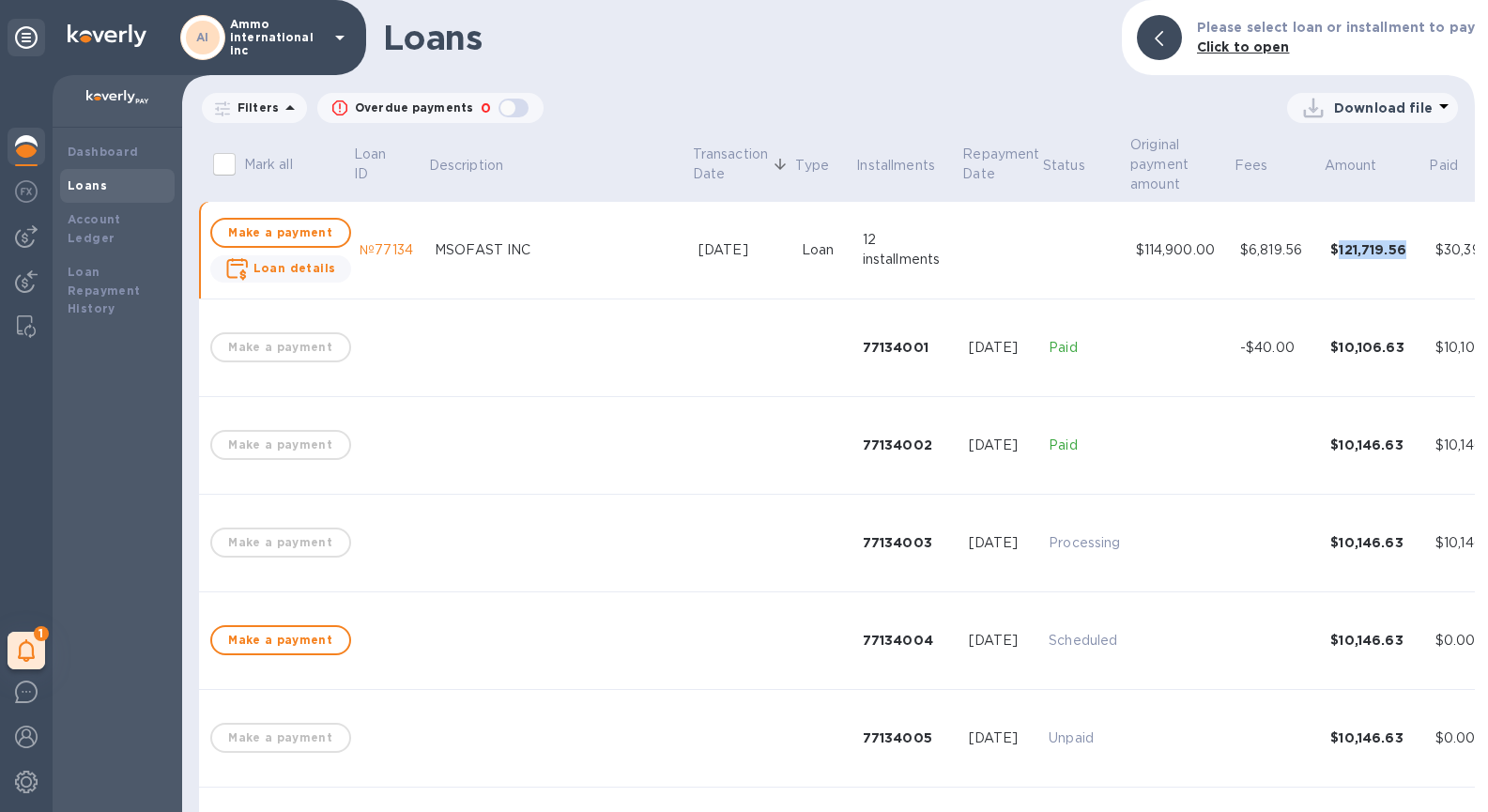
copy div "121,719.56"
click at [37, 777] on div at bounding box center [26, 783] width 37 height 41
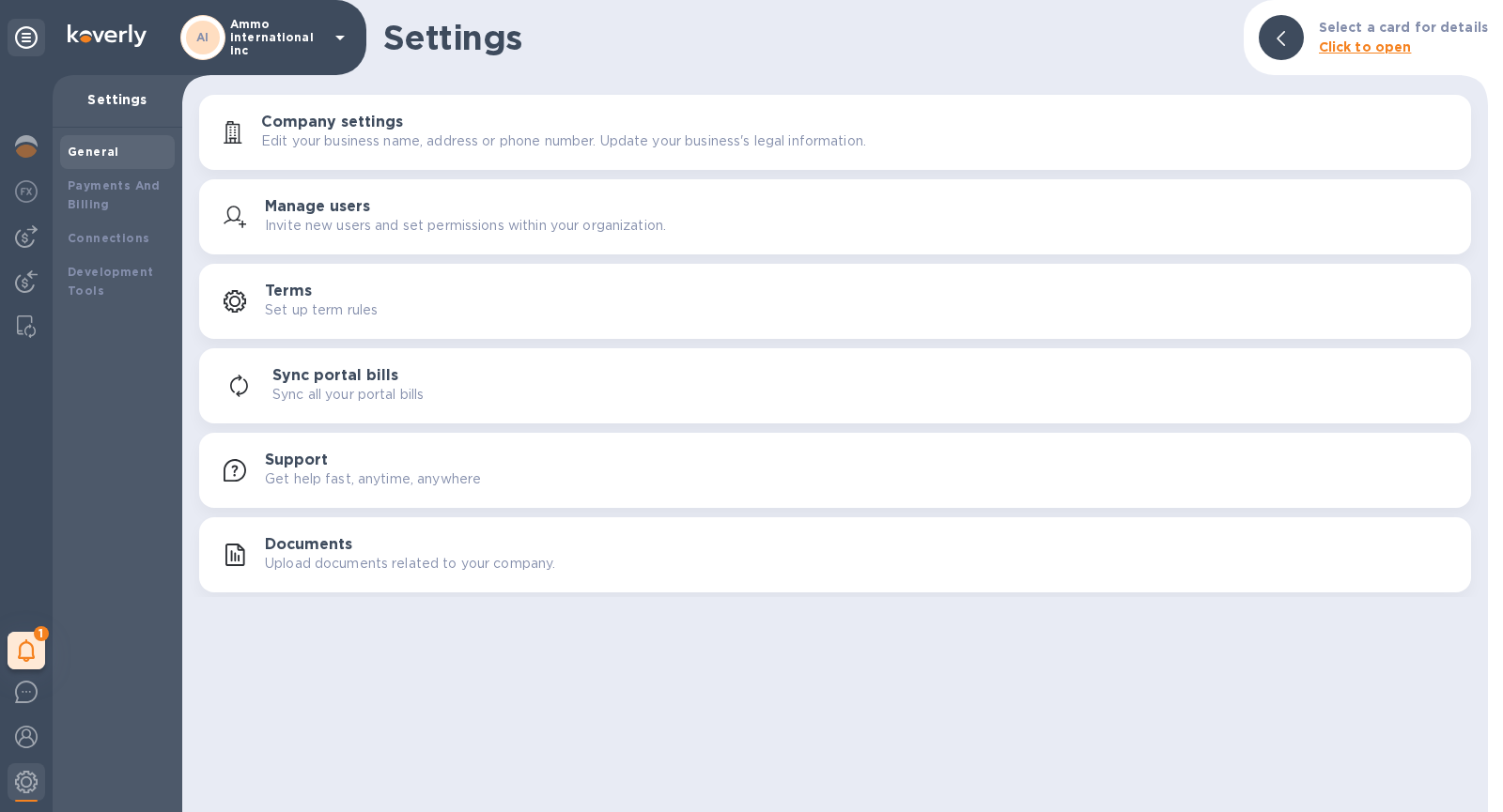
click at [241, 40] on p "Ammo international inc" at bounding box center [277, 37] width 94 height 39
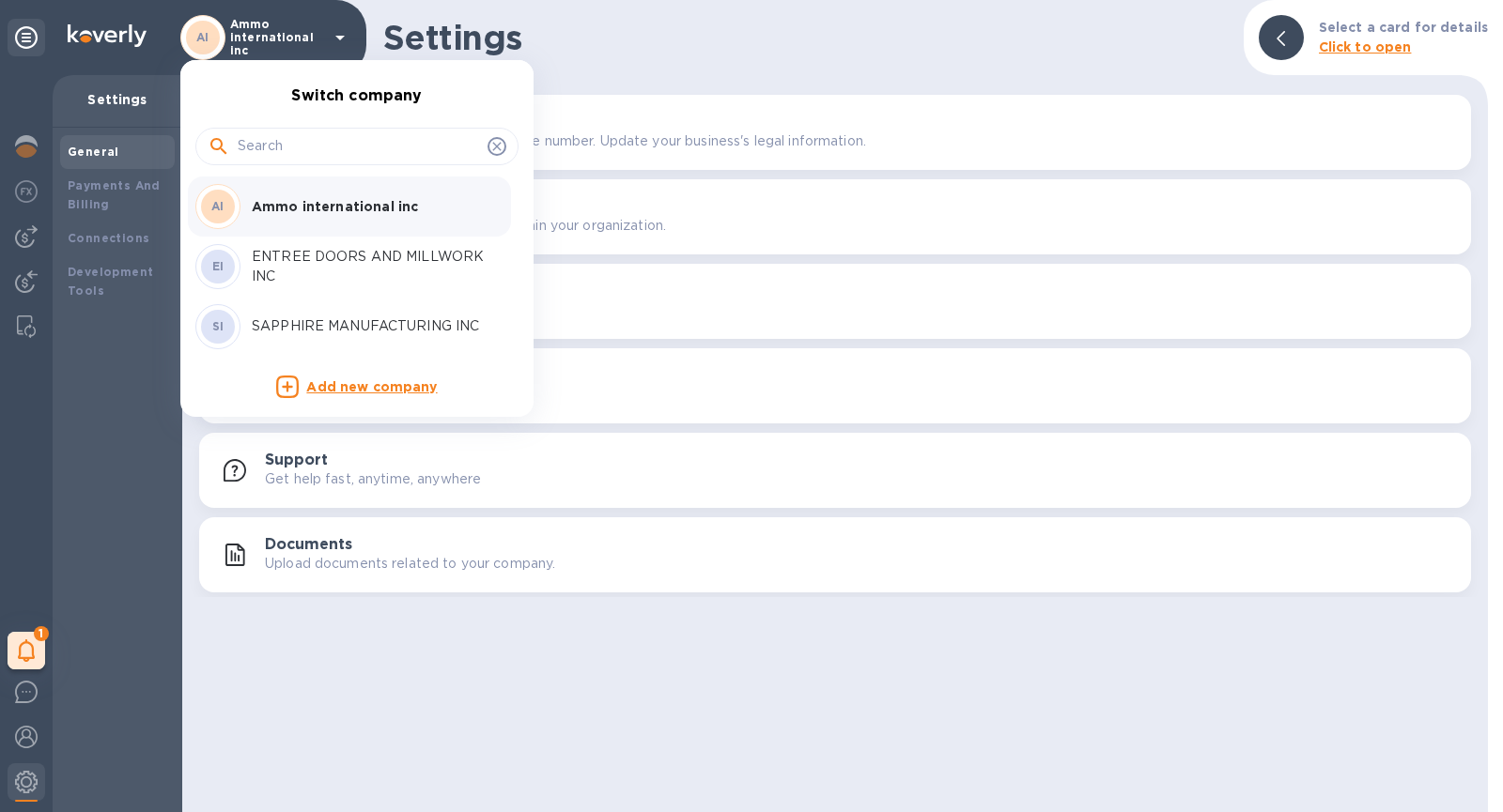
click at [8, 64] on div at bounding box center [752, 406] width 1503 height 812
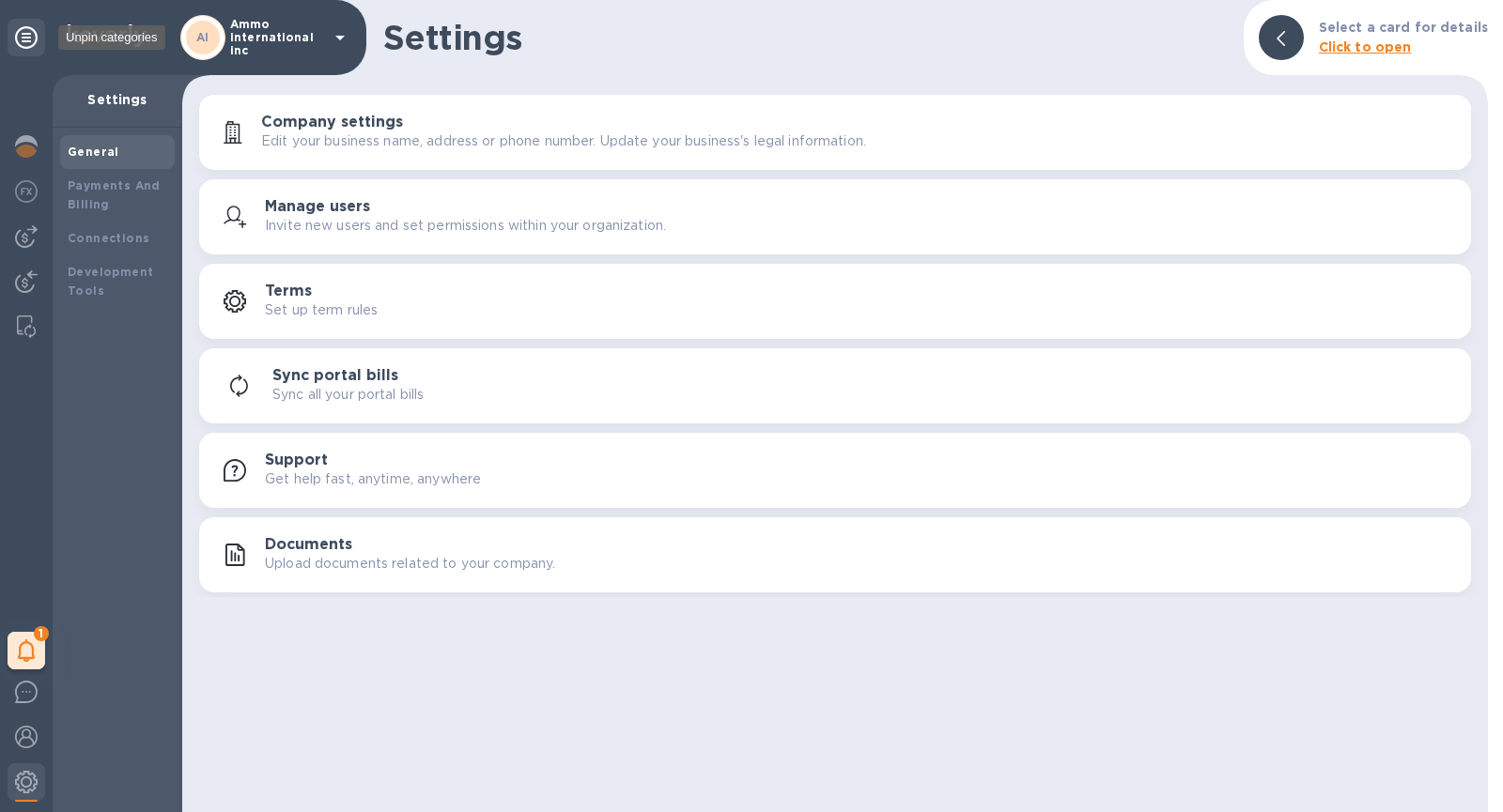
click at [27, 32] on icon at bounding box center [27, 38] width 23 height 23
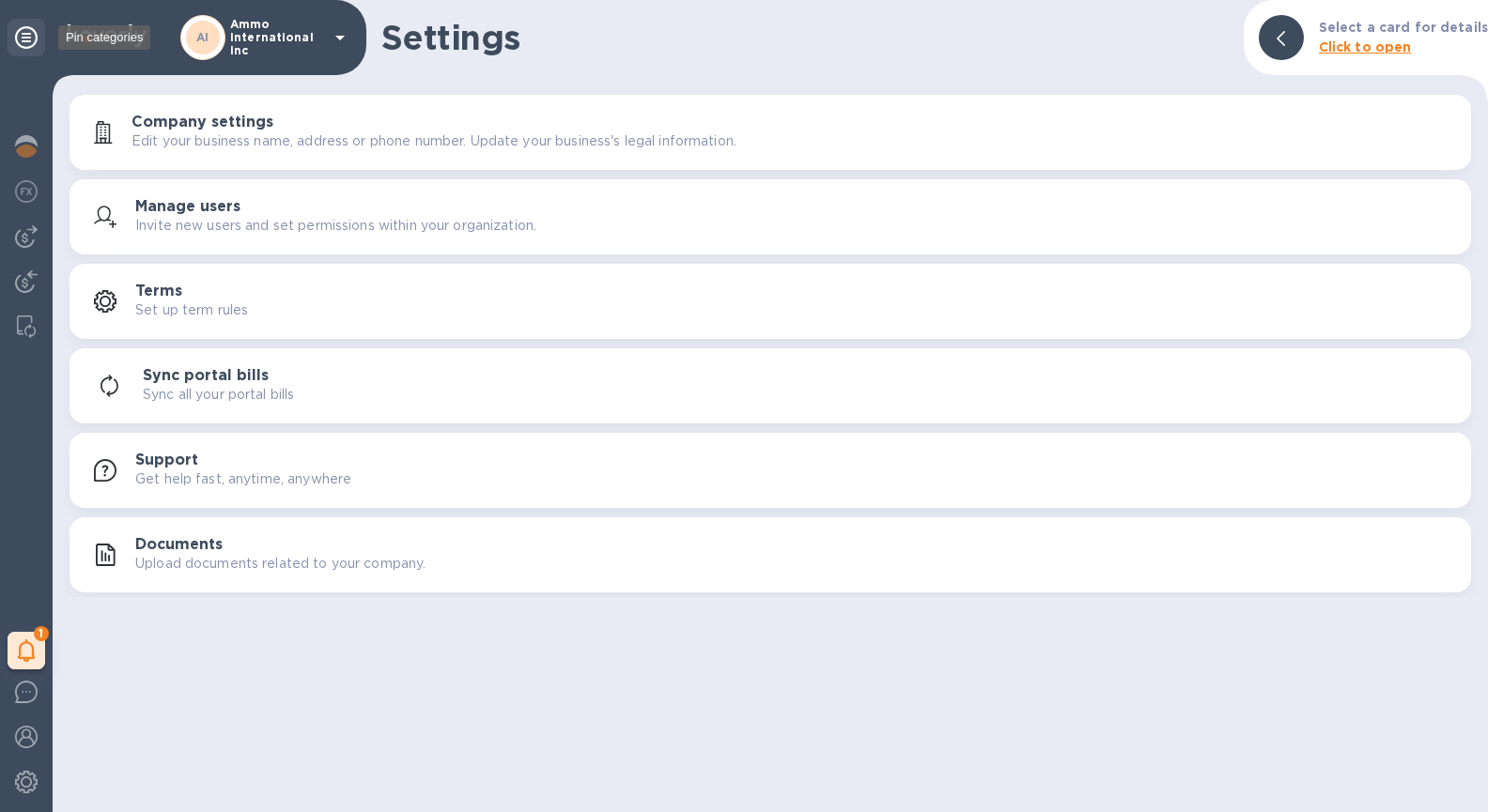
click at [28, 37] on icon at bounding box center [27, 38] width 23 height 23
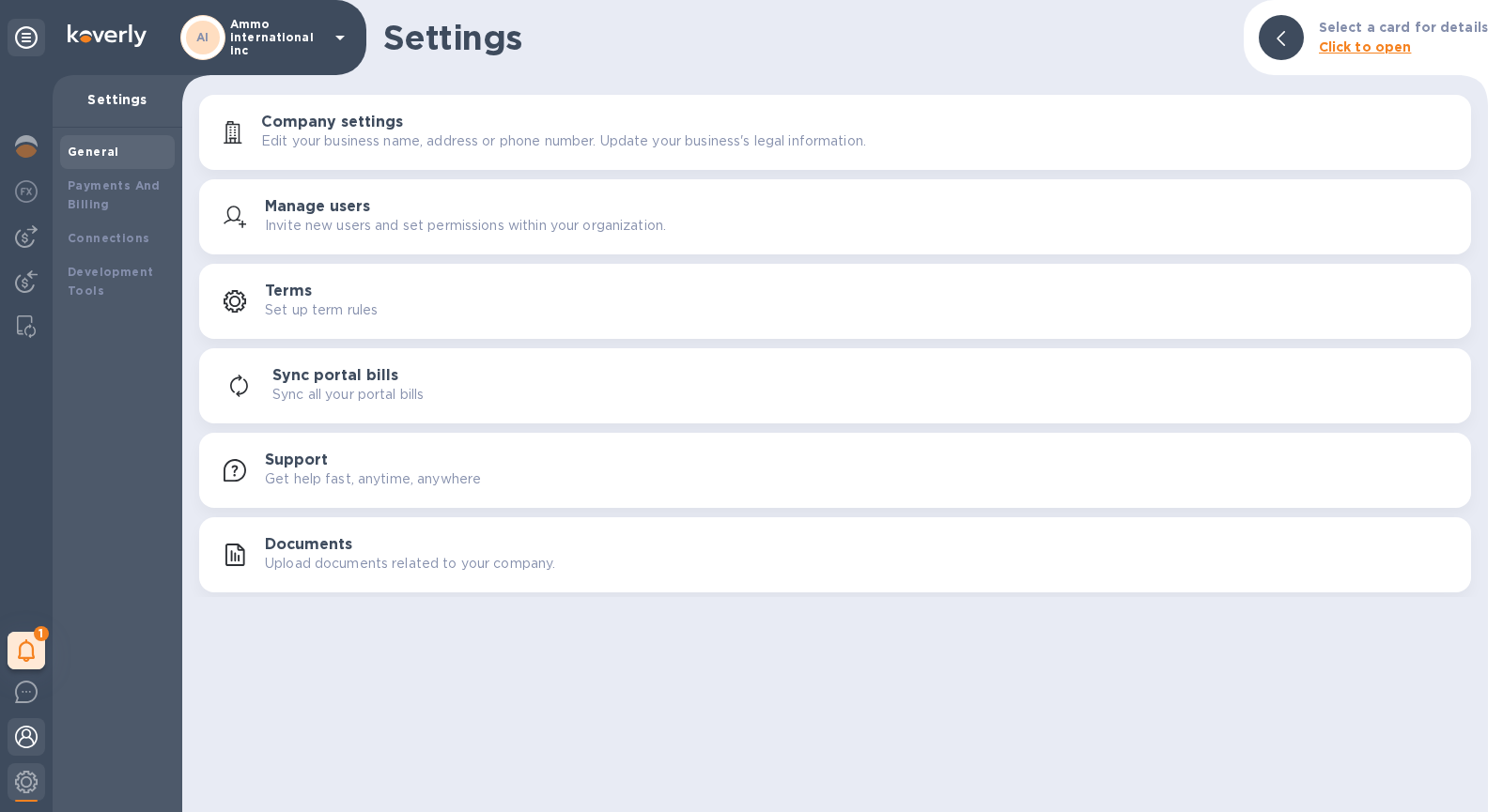
click at [21, 731] on img at bounding box center [27, 737] width 23 height 23
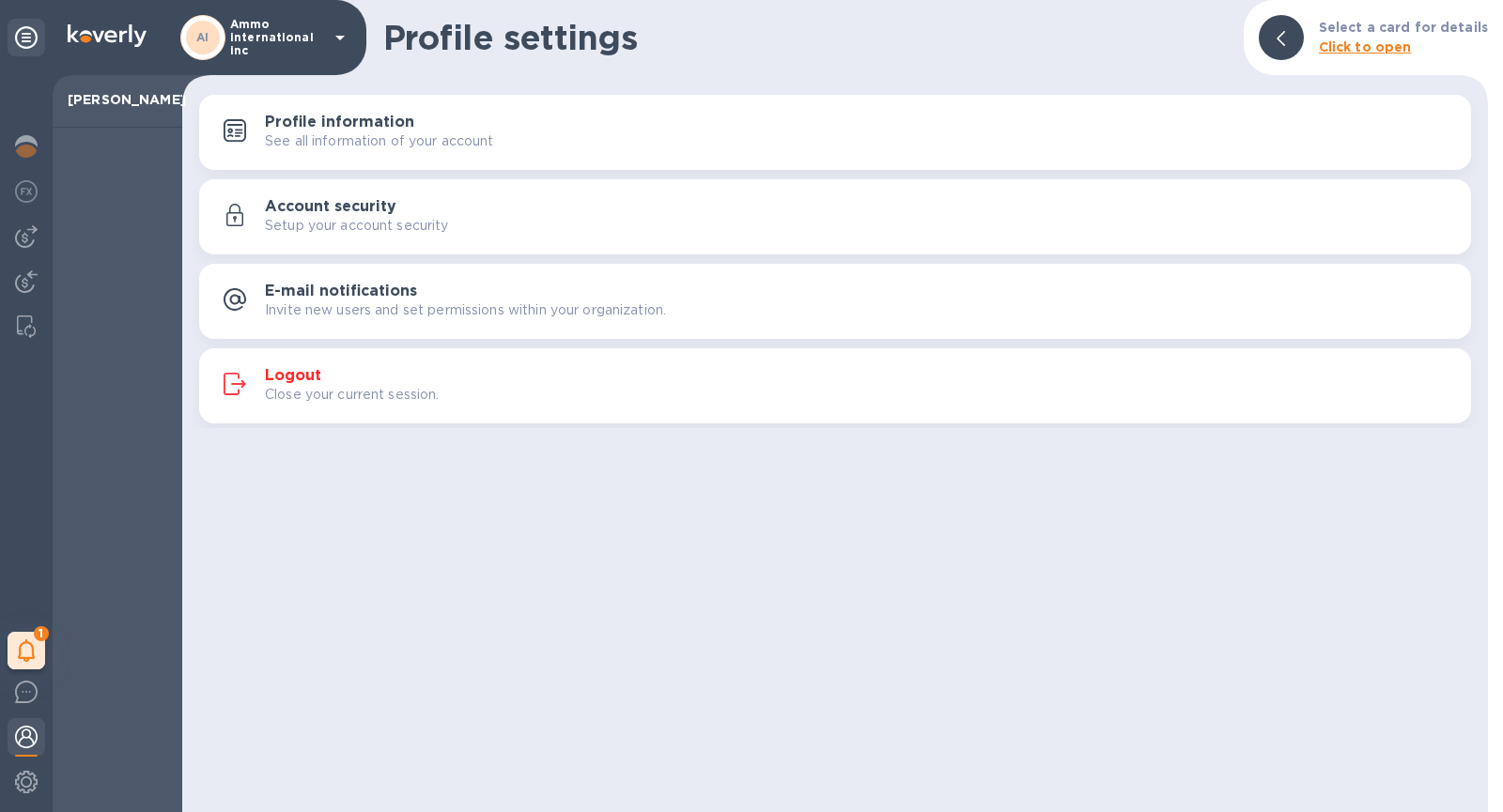
click at [316, 399] on p "Close your current session." at bounding box center [352, 395] width 175 height 20
